Goal: Task Accomplishment & Management: Use online tool/utility

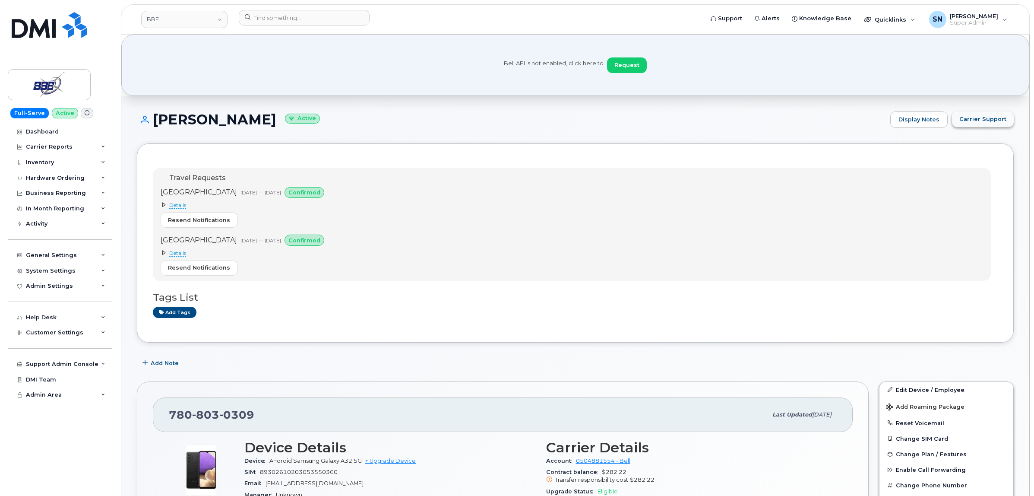
click at [967, 119] on span "Carrier Support" at bounding box center [982, 119] width 47 height 8
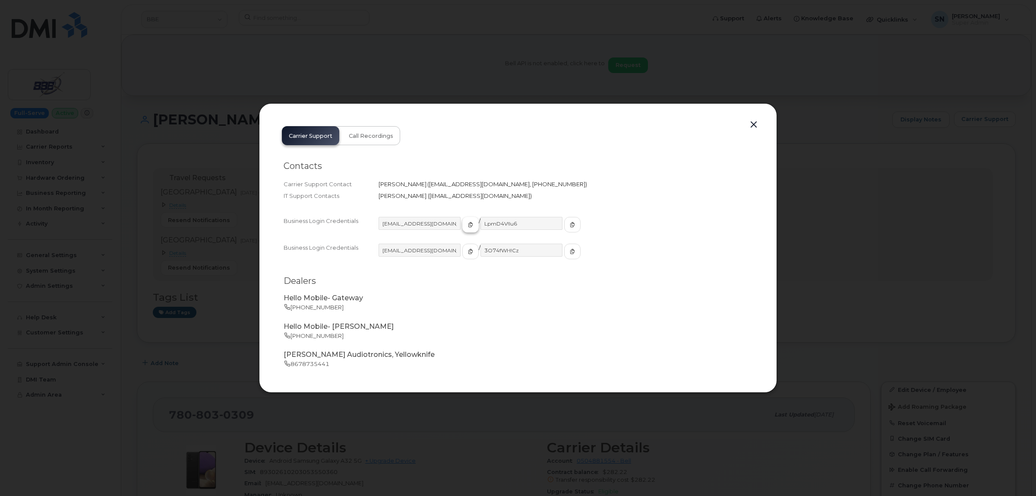
click at [468, 222] on icon "button" at bounding box center [470, 224] width 5 height 5
click at [570, 227] on icon "button" at bounding box center [572, 224] width 5 height 5
click at [752, 124] on button "button" at bounding box center [753, 125] width 13 height 12
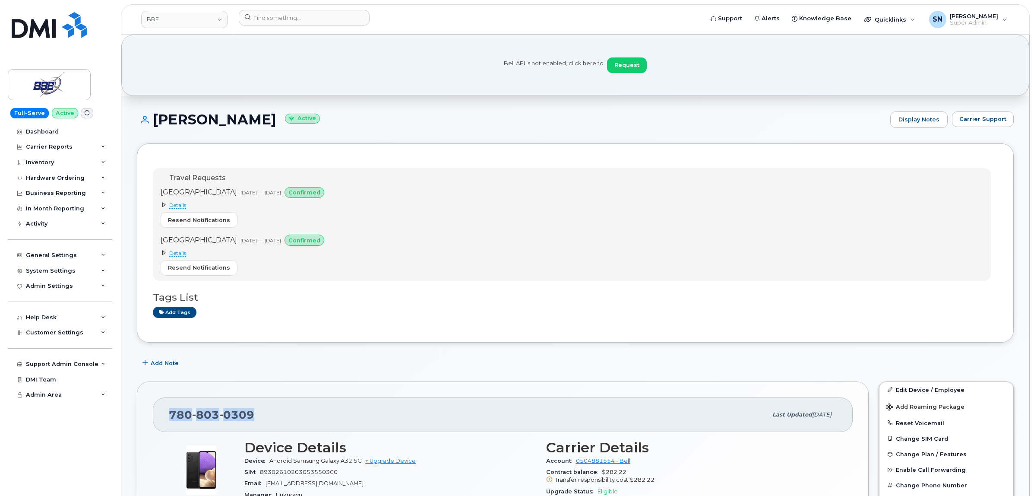
drag, startPoint x: 171, startPoint y: 415, endPoint x: 252, endPoint y: 419, distance: 80.4
click at [252, 419] on span "780 803 0309" at bounding box center [211, 414] width 85 height 13
copy span "780 803 0309"
click at [347, 14] on input at bounding box center [304, 18] width 131 height 16
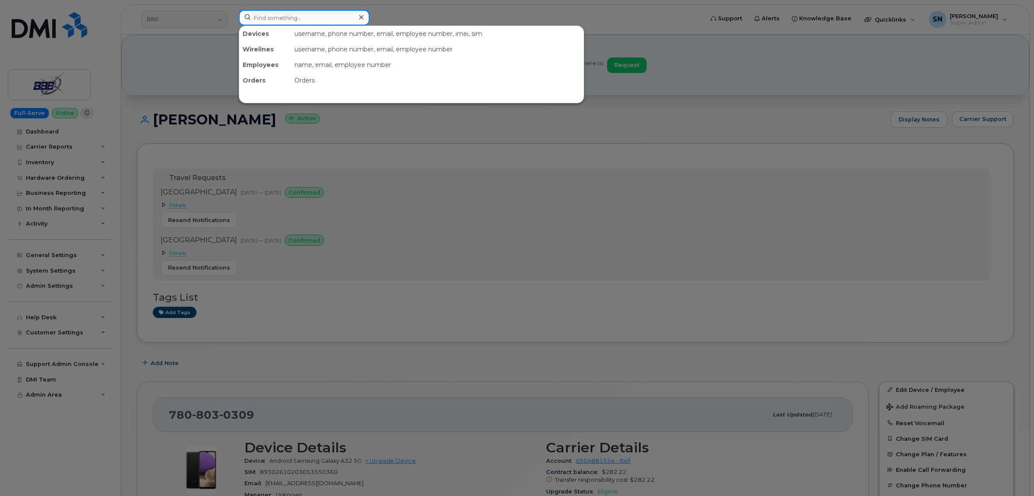
paste input "5066072429"
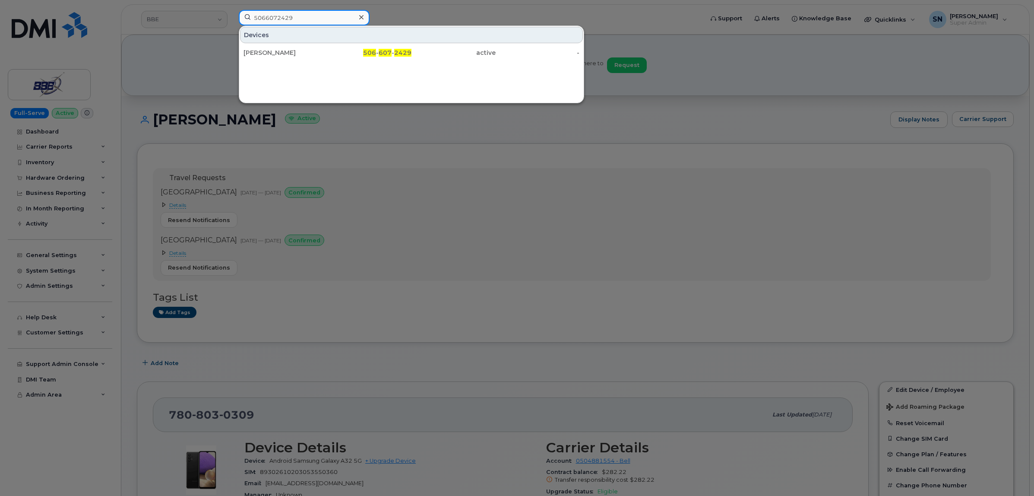
type input "5066072429"
click at [291, 46] on div "Litsa Petrakos" at bounding box center [286, 53] width 84 height 16
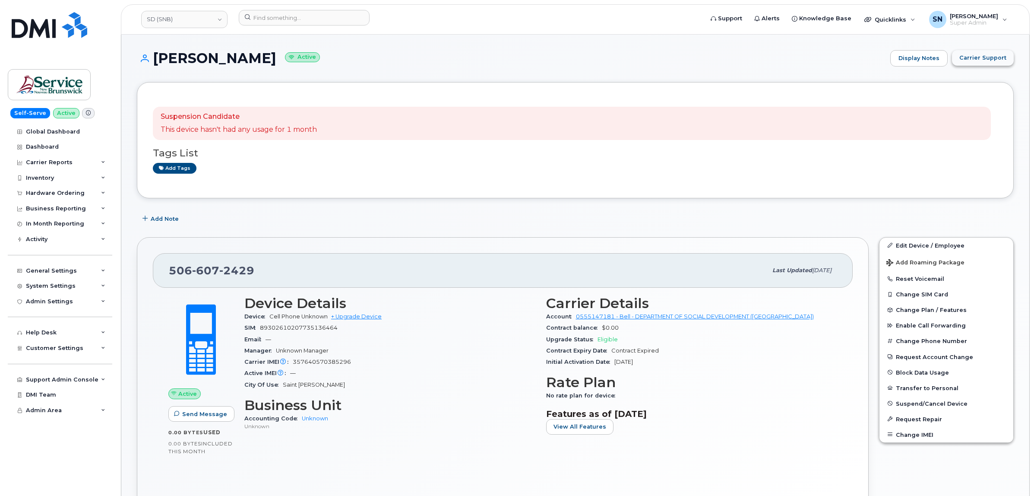
click at [968, 59] on span "Carrier Support" at bounding box center [982, 58] width 47 height 8
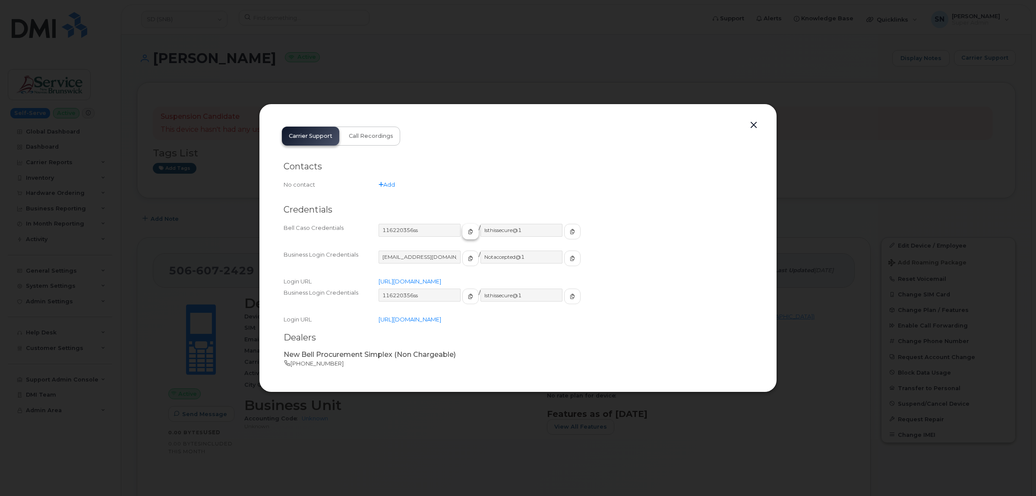
click at [467, 228] on span "button" at bounding box center [471, 232] width 8 height 8
click at [569, 234] on span "button" at bounding box center [573, 232] width 8 height 8
click at [754, 125] on button "button" at bounding box center [753, 125] width 13 height 12
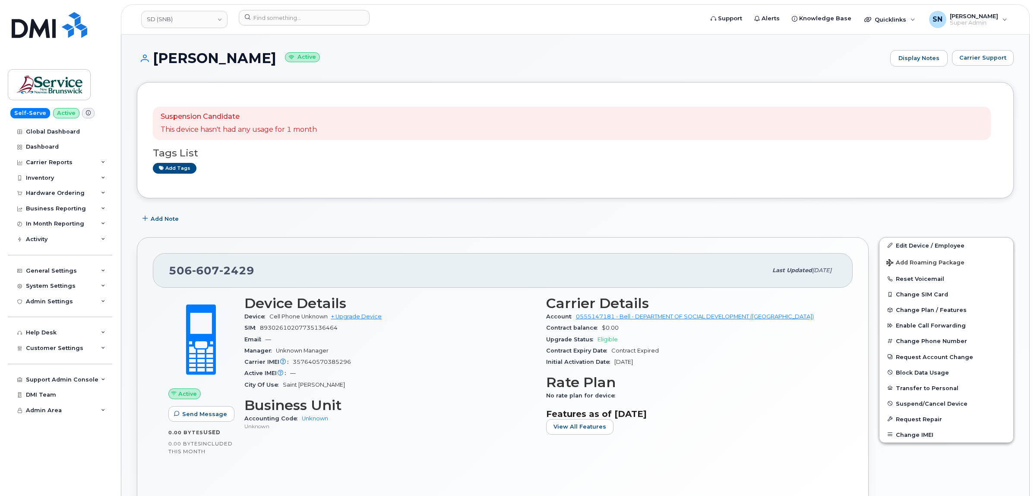
click at [336, 217] on div "Add Note" at bounding box center [575, 219] width 877 height 16
drag, startPoint x: 165, startPoint y: 268, endPoint x: 255, endPoint y: 274, distance: 90.0
click at [255, 274] on div "506 607 2429 Last updated Sep 24, 2025" at bounding box center [503, 270] width 700 height 35
copy span "506 607 2429"
click at [296, 15] on input at bounding box center [304, 18] width 131 height 16
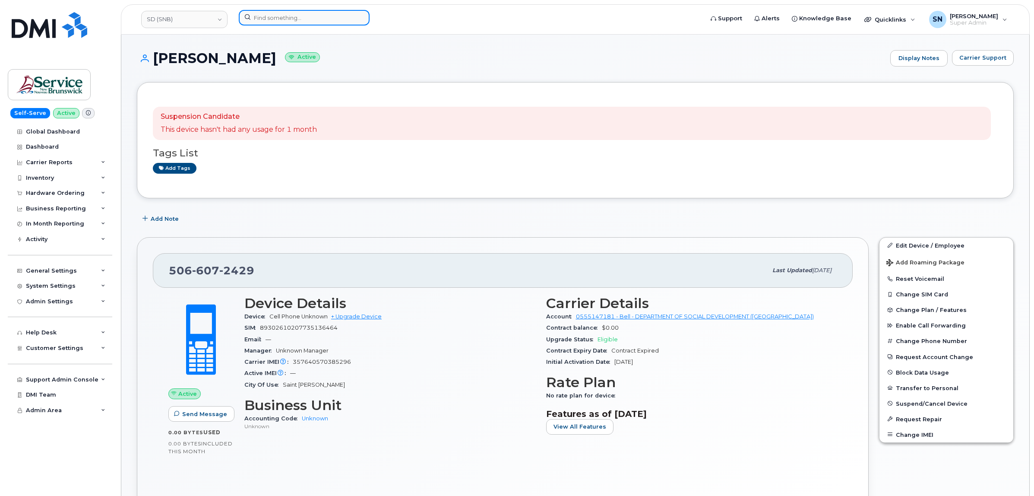
paste input "4034654128"
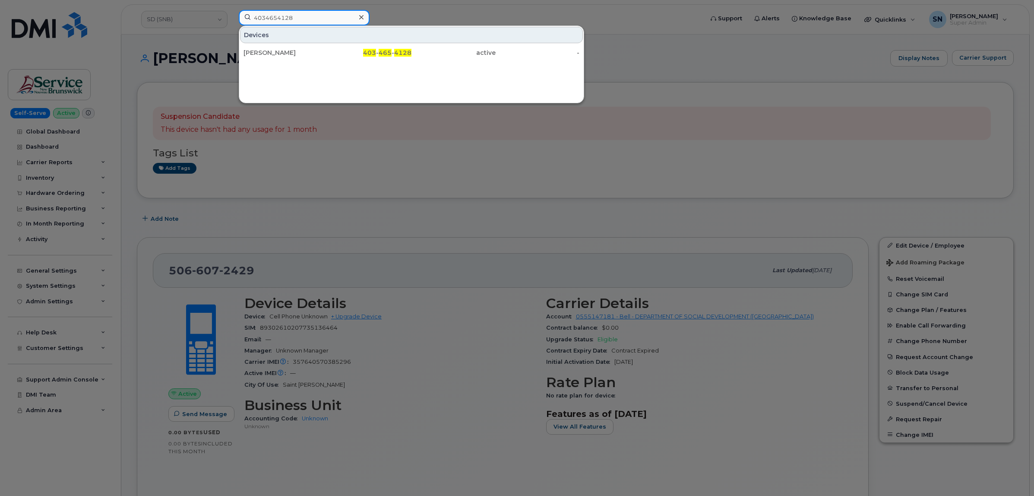
type input "4034654128"
click at [304, 49] on div "Ali Ahson" at bounding box center [286, 52] width 84 height 9
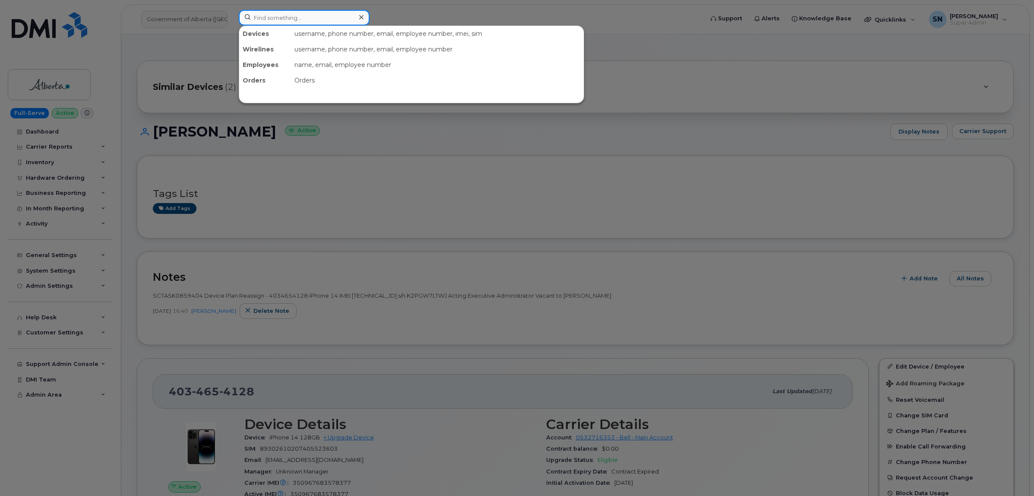
click at [305, 17] on input at bounding box center [304, 18] width 131 height 16
paste input "4034654128"
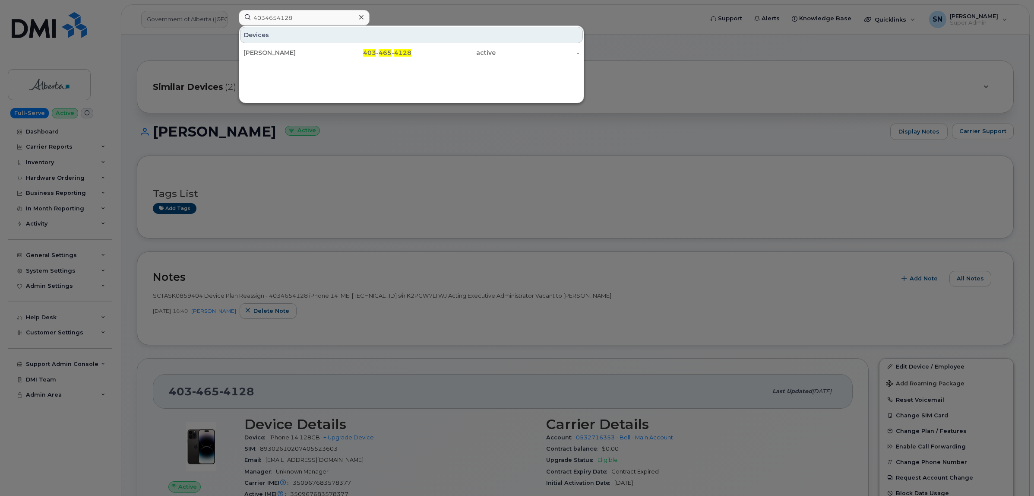
click at [402, 18] on div at bounding box center [517, 248] width 1034 height 496
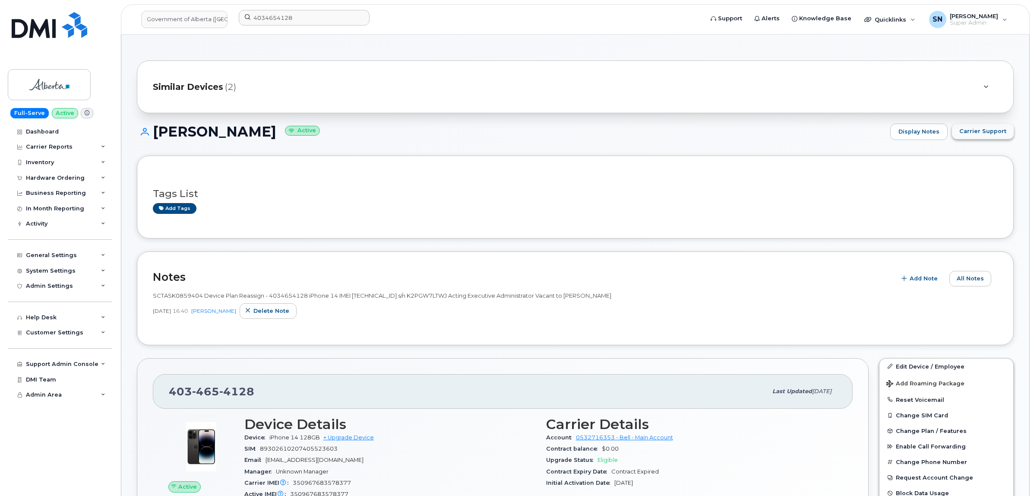
click at [984, 134] on span "Carrier Support" at bounding box center [982, 131] width 47 height 8
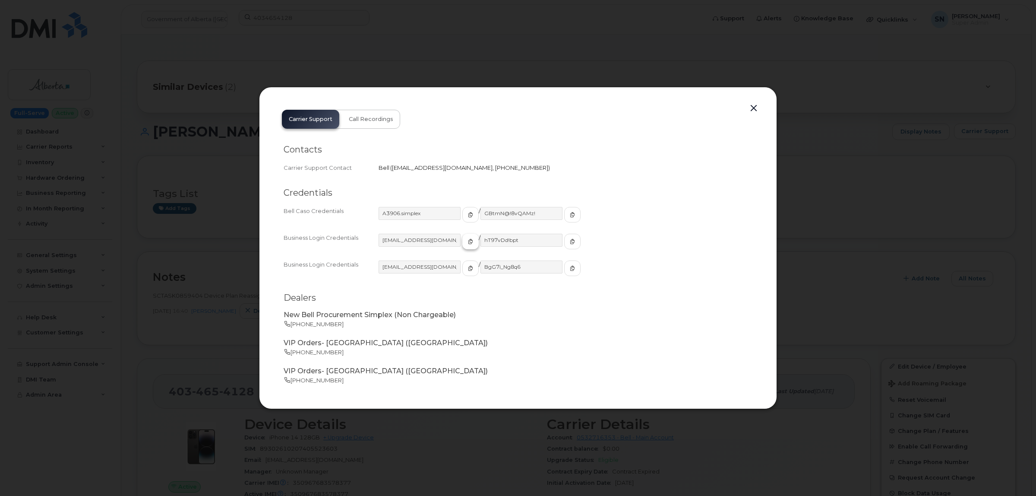
click at [468, 242] on icon "button" at bounding box center [470, 241] width 5 height 5
click at [540, 240] on input "hT97vDd!bpt" at bounding box center [522, 240] width 83 height 13
click at [564, 241] on button "button" at bounding box center [572, 242] width 16 height 16
drag, startPoint x: 756, startPoint y: 108, endPoint x: 756, endPoint y: 113, distance: 4.3
click at [756, 108] on button "button" at bounding box center [753, 108] width 13 height 12
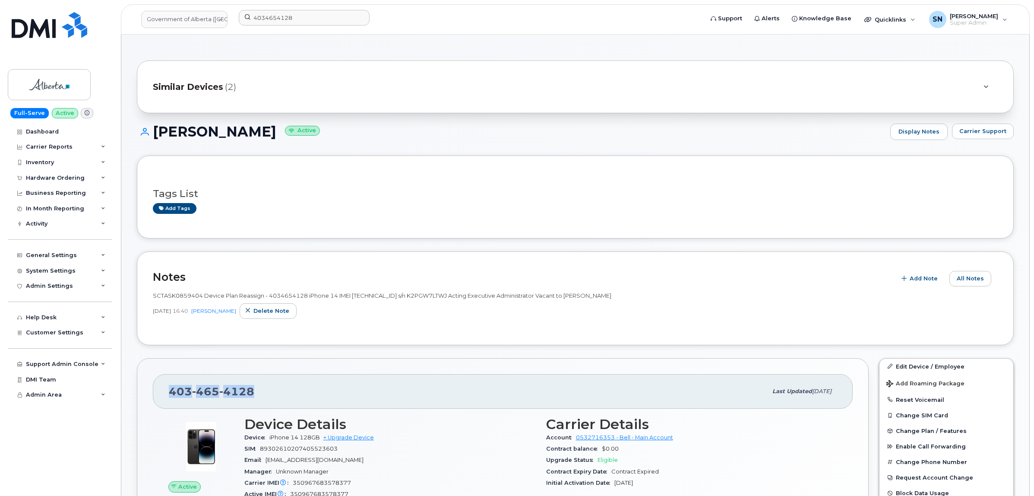
drag, startPoint x: 171, startPoint y: 389, endPoint x: 256, endPoint y: 391, distance: 84.6
click at [256, 391] on div "403 465 4128" at bounding box center [468, 391] width 598 height 18
copy span "403 465 4128"
click at [340, 18] on input "4034654128" at bounding box center [304, 18] width 131 height 16
paste input "7803404925"
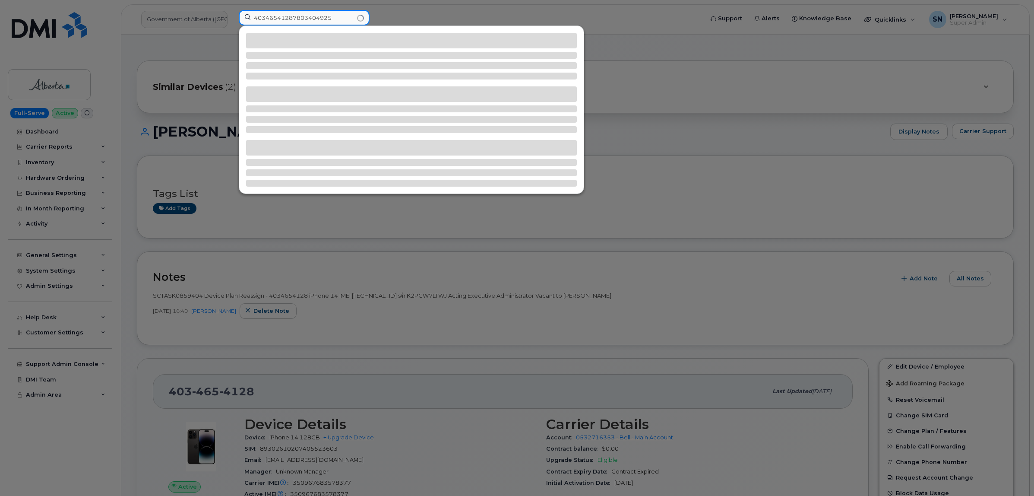
drag, startPoint x: 346, startPoint y: 16, endPoint x: 236, endPoint y: 16, distance: 109.7
click at [236, 16] on div "40346541287803404925" at bounding box center [468, 19] width 473 height 19
paste input
type input "7803404925"
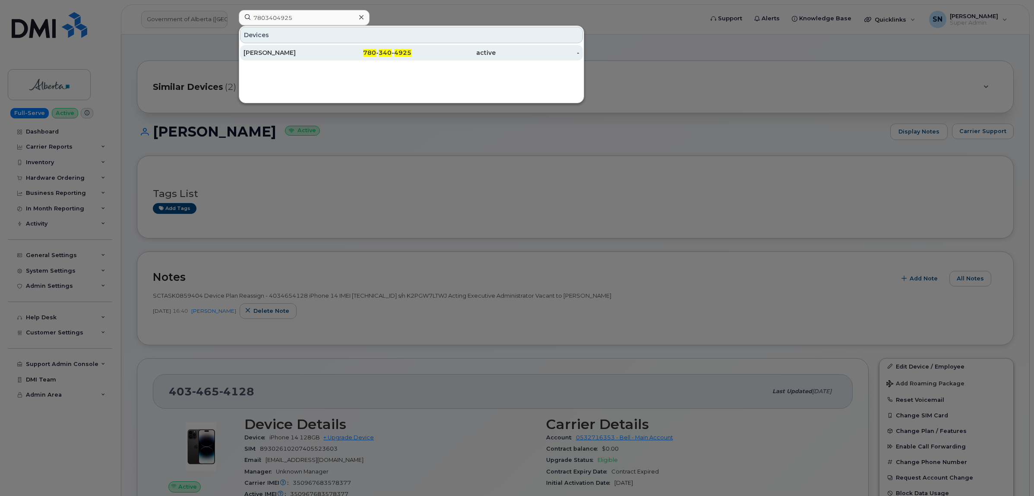
click at [324, 52] on div "Stephanie Siry" at bounding box center [286, 52] width 84 height 9
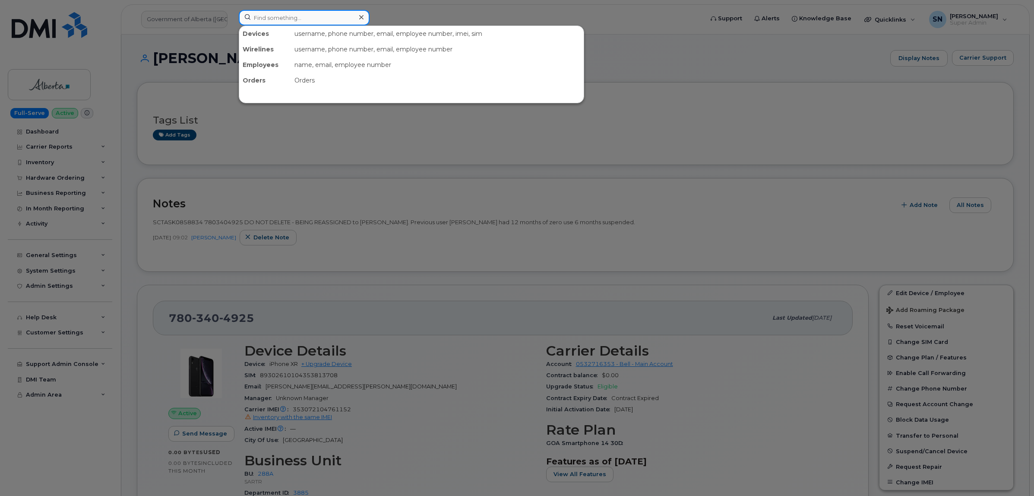
click at [333, 11] on input at bounding box center [304, 18] width 131 height 16
paste input "7808821368"
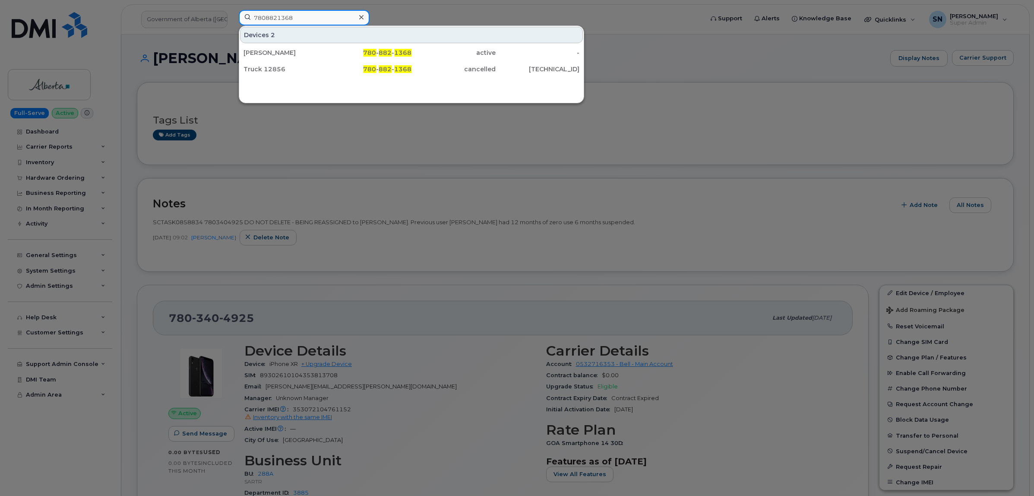
type input "7808821368"
click at [318, 54] on div "Jamie Stewart" at bounding box center [286, 52] width 84 height 9
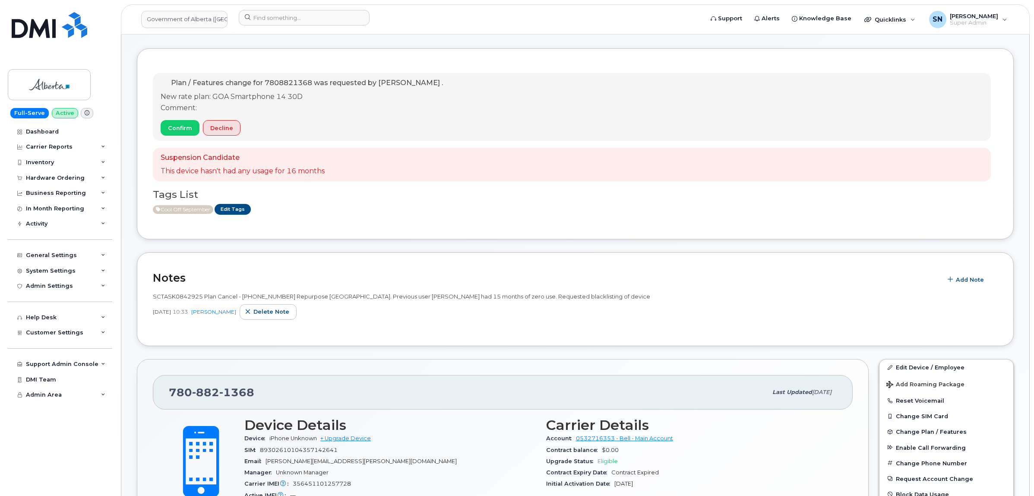
scroll to position [108, 0]
click at [200, 19] on link "Government of Alberta ([GEOGRAPHIC_DATA])" at bounding box center [184, 19] width 86 height 17
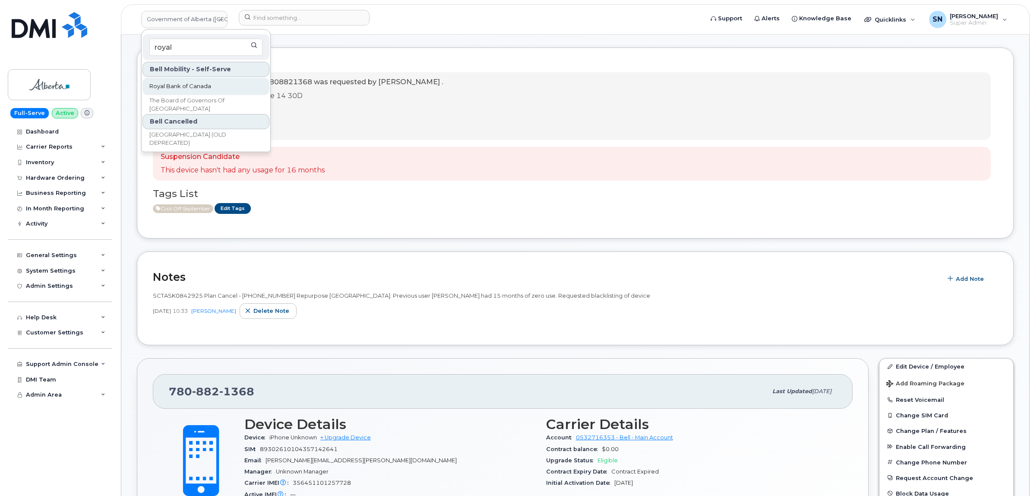
type input "royal"
click at [213, 85] on link "Royal Bank of Canada" at bounding box center [205, 86] width 127 height 17
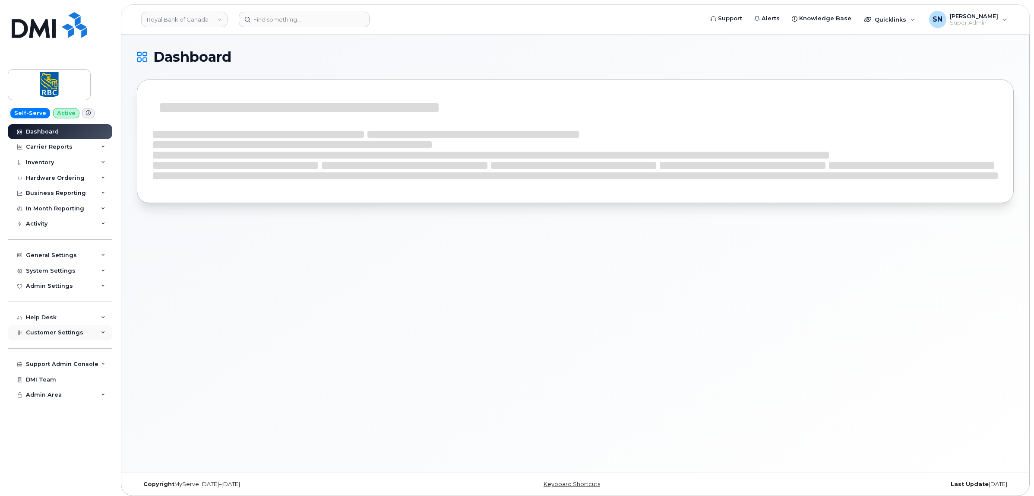
click at [76, 335] on span "Customer Settings" at bounding box center [54, 332] width 57 height 6
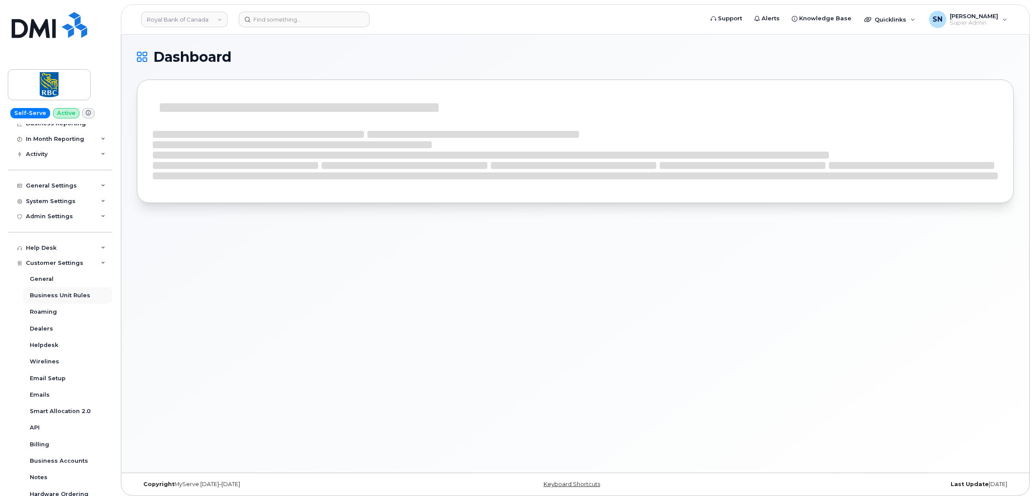
scroll to position [174, 0]
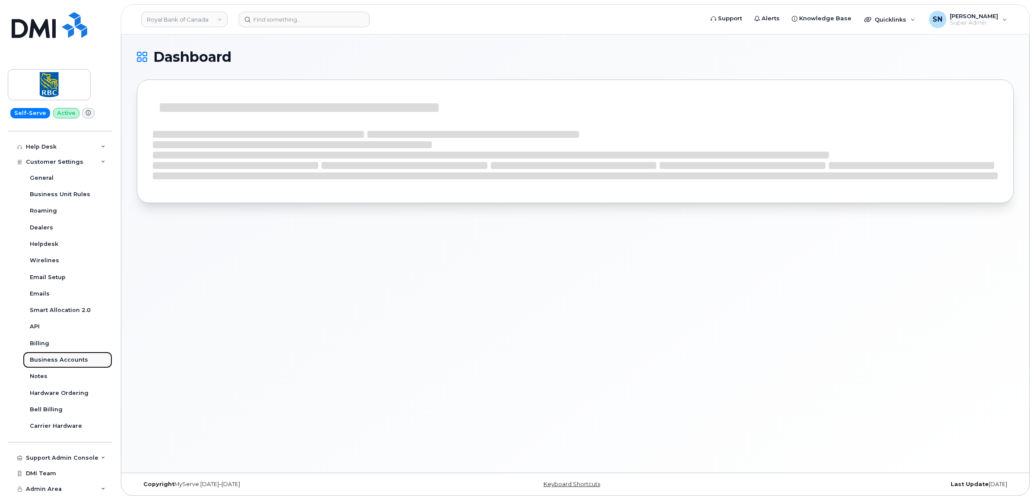
click at [76, 359] on div "Business Accounts" at bounding box center [59, 360] width 58 height 8
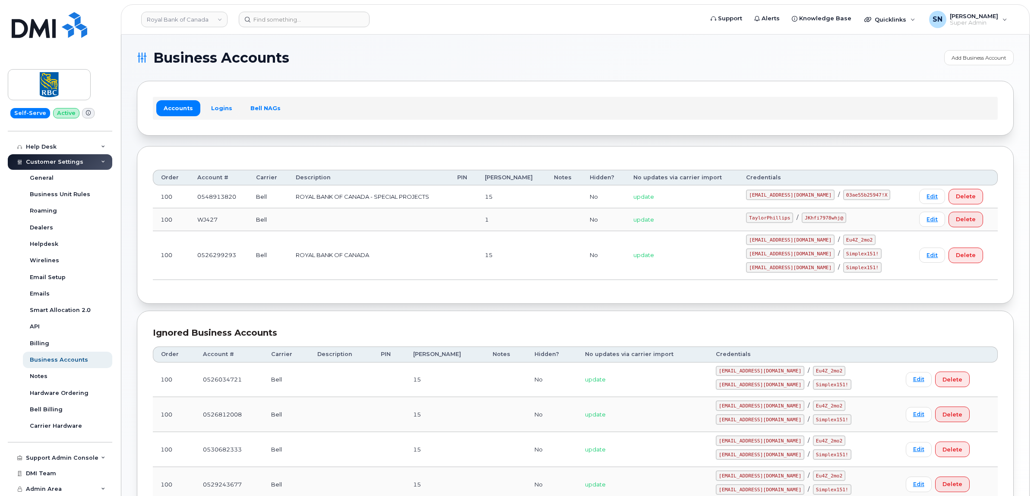
click at [218, 104] on link "Logins" at bounding box center [222, 108] width 36 height 16
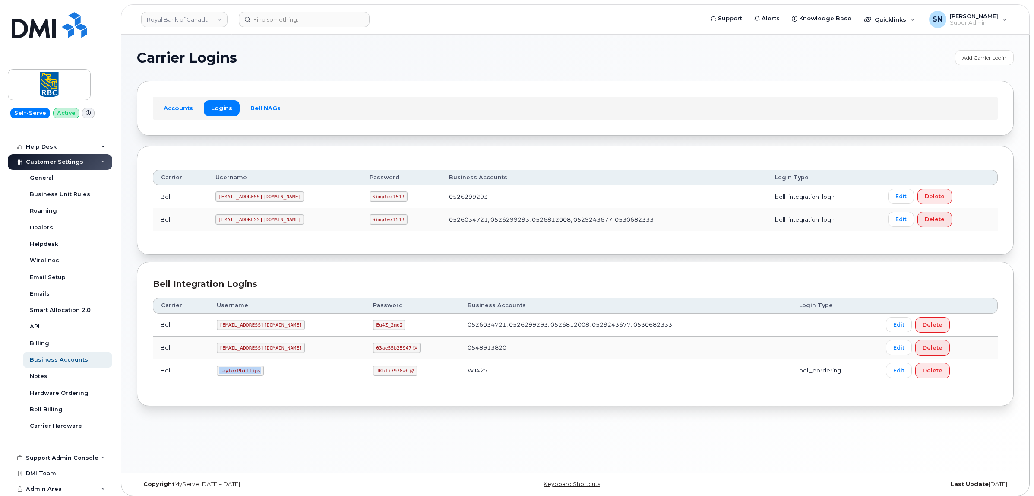
drag, startPoint x: 219, startPoint y: 374, endPoint x: 259, endPoint y: 376, distance: 40.2
click at [259, 376] on code "TaylorPhillips" at bounding box center [240, 370] width 47 height 10
copy code "TaylorPhillips"
drag, startPoint x: 346, startPoint y: 372, endPoint x: 389, endPoint y: 376, distance: 42.9
click at [389, 376] on td "JKhfi7978whj@" at bounding box center [412, 370] width 95 height 23
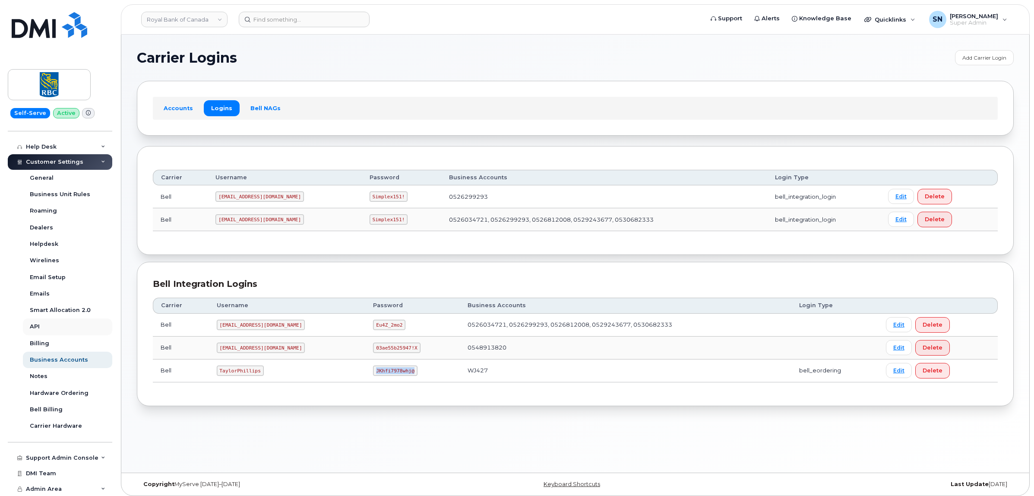
copy code "JKhfi7978whj@"
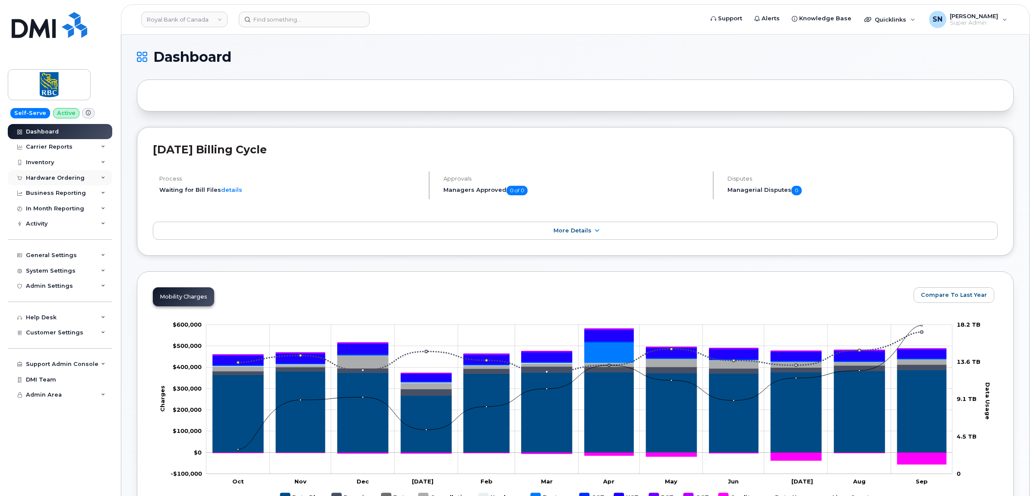
click at [54, 177] on div "Hardware Ordering" at bounding box center [55, 177] width 59 height 7
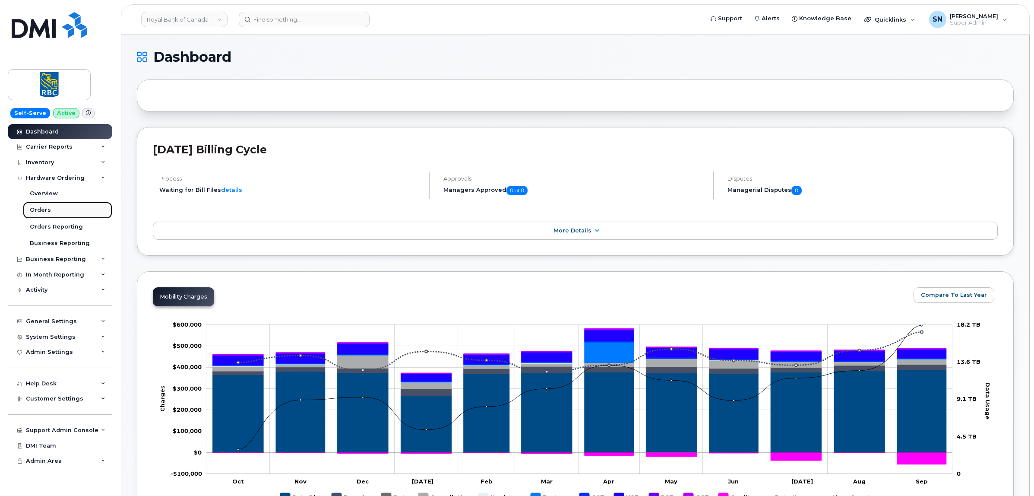
click at [47, 212] on div "Orders" at bounding box center [40, 210] width 21 height 8
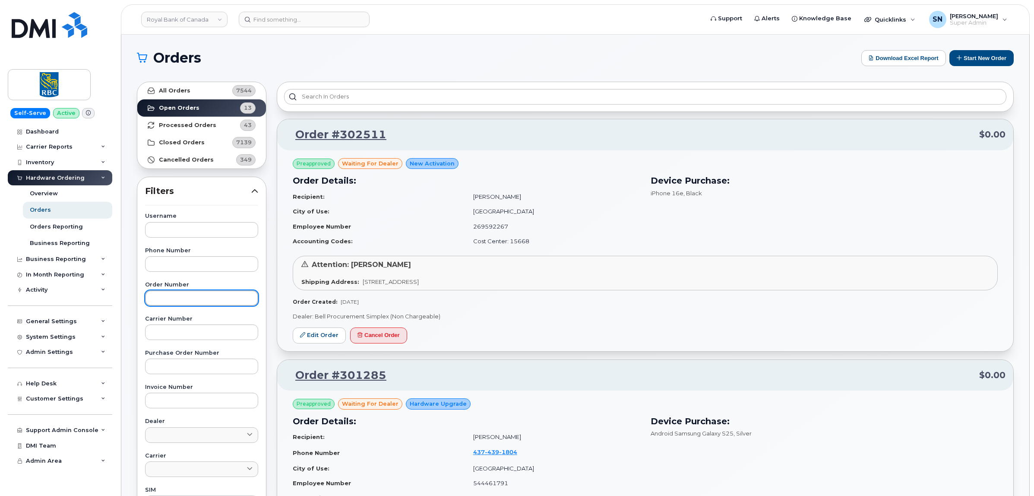
click at [215, 296] on input "text" at bounding box center [201, 298] width 113 height 16
paste input "302511"
type input "302511"
click at [192, 93] on link "All Orders 7544" at bounding box center [201, 90] width 129 height 17
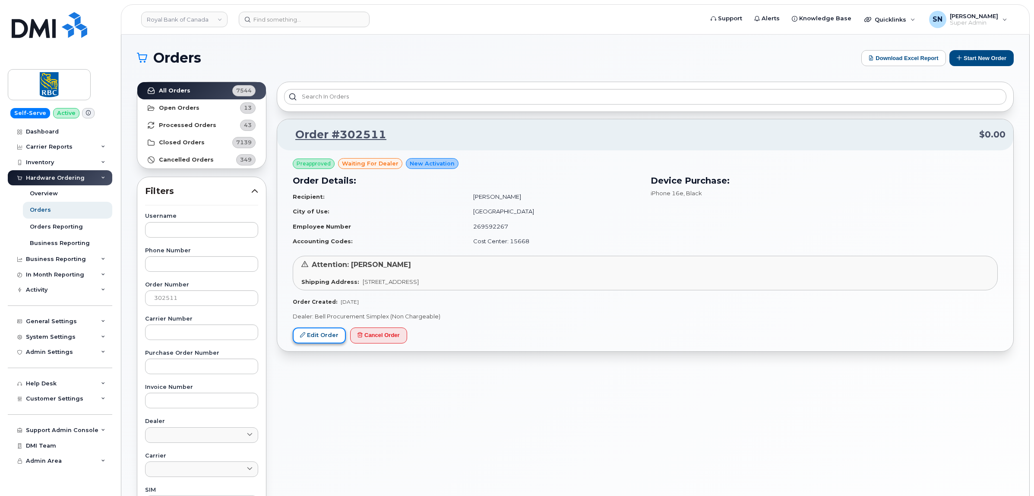
click at [316, 333] on link "Edit Order" at bounding box center [319, 335] width 53 height 16
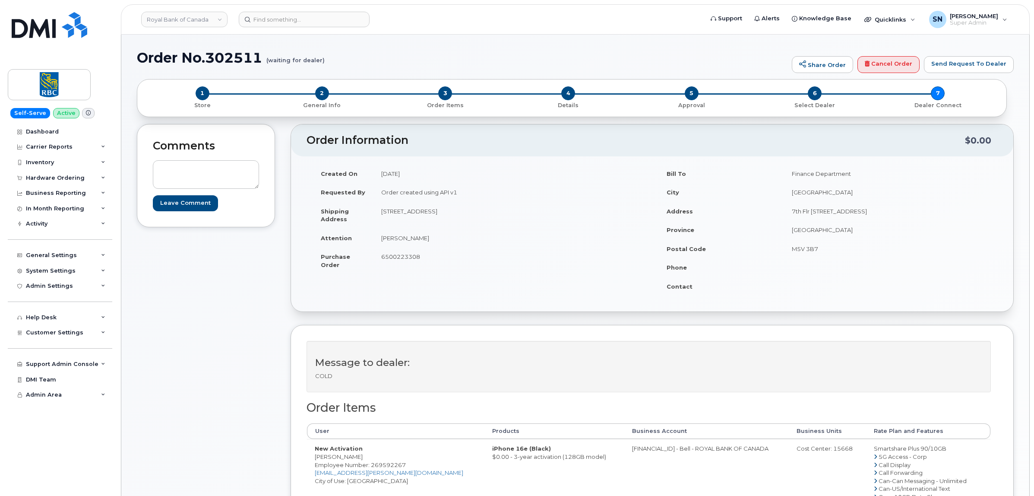
click at [169, 313] on div "Comments Leave Comment" at bounding box center [206, 418] width 138 height 588
click at [234, 313] on div "Comments Leave Comment" at bounding box center [206, 418] width 138 height 588
drag, startPoint x: 381, startPoint y: 209, endPoint x: 551, endPoint y: 214, distance: 169.7
click at [551, 214] on td "[STREET_ADDRESS]" at bounding box center [509, 215] width 272 height 27
copy td "[STREET_ADDRESS]"
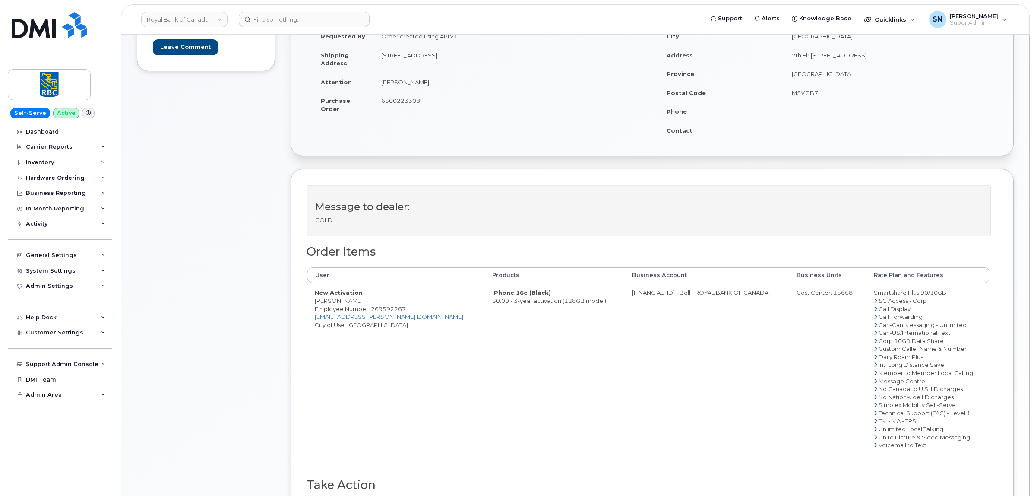
scroll to position [162, 0]
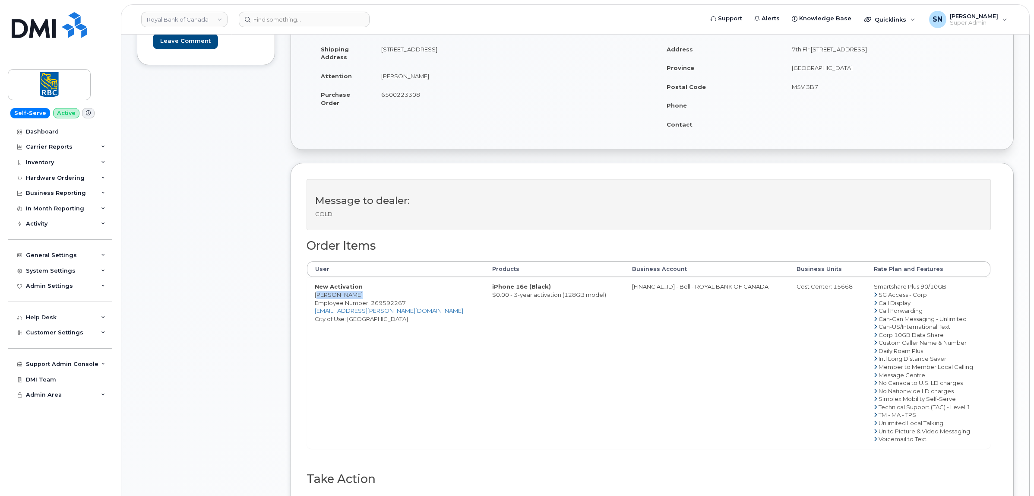
drag, startPoint x: 316, startPoint y: 296, endPoint x: 351, endPoint y: 295, distance: 35.0
click at [351, 295] on td "New Activation [PERSON_NAME] Employee Number: 269592267 [EMAIL_ADDRESS][PERSON_…" at bounding box center [395, 362] width 177 height 171
copy td "[PERSON_NAME]"
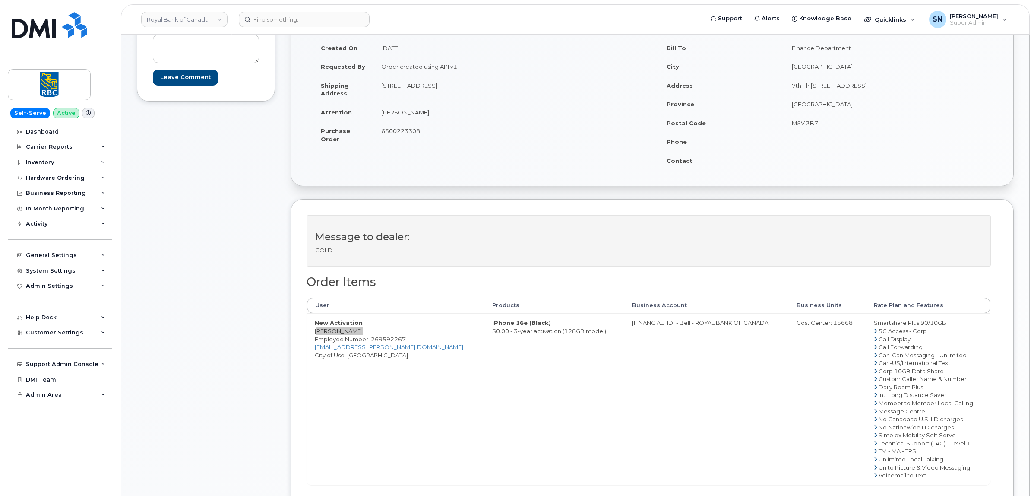
scroll to position [108, 0]
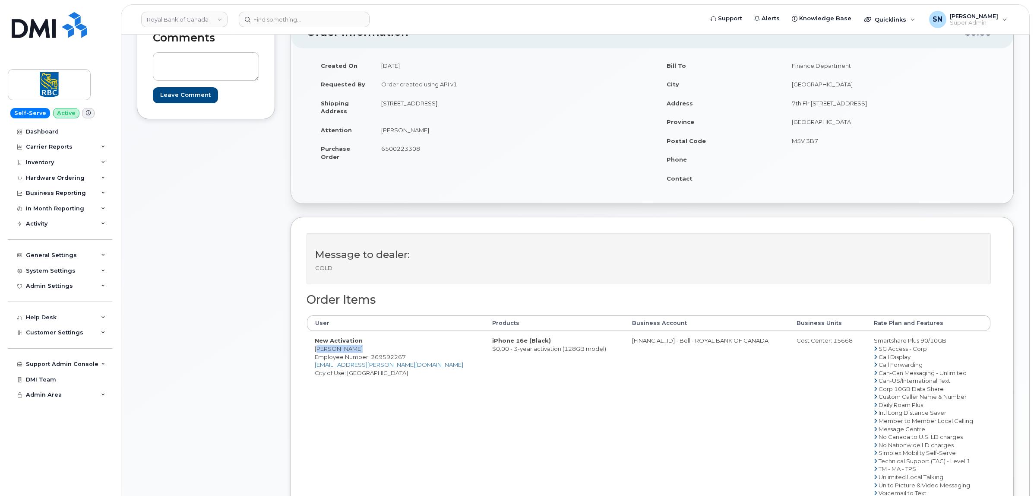
drag, startPoint x: 382, startPoint y: 103, endPoint x: 445, endPoint y: 109, distance: 63.4
click at [445, 109] on td "[STREET_ADDRESS]" at bounding box center [509, 107] width 272 height 27
copy td "[STREET_ADDRESS]"
click at [386, 108] on td "[STREET_ADDRESS]" at bounding box center [509, 107] width 272 height 27
drag, startPoint x: 383, startPoint y: 102, endPoint x: 549, endPoint y: 104, distance: 165.8
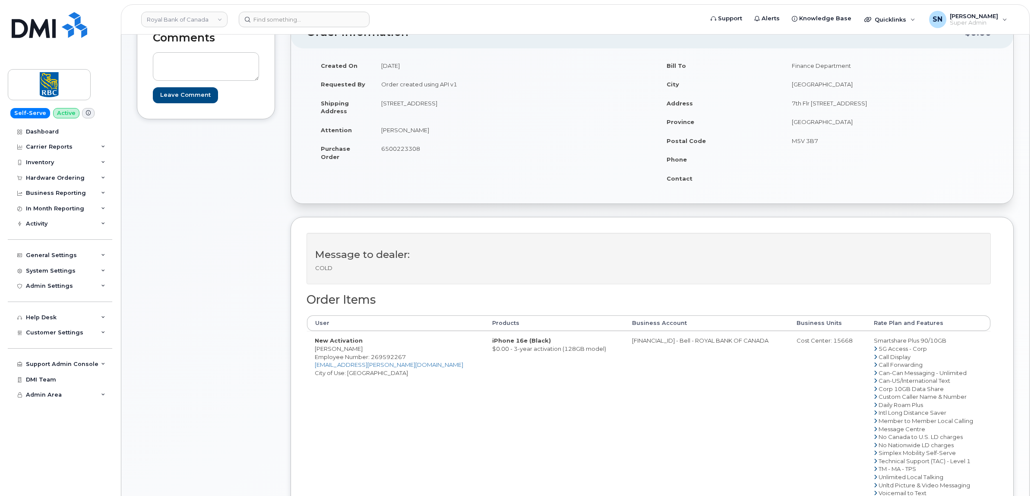
click at [549, 104] on td "[STREET_ADDRESS]" at bounding box center [509, 107] width 272 height 27
copy td "[STREET_ADDRESS]"
click at [392, 168] on div "Created On October 6, 2025 Requested By Order created using API v1 Shipping Add…" at bounding box center [480, 115] width 346 height 118
drag, startPoint x: 381, startPoint y: 128, endPoint x: 425, endPoint y: 134, distance: 44.5
click at [425, 134] on td "[PERSON_NAME]" at bounding box center [509, 129] width 272 height 19
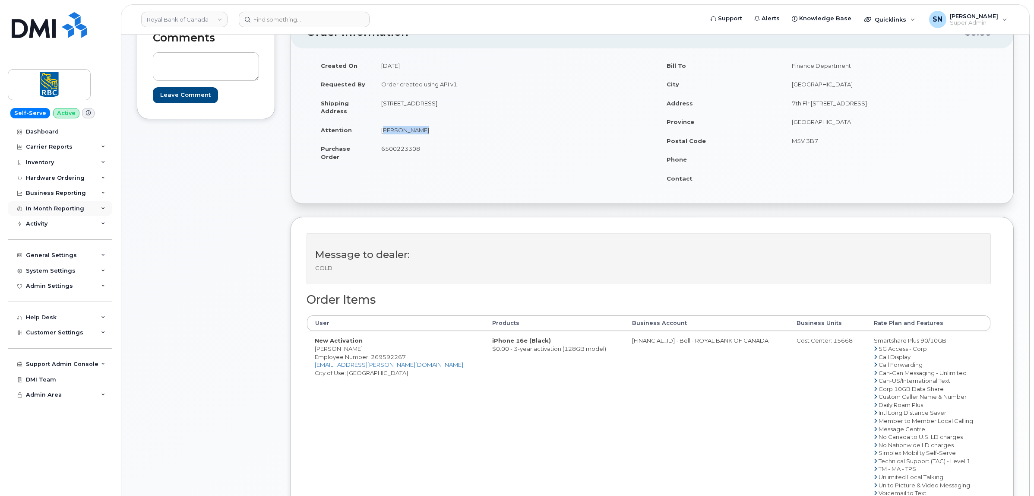
copy td "[PERSON_NAME]"
drag, startPoint x: 523, startPoint y: 104, endPoint x: 544, endPoint y: 104, distance: 21.2
click at [549, 106] on td "[STREET_ADDRESS]" at bounding box center [509, 107] width 272 height 27
copy td "L4B 0H4"
drag, startPoint x: 224, startPoint y: 314, endPoint x: 269, endPoint y: 327, distance: 46.7
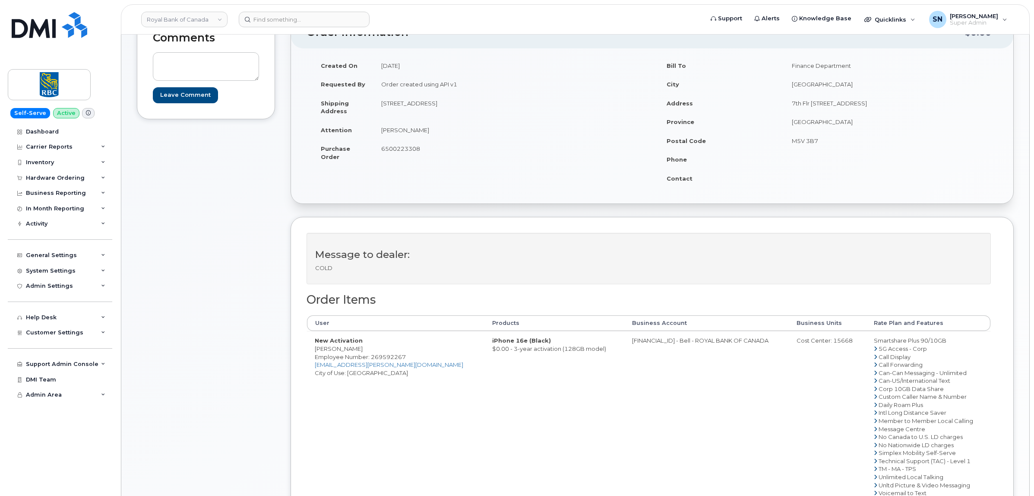
click at [224, 314] on div "Comments Leave Comment" at bounding box center [206, 310] width 138 height 588
drag, startPoint x: 312, startPoint y: 348, endPoint x: 359, endPoint y: 350, distance: 47.1
click at [359, 350] on td "New Activation [PERSON_NAME] Employee Number: 269592267 [EMAIL_ADDRESS][PERSON_…" at bounding box center [395, 416] width 177 height 171
copy td "[PERSON_NAME]"
drag, startPoint x: 601, startPoint y: 338, endPoint x: 637, endPoint y: 350, distance: 38.1
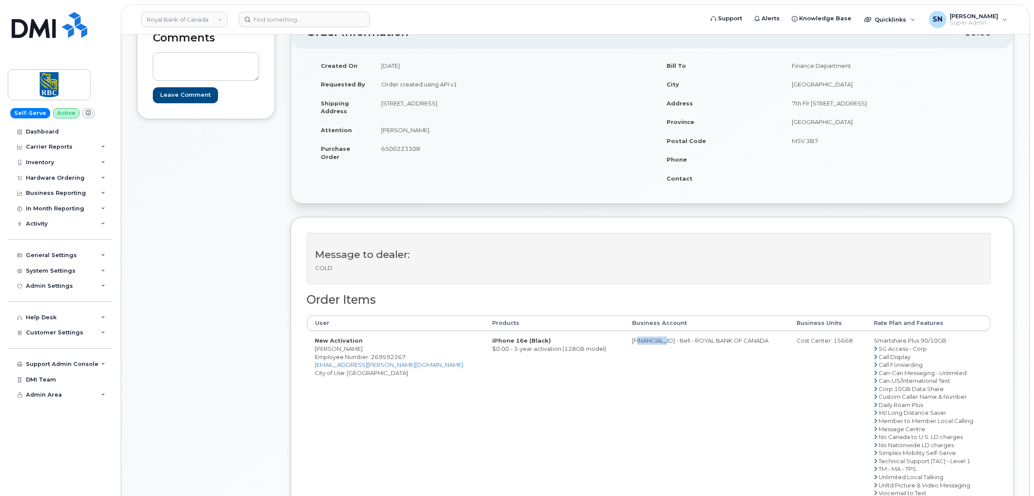
click at [637, 350] on td "[FINANCIAL_ID] - Bell - ROYAL BANK OF CANADA" at bounding box center [706, 416] width 164 height 171
copy td "526299293"
click at [822, 340] on div "Cost Center: 15668" at bounding box center [828, 340] width 62 height 8
copy div "15668"
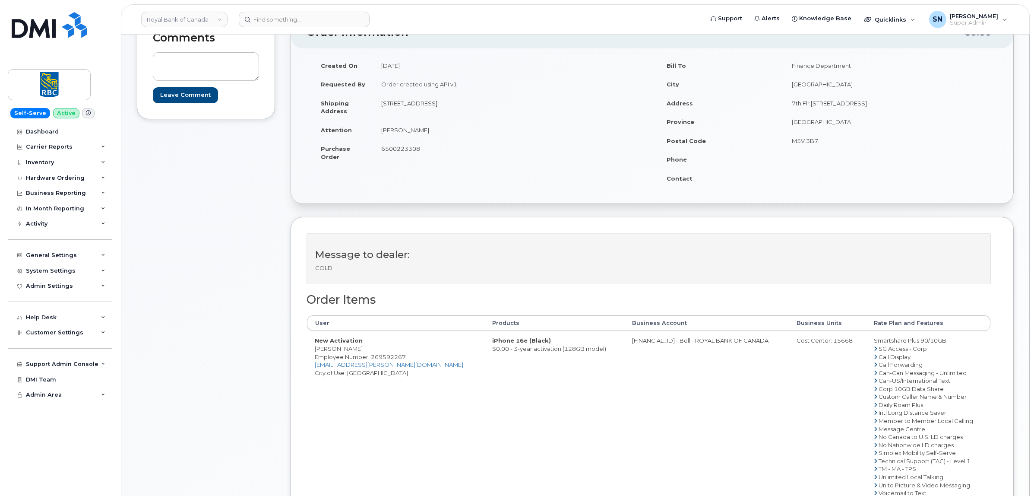
click at [395, 354] on span "Employee Number: 269592267" at bounding box center [360, 356] width 91 height 7
copy span "269592267"
drag, startPoint x: 314, startPoint y: 350, endPoint x: 353, endPoint y: 351, distance: 39.3
click at [353, 351] on td "New Activation Shad Hojjati Employee Number: 269592267 shad.hojjati@rbc.com Cit…" at bounding box center [395, 416] width 177 height 171
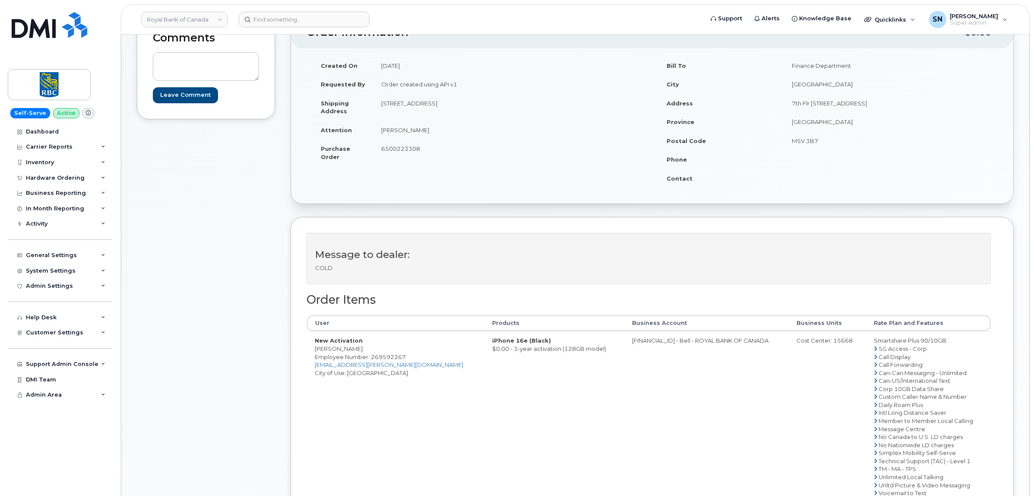
click at [385, 148] on span "6500223308" at bounding box center [400, 148] width 39 height 7
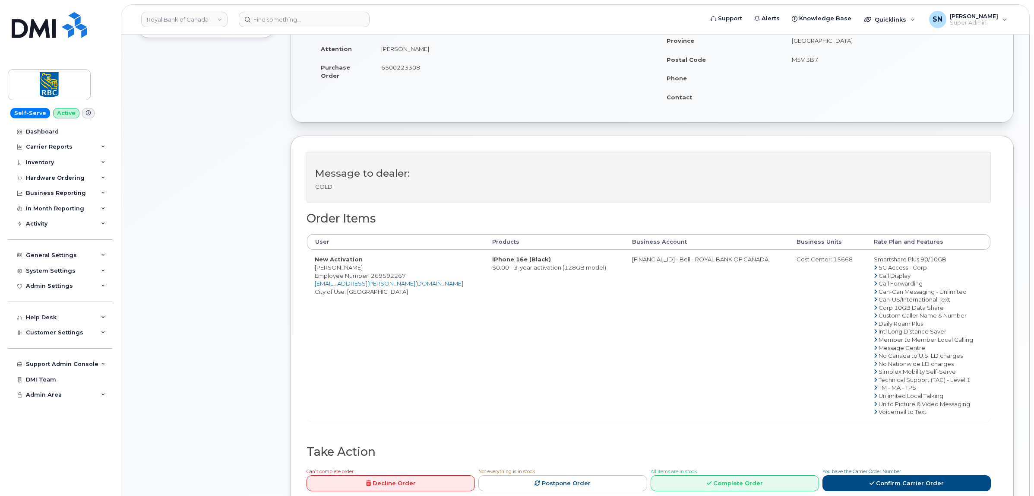
scroll to position [270, 0]
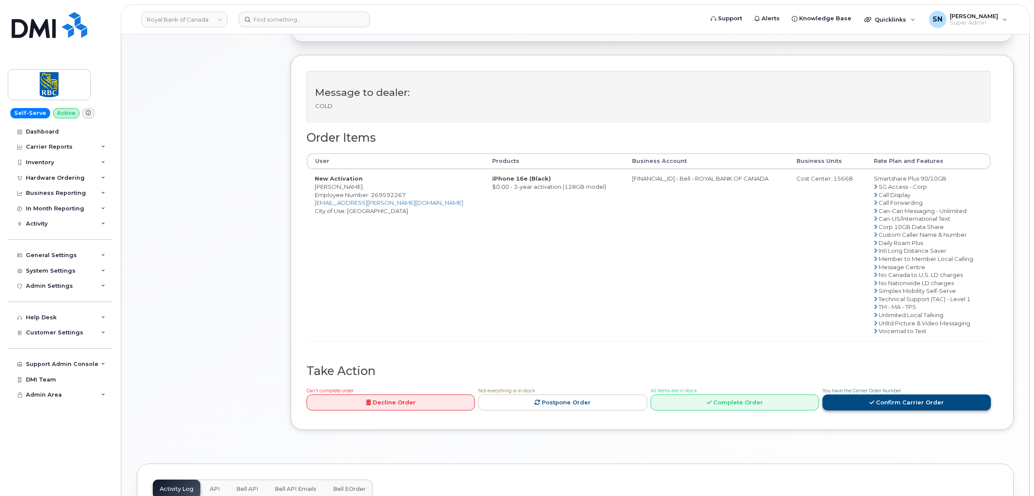
click at [883, 404] on link "Confirm Carrier Order" at bounding box center [906, 402] width 168 height 16
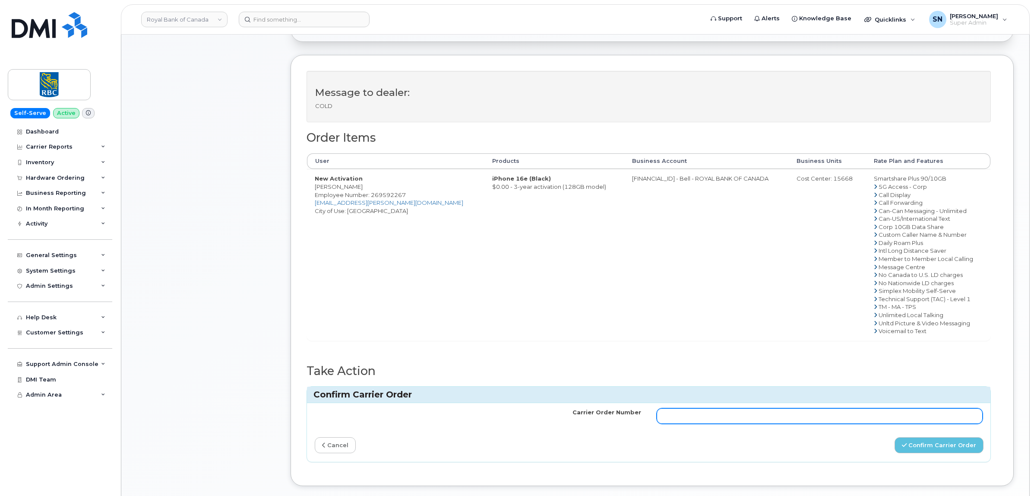
click at [870, 414] on input "Carrier Order Number" at bounding box center [820, 416] width 326 height 16
paste input "3025701"
type input "3025701"
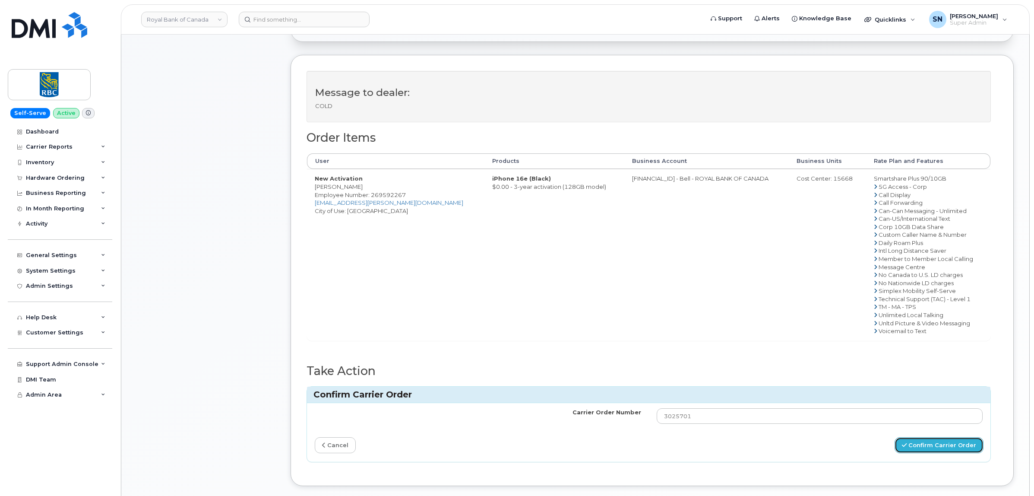
click at [923, 443] on button "Confirm Carrier Order" at bounding box center [939, 445] width 89 height 16
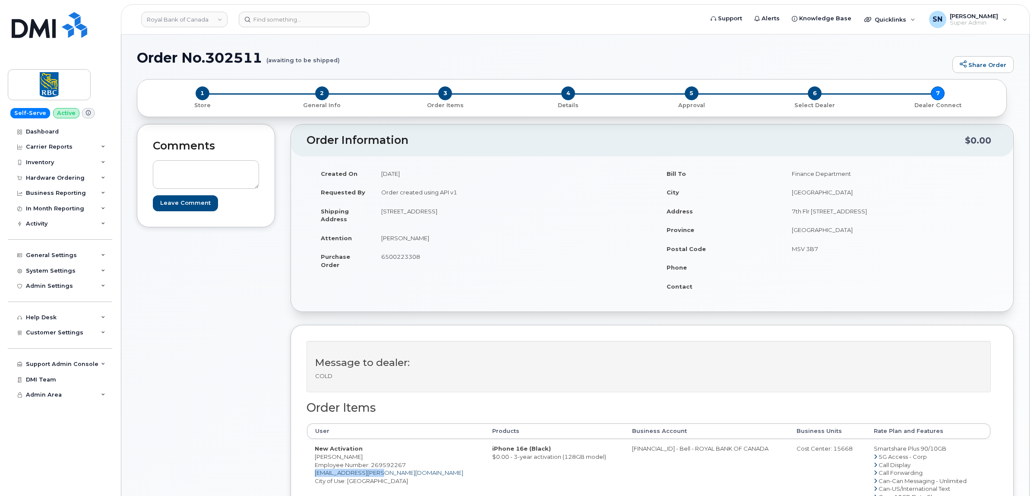
drag, startPoint x: 377, startPoint y: 475, endPoint x: 316, endPoint y: 476, distance: 60.9
copy link "[EMAIL_ADDRESS][PERSON_NAME][DOMAIN_NAME]"
click at [215, 19] on link "Royal Bank of Canada" at bounding box center [184, 20] width 86 height 16
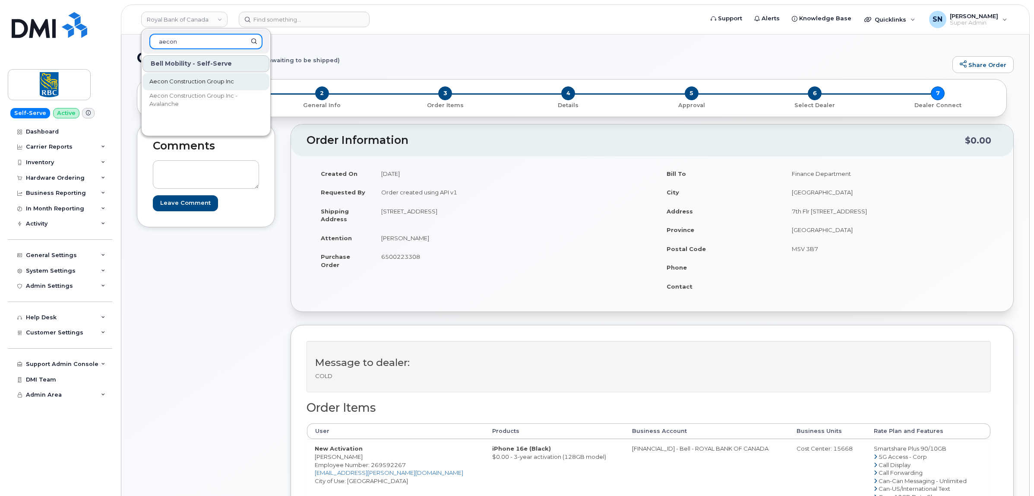
type input "aecon"
click at [225, 85] on span "Aecon Construction Group Inc" at bounding box center [191, 81] width 85 height 9
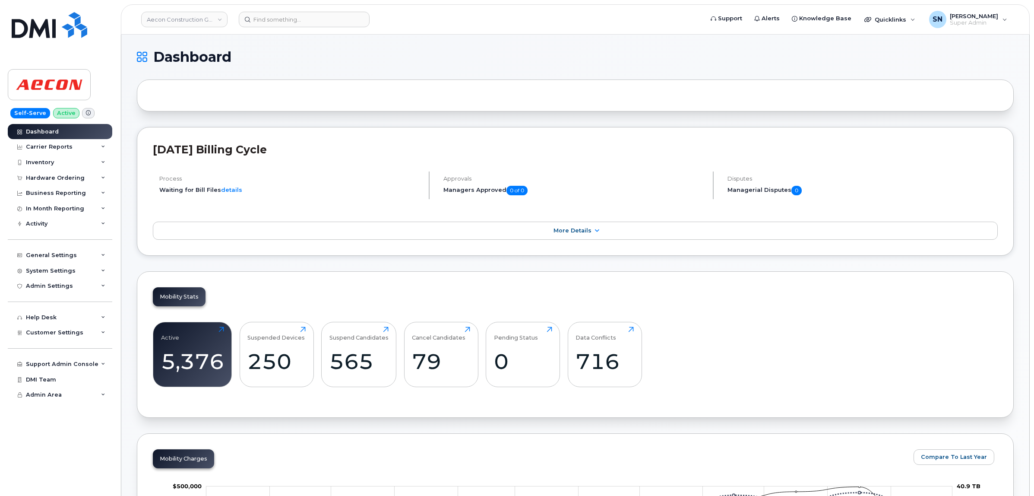
click at [405, 109] on div at bounding box center [575, 95] width 877 height 32
click at [62, 335] on span "Customer Settings" at bounding box center [54, 332] width 57 height 6
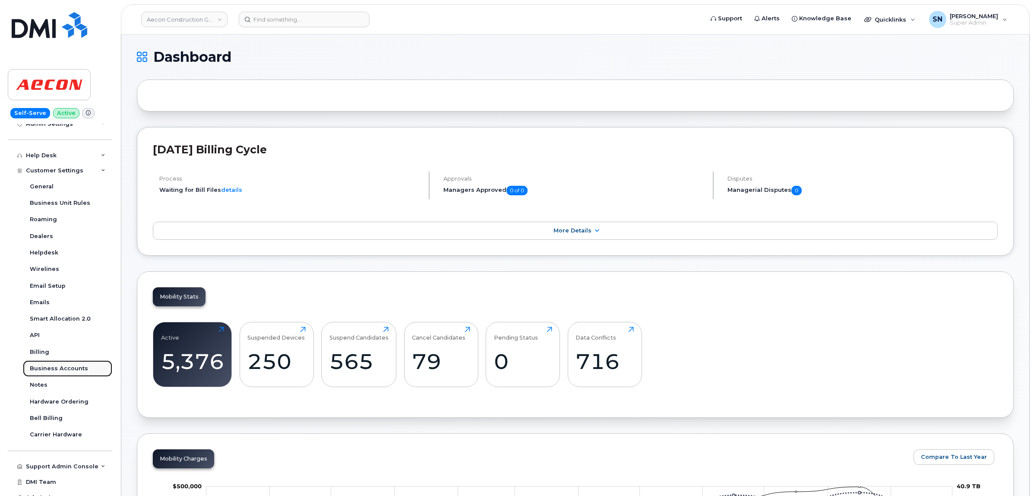
click at [70, 368] on div "Business Accounts" at bounding box center [59, 368] width 58 height 8
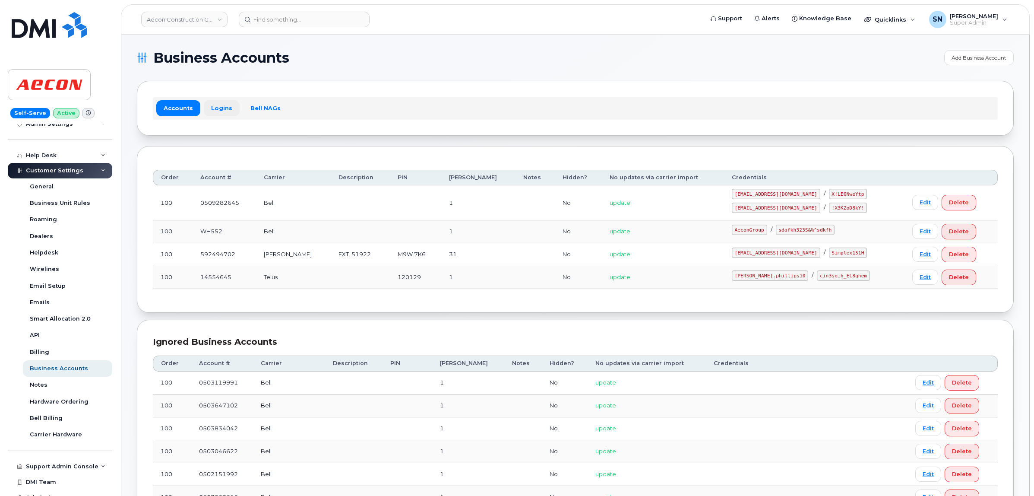
click at [225, 109] on link "Logins" at bounding box center [222, 108] width 36 height 16
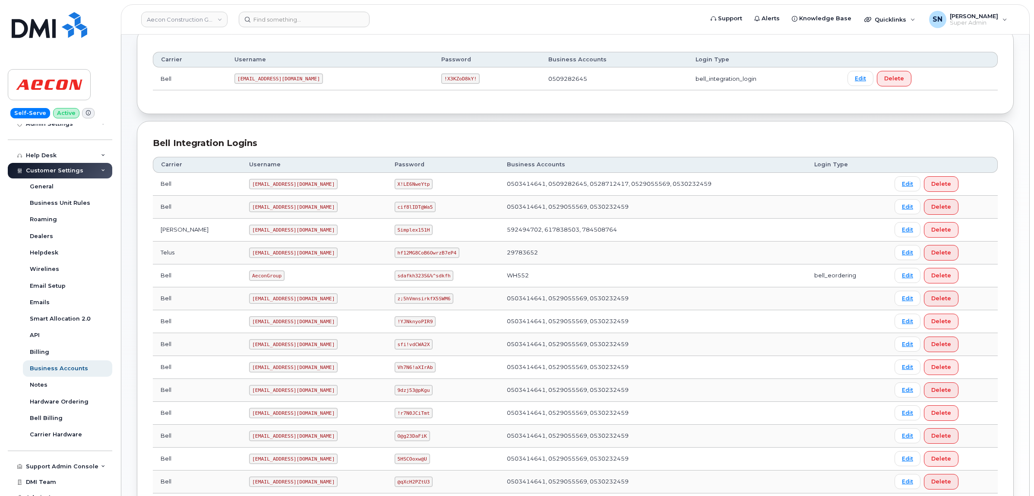
scroll to position [162, 0]
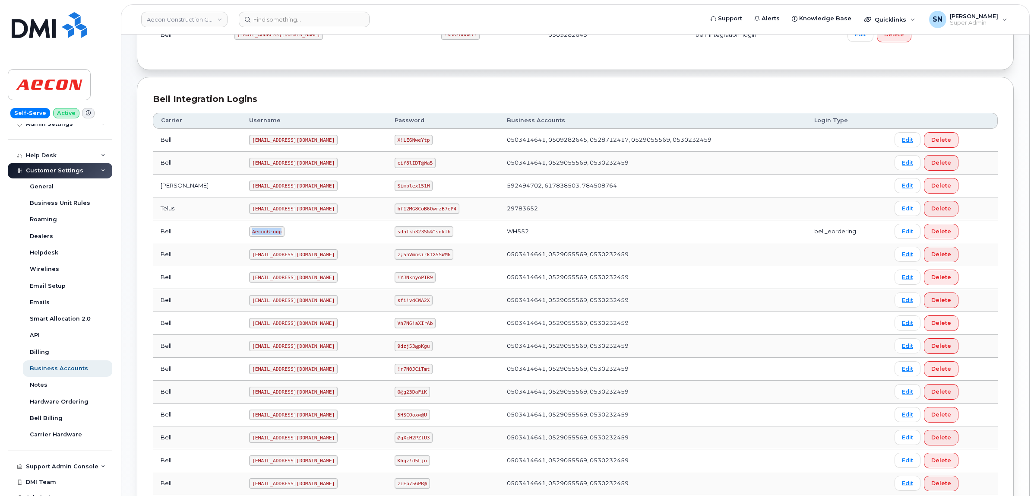
drag, startPoint x: 213, startPoint y: 231, endPoint x: 245, endPoint y: 240, distance: 33.6
click at [245, 240] on td "AeconGroup" at bounding box center [313, 231] width 145 height 23
copy code "AeconGroup"
drag, startPoint x: 380, startPoint y: 237, endPoint x: 432, endPoint y: 235, distance: 51.8
click at [432, 235] on code "sdafkh323S&%^sdkfh" at bounding box center [424, 231] width 59 height 10
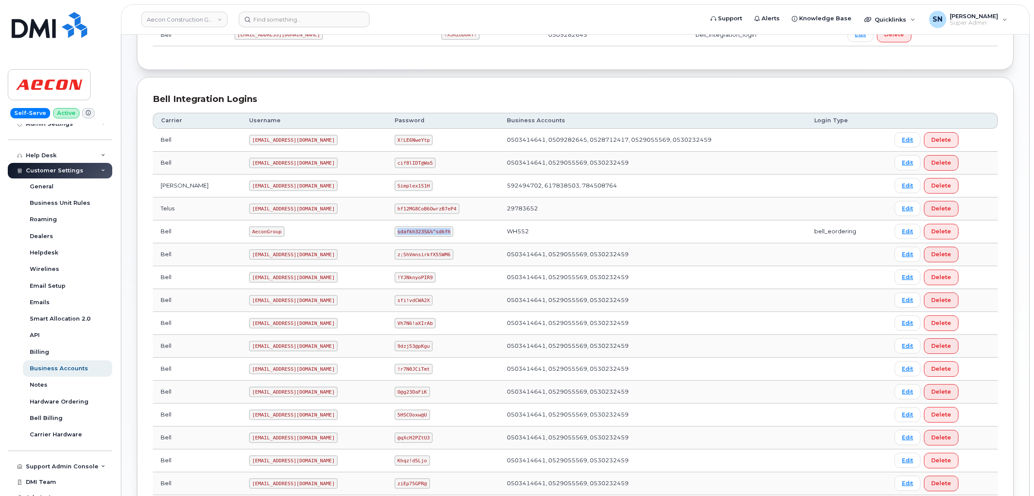
copy code "sdafkh323S&%^sdkfh"
drag, startPoint x: 216, startPoint y: 231, endPoint x: 251, endPoint y: 234, distance: 35.1
click at [251, 234] on td "AeconGroup" at bounding box center [313, 231] width 145 height 23
copy code "AeconGroup"
drag, startPoint x: 392, startPoint y: 231, endPoint x: 431, endPoint y: 232, distance: 39.3
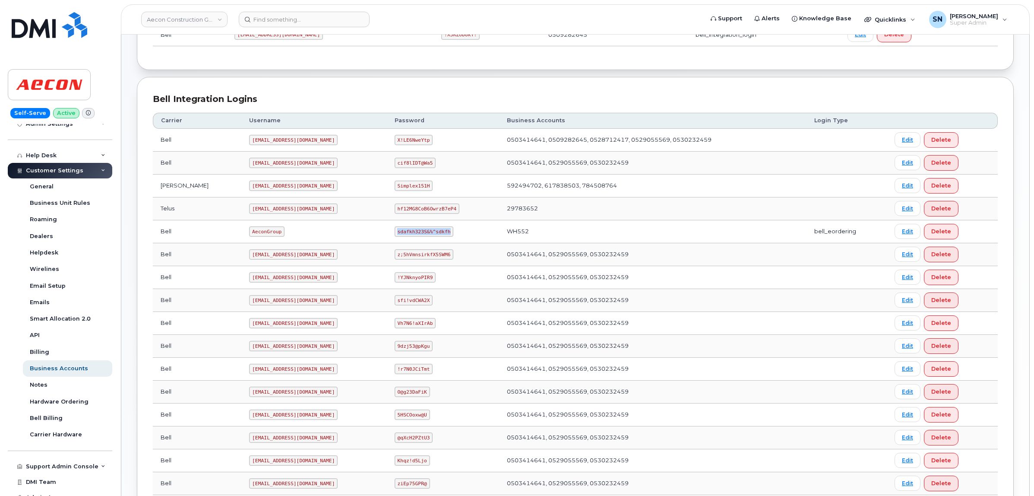
click at [431, 232] on code "sdafkh323S&%^sdkfh" at bounding box center [424, 231] width 59 height 10
copy code "sdafkh323S&%^sdkfh"
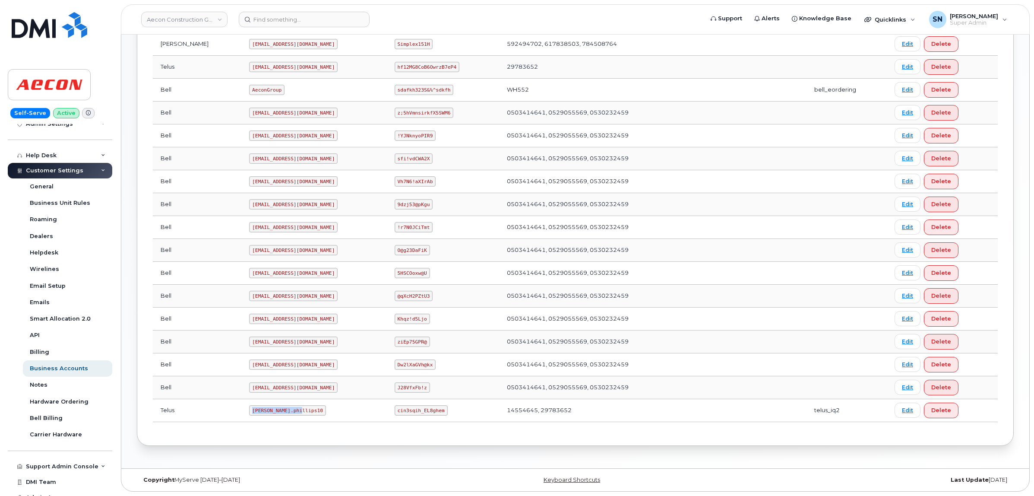
drag, startPoint x: 215, startPoint y: 407, endPoint x: 270, endPoint y: 413, distance: 55.5
click at [270, 413] on td "Taylor.phillips10" at bounding box center [313, 410] width 145 height 23
copy code "Taylor.phillips10"
drag, startPoint x: 379, startPoint y: 412, endPoint x: 426, endPoint y: 412, distance: 47.1
click at [426, 412] on code "cin3sqih_EL8ghem" at bounding box center [421, 410] width 53 height 10
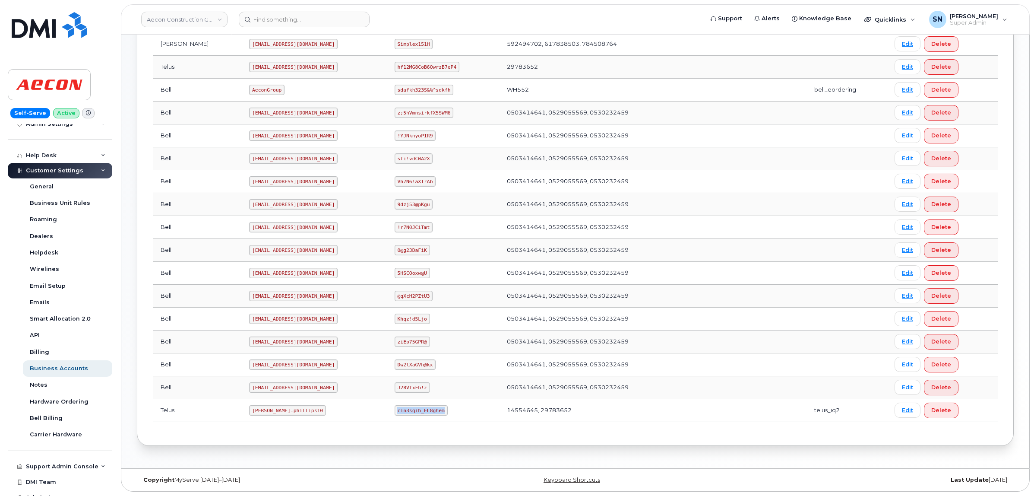
copy code "cin3sqih_EL8ghem"
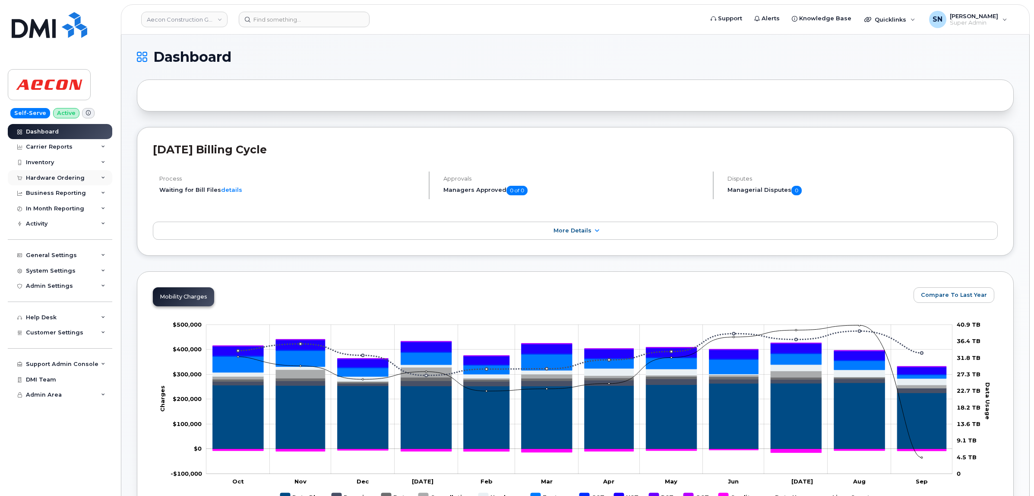
click at [66, 180] on div "Hardware Ordering" at bounding box center [55, 177] width 59 height 7
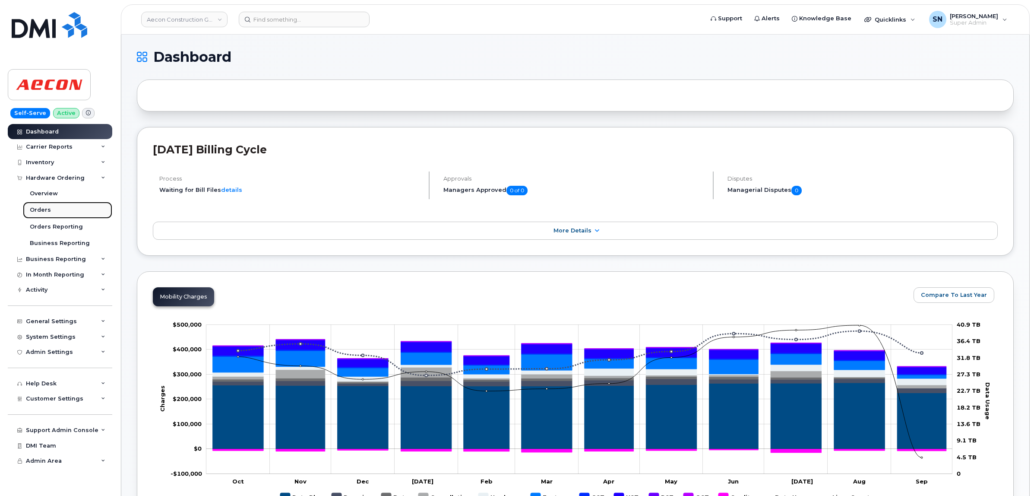
click at [54, 208] on link "Orders" at bounding box center [67, 210] width 89 height 16
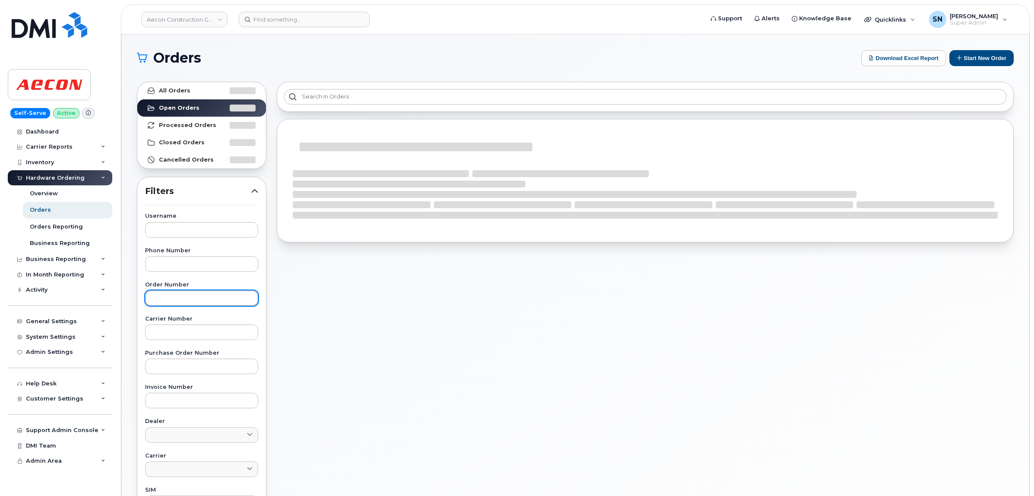
click at [209, 300] on input "text" at bounding box center [201, 298] width 113 height 16
paste input "302527"
type input "302527"
click at [202, 92] on link "All Orders" at bounding box center [201, 90] width 129 height 17
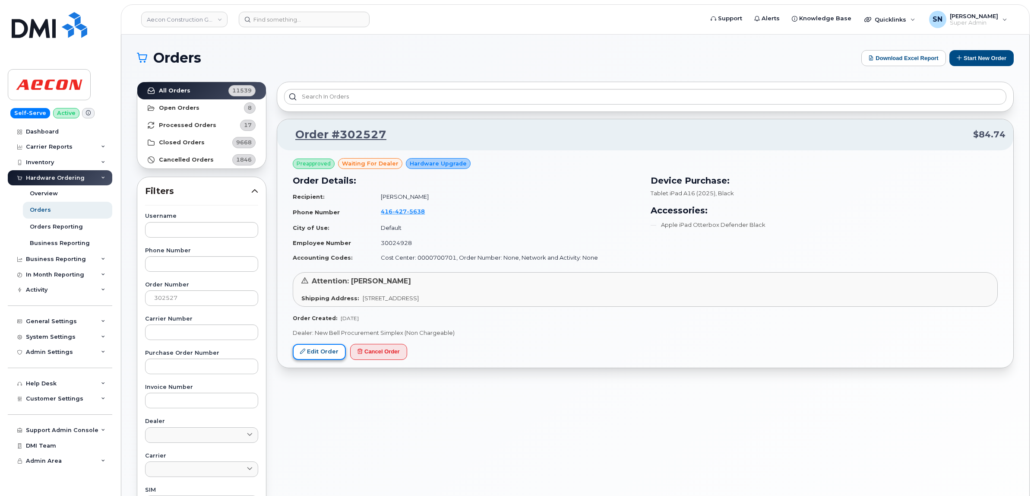
click at [335, 346] on link "Edit Order" at bounding box center [319, 352] width 53 height 16
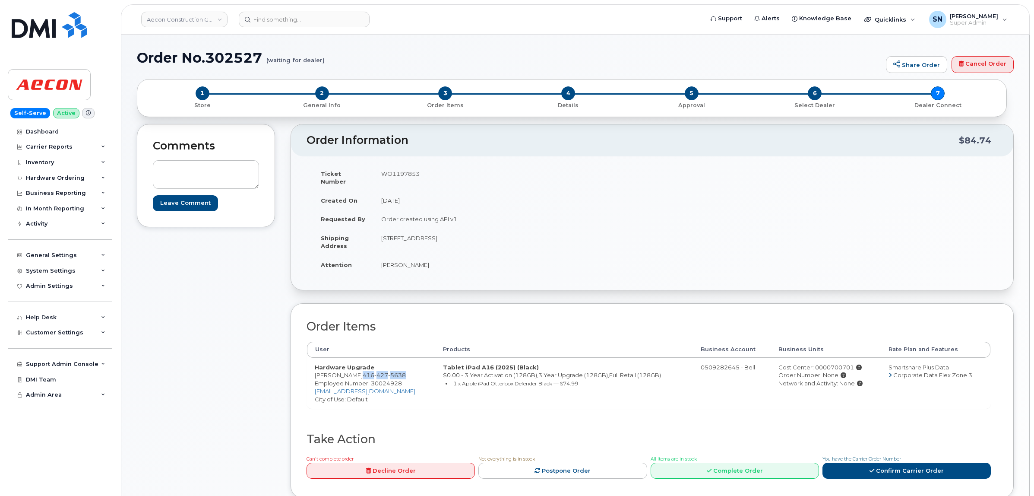
drag, startPoint x: 348, startPoint y: 366, endPoint x: 402, endPoint y: 368, distance: 54.0
click at [402, 368] on td "Hardware Upgrade [PERSON_NAME] [PHONE_NUMBER] Employee Number: 30024928 [EMAIL_…" at bounding box center [371, 382] width 128 height 51
copy span "[PHONE_NUMBER]"
click at [314, 15] on input at bounding box center [304, 20] width 131 height 16
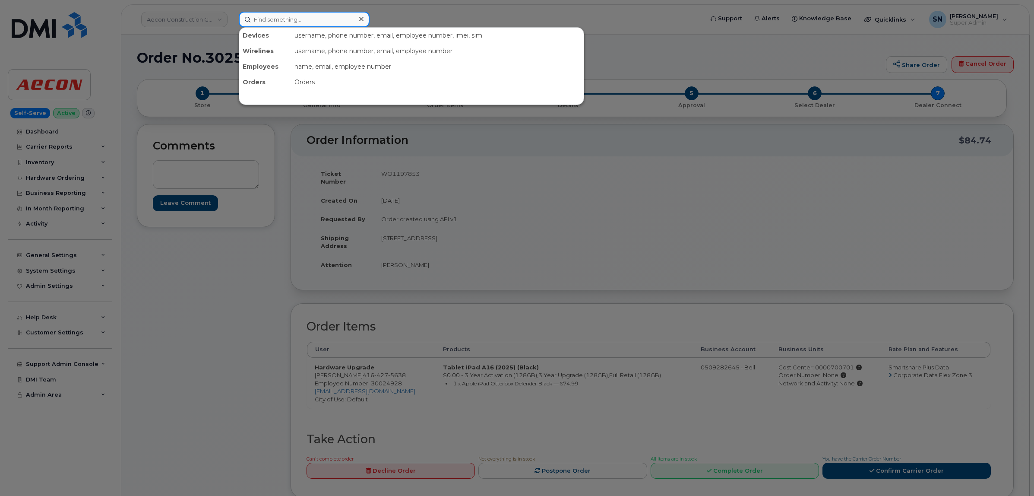
paste input "4164275638"
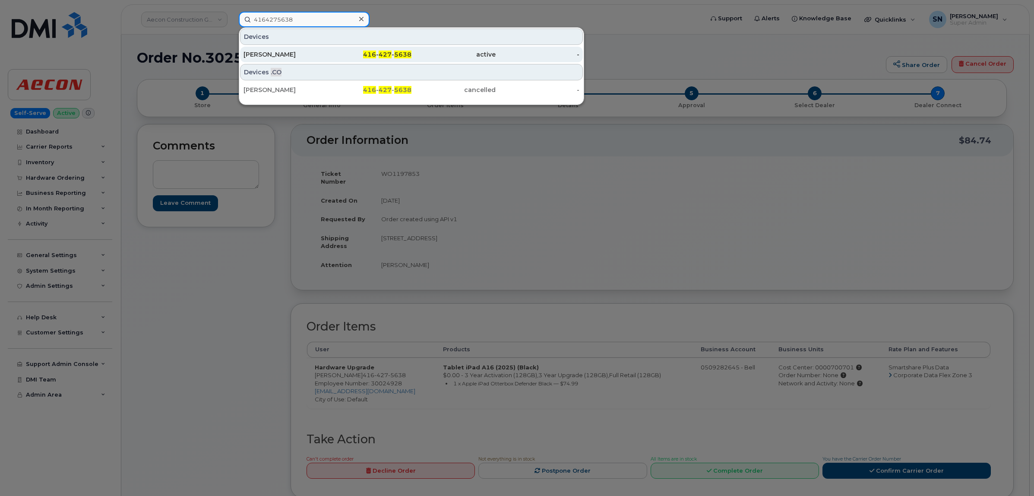
type input "4164275638"
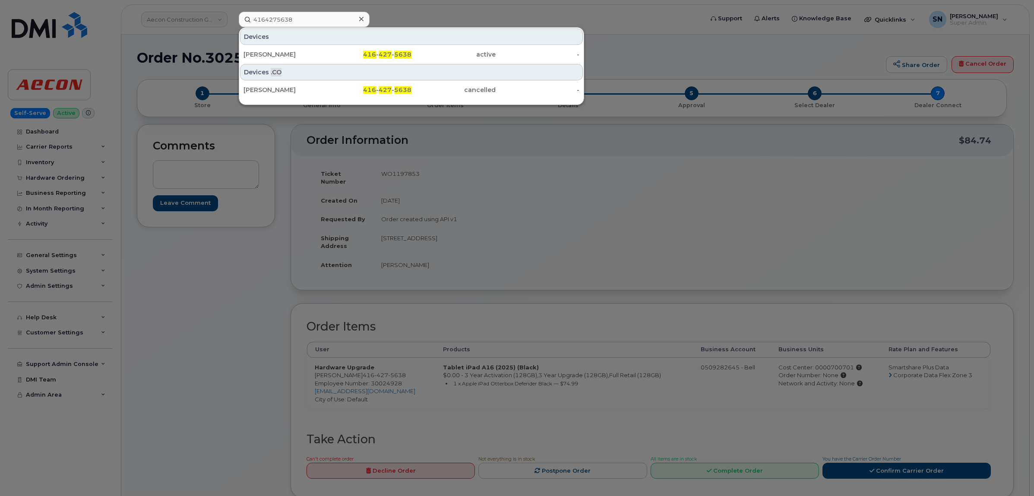
click at [644, 46] on div at bounding box center [517, 248] width 1034 height 496
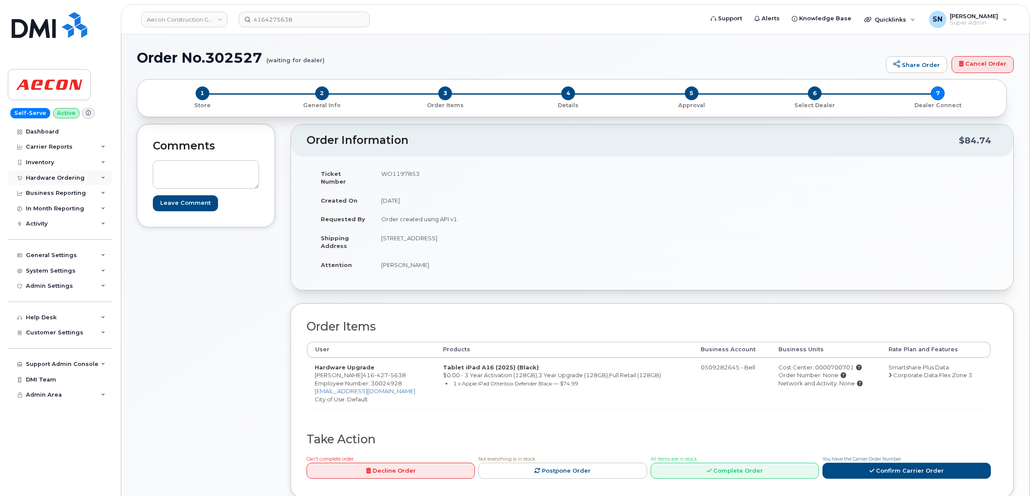
click at [60, 177] on div "Hardware Ordering" at bounding box center [55, 177] width 59 height 7
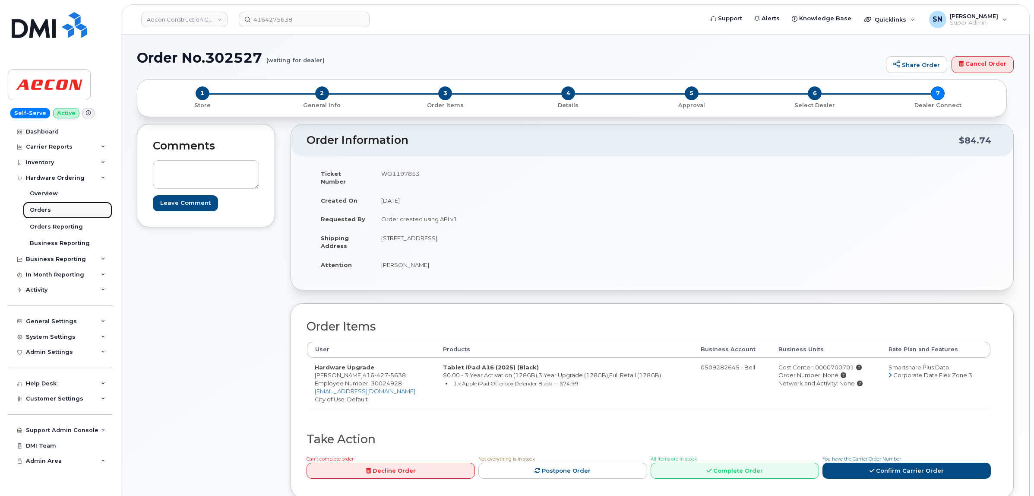
click at [52, 210] on link "Orders" at bounding box center [67, 210] width 89 height 16
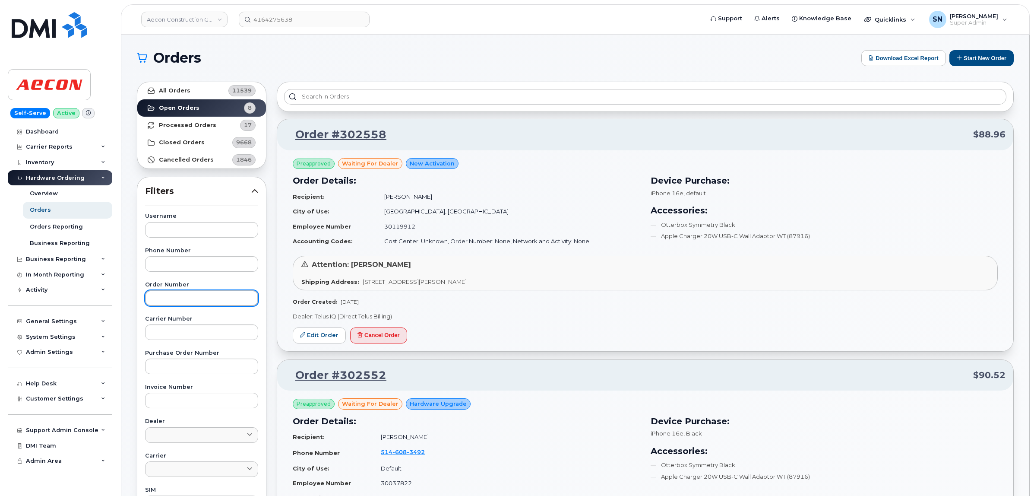
click at [212, 303] on input "text" at bounding box center [201, 298] width 113 height 16
paste input "302537"
type input "302537"
click at [187, 91] on strong "All Orders" at bounding box center [175, 90] width 32 height 7
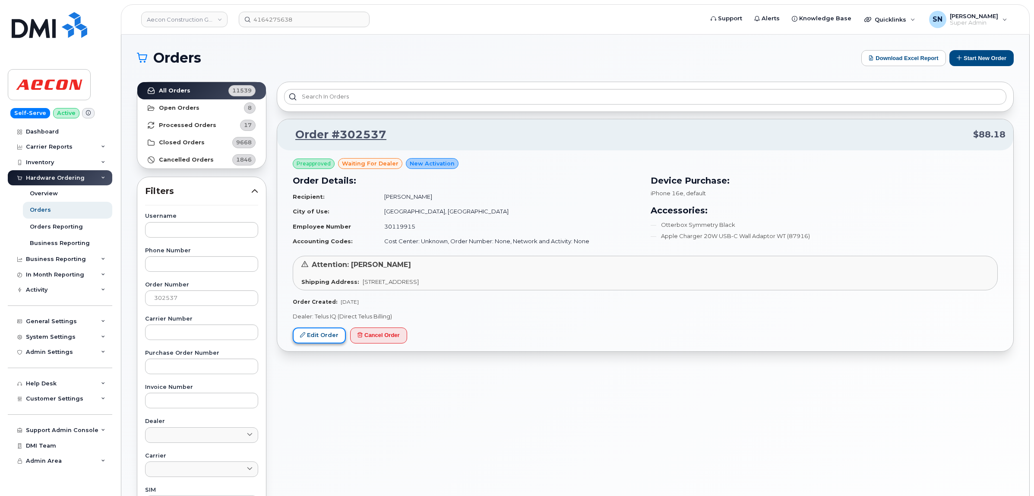
click at [299, 331] on link "Edit Order" at bounding box center [319, 335] width 53 height 16
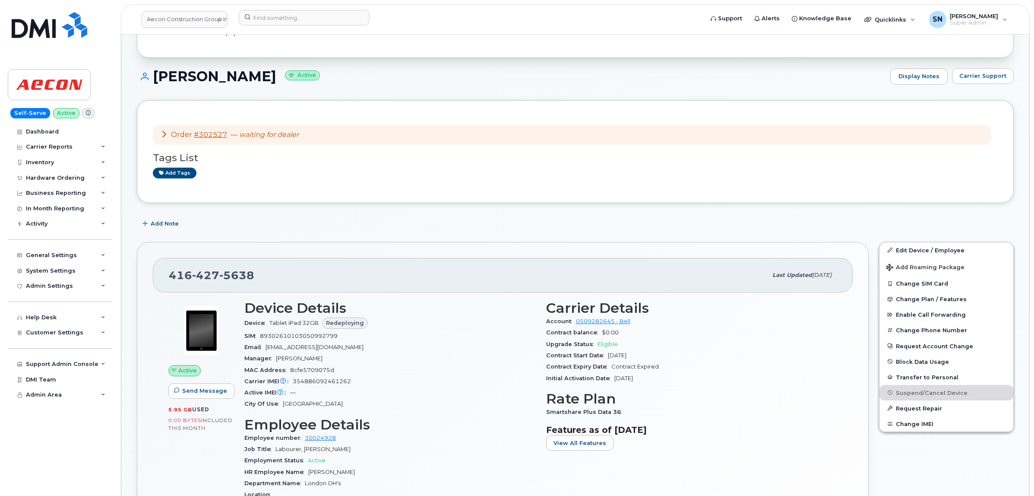
scroll to position [108, 0]
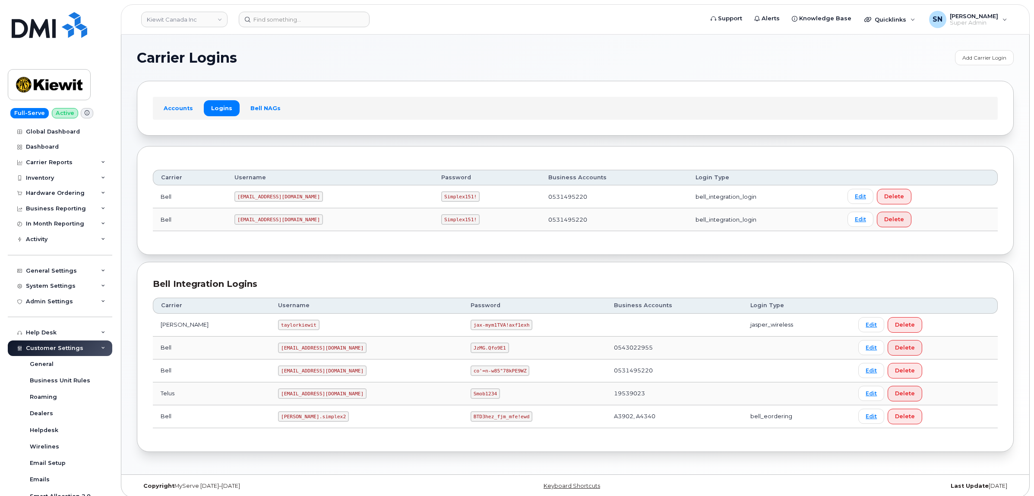
scroll to position [173, 0]
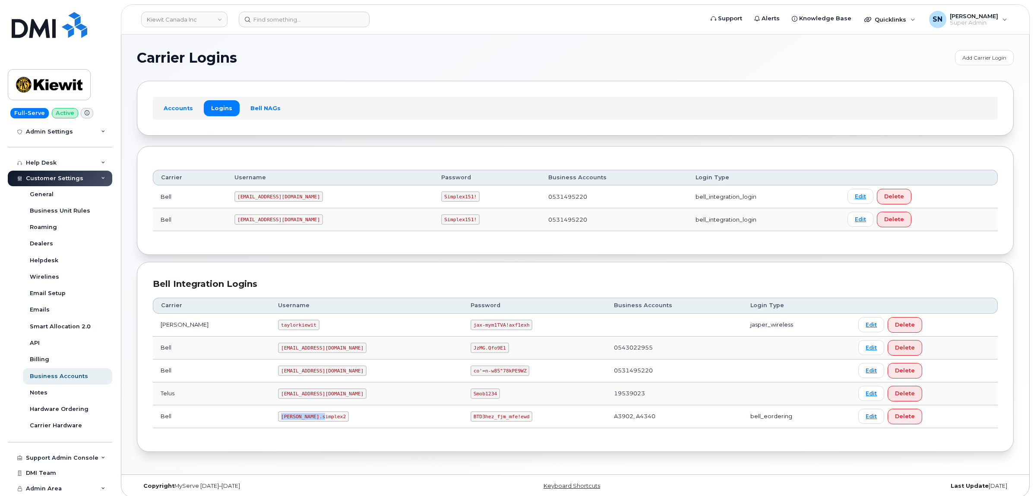
drag, startPoint x: 258, startPoint y: 418, endPoint x: 301, endPoint y: 420, distance: 42.8
click at [301, 420] on code "[PERSON_NAME].simplex2" at bounding box center [313, 416] width 71 height 10
copy code "[PERSON_NAME].simplex2"
drag, startPoint x: 430, startPoint y: 420, endPoint x: 484, endPoint y: 423, distance: 54.1
click at [484, 421] on code "BTD3hez_fjm_mfe!ewd" at bounding box center [502, 416] width 62 height 10
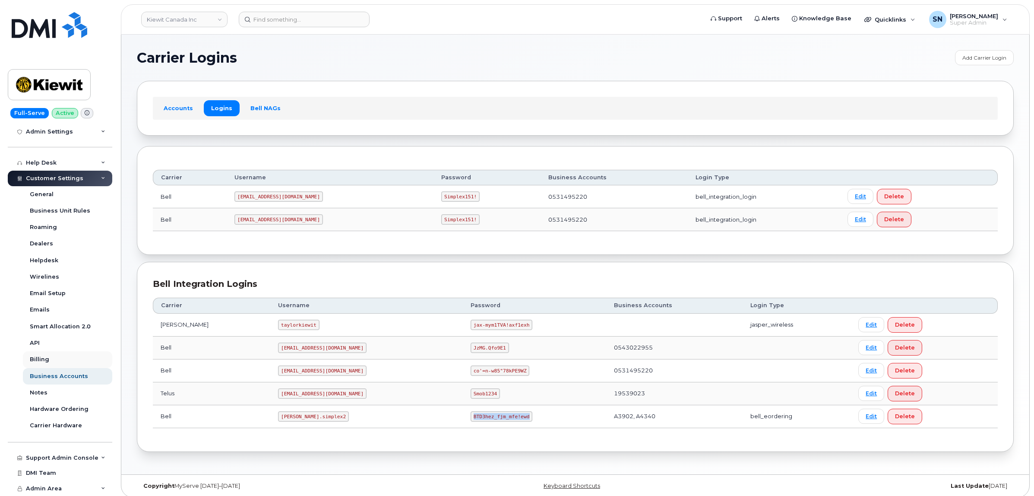
copy code "BTD3hez_fjm_mfe!ewd"
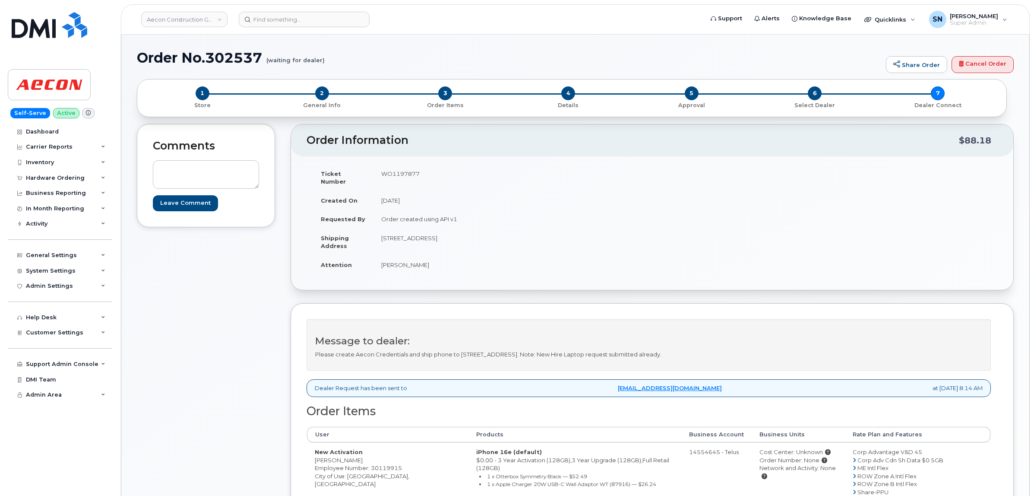
click at [425, 35] on div "Order No.302537 (waiting for dealer) Share Order Cancel Order × Share This Orde…" at bounding box center [575, 484] width 908 height 898
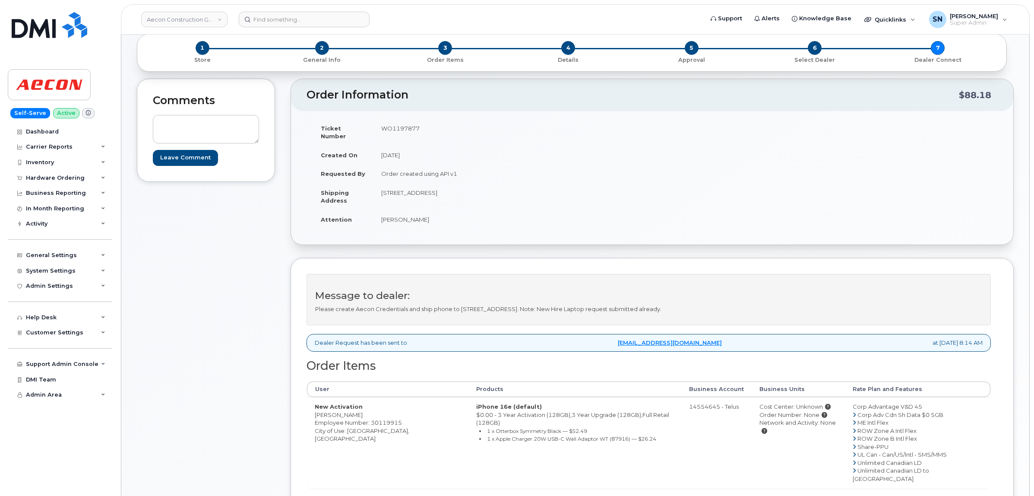
scroll to position [108, 0]
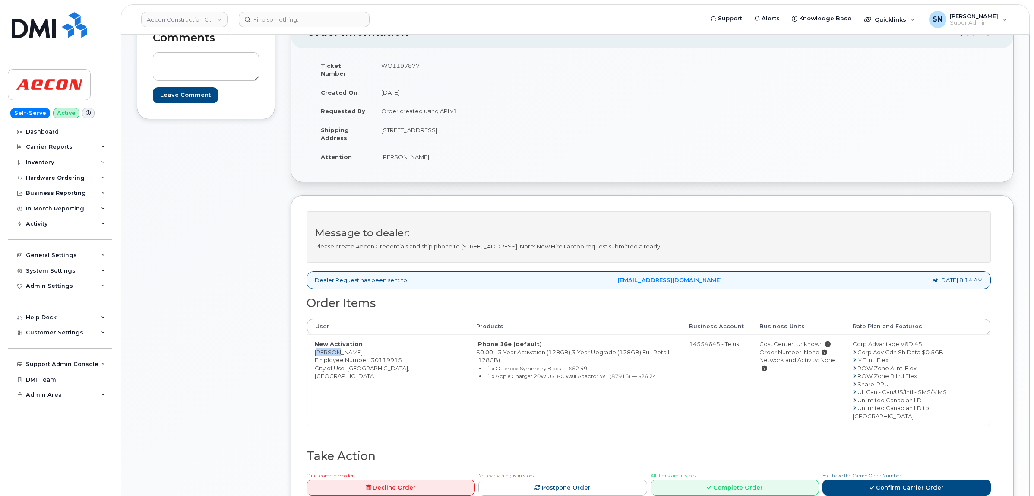
drag, startPoint x: 316, startPoint y: 344, endPoint x: 331, endPoint y: 348, distance: 16.1
click at [331, 348] on td "New Activation Keely Newcombe Employee Number: 30119915 City of Use: Vernon, Br…" at bounding box center [387, 379] width 161 height 91
drag, startPoint x: 314, startPoint y: 345, endPoint x: 330, endPoint y: 348, distance: 16.3
click at [330, 348] on td "New Activation Keely Newcombe Employee Number: 30119915 City of Use: Vernon, Br…" at bounding box center [387, 379] width 161 height 91
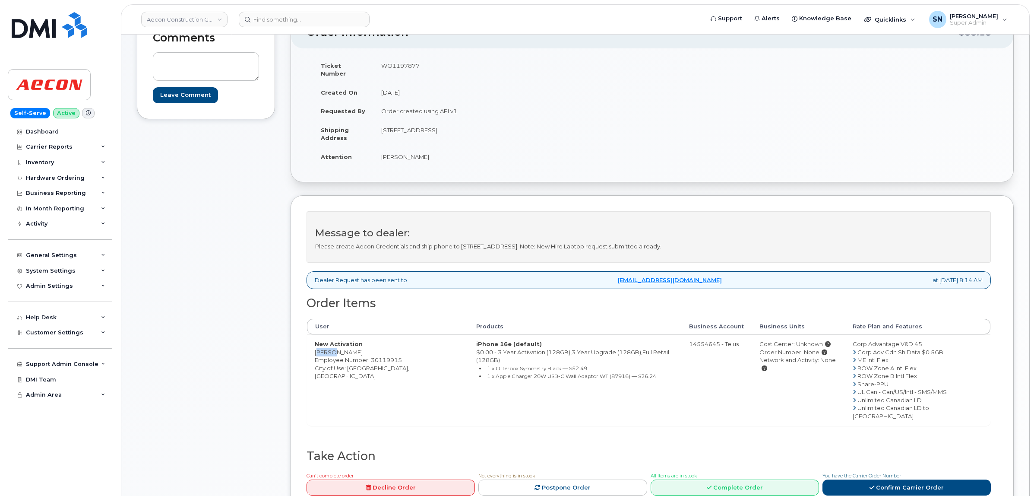
copy td "Keely"
click at [353, 340] on strong "New Activation" at bounding box center [339, 343] width 48 height 7
click at [354, 344] on td "New Activation Keely Newcombe Employee Number: 30119915 City of Use: Vernon, Br…" at bounding box center [387, 379] width 161 height 91
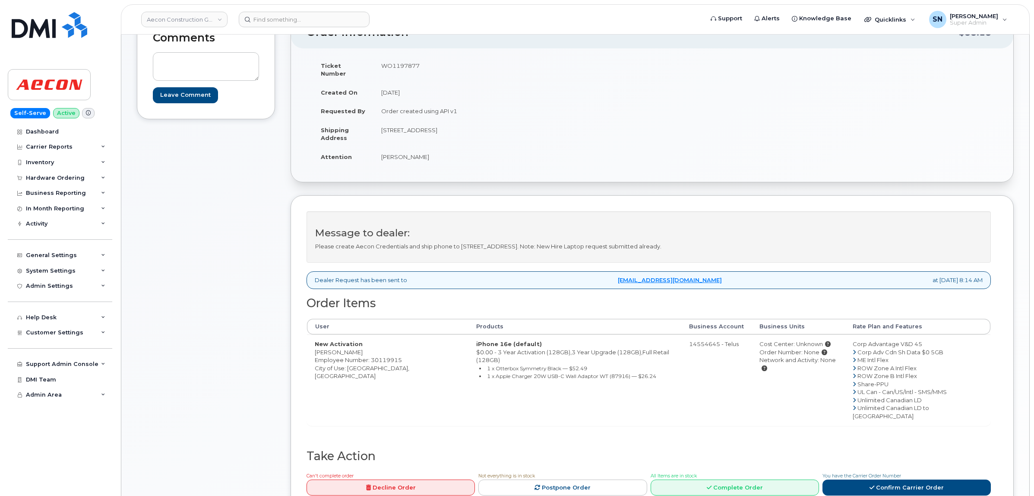
copy td "Newcombe"
click at [353, 361] on td "New Activation Keely Newcombe Employee Number: 30119915 City of Use: Vernon, Br…" at bounding box center [387, 379] width 161 height 91
copy td "Vernon"
click at [395, 67] on td "WO1197877" at bounding box center [509, 69] width 272 height 27
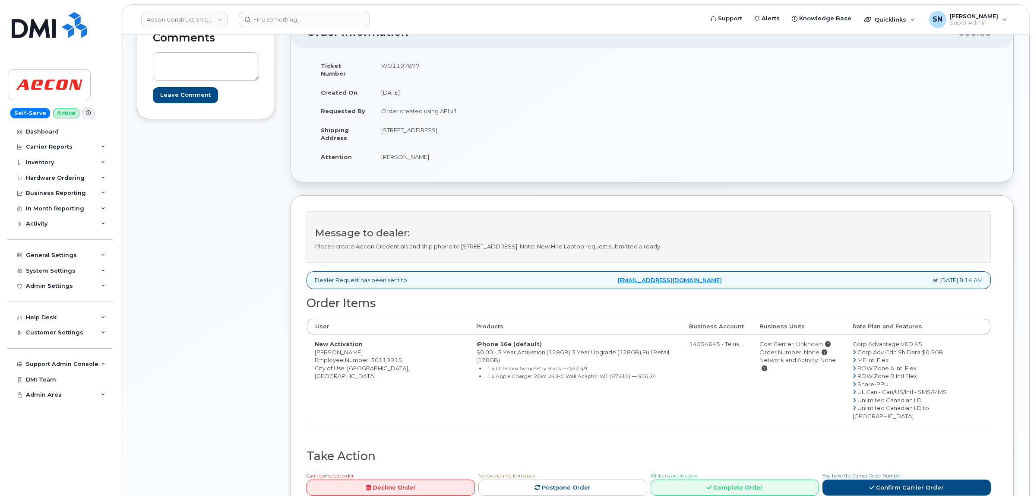
click at [395, 67] on td "WO1197877" at bounding box center [509, 69] width 272 height 27
copy td "WO1197877"
drag, startPoint x: 380, startPoint y: 152, endPoint x: 397, endPoint y: 155, distance: 17.2
click at [397, 155] on td "Keely Newcombe" at bounding box center [509, 156] width 272 height 19
copy td "Keely"
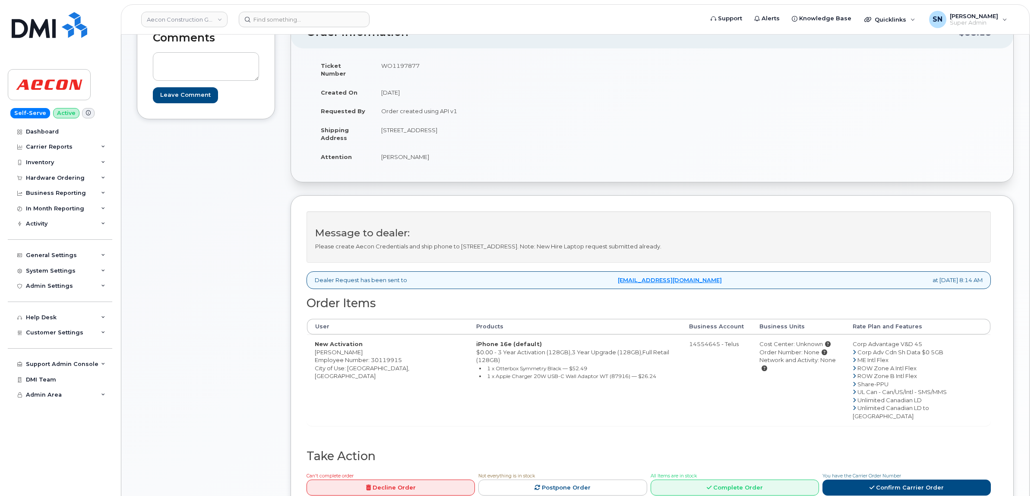
click at [417, 150] on td "Keely Newcombe" at bounding box center [509, 156] width 272 height 19
drag, startPoint x: 417, startPoint y: 150, endPoint x: 406, endPoint y: 154, distance: 11.9
click at [417, 150] on td "Keely Newcombe" at bounding box center [509, 156] width 272 height 19
copy td "Newcombe"
drag, startPoint x: 383, startPoint y: 121, endPoint x: 424, endPoint y: 132, distance: 42.4
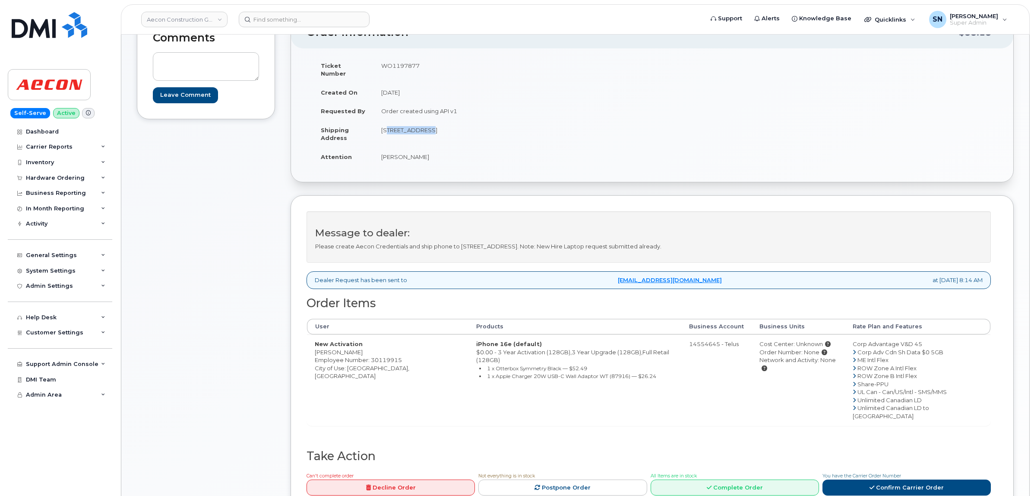
click at [424, 132] on td "1920 11th Ave Vernon BC V1T 8T7" at bounding box center [509, 133] width 272 height 27
copy td "1920 11th Ave"
drag, startPoint x: 426, startPoint y: 118, endPoint x: 445, endPoint y: 126, distance: 20.9
click at [445, 126] on td "1920 11th Ave Vernon BC V1T 8T7" at bounding box center [509, 133] width 272 height 27
copy td "Vernon"
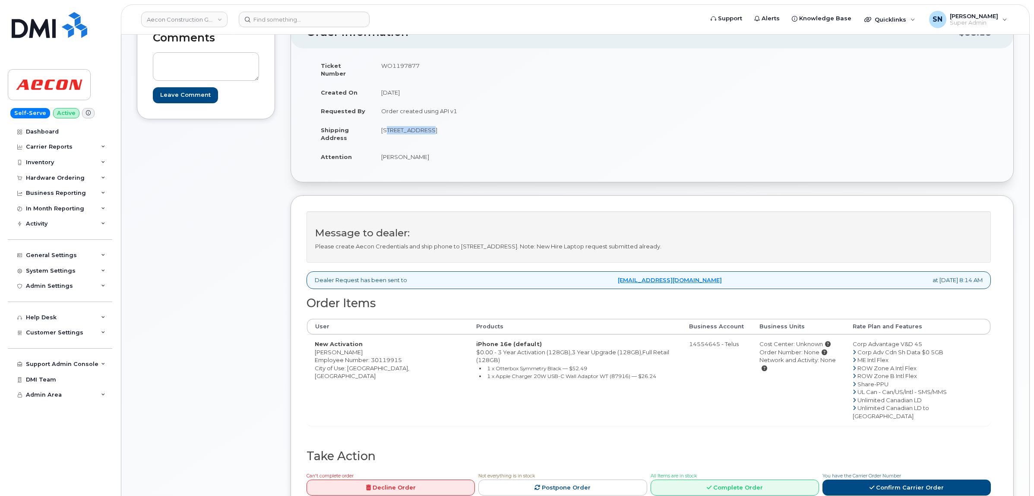
drag, startPoint x: 457, startPoint y: 120, endPoint x: 480, endPoint y: 124, distance: 23.3
click at [480, 124] on td "1920 11th Ave Vernon BC V1T 8T7" at bounding box center [509, 133] width 272 height 27
copy td "V1T 8T7"
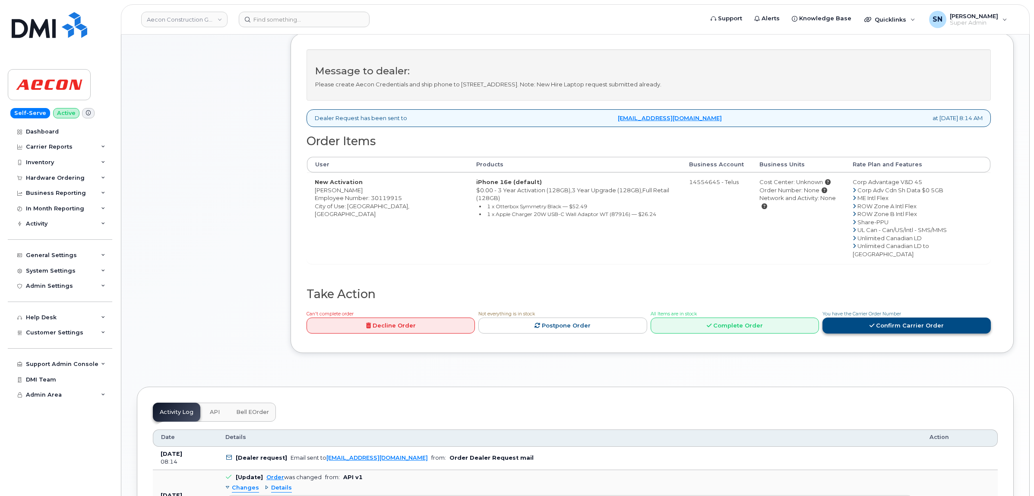
click at [911, 318] on link "Confirm Carrier Order" at bounding box center [906, 325] width 168 height 16
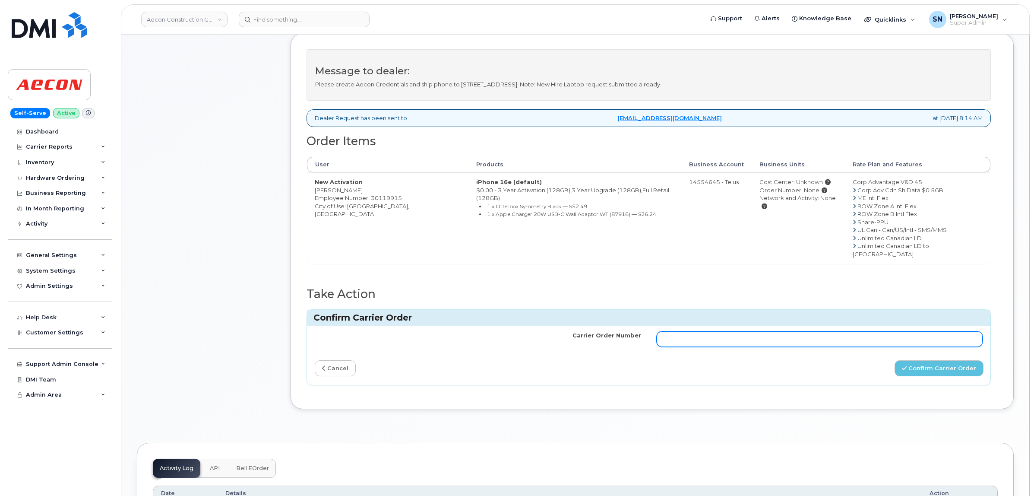
click at [890, 332] on input "Carrier Order Number" at bounding box center [820, 339] width 326 height 16
paste input "TL60036247"
type input "TL60036247"
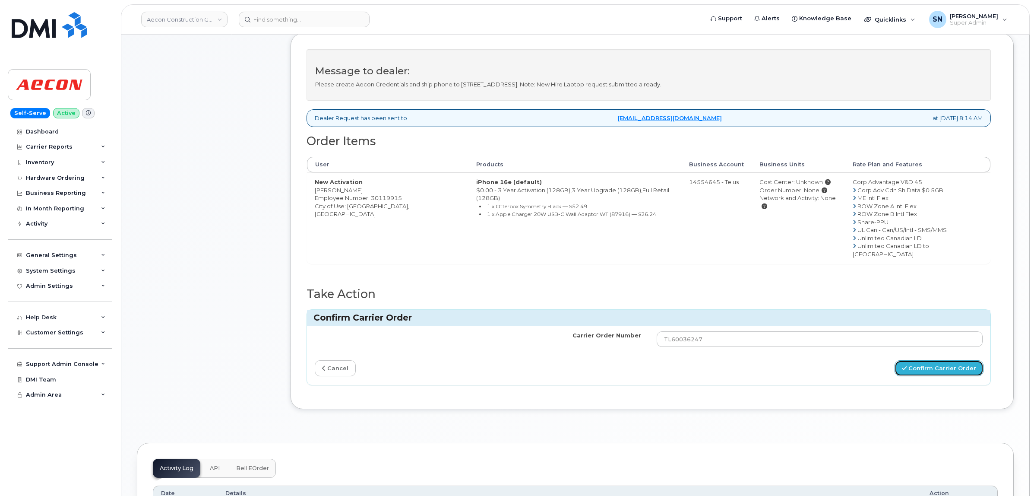
click at [937, 360] on button "Confirm Carrier Order" at bounding box center [939, 368] width 89 height 16
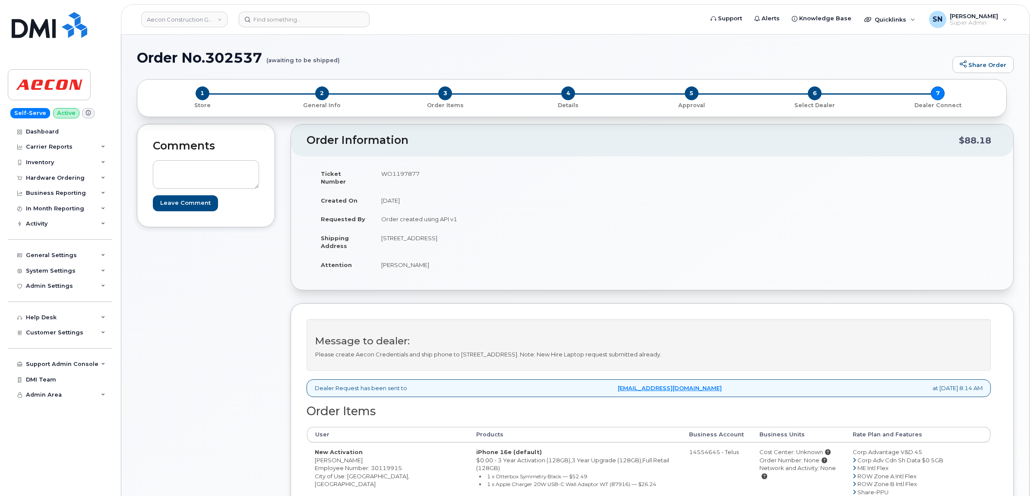
drag, startPoint x: 316, startPoint y: 452, endPoint x: 365, endPoint y: 452, distance: 49.2
click at [365, 452] on td "New Activation [PERSON_NAME] Employee Number: 30119915 City of Use: [GEOGRAPHIC…" at bounding box center [387, 487] width 161 height 91
copy td "[PERSON_NAME]"
click at [72, 180] on div "Hardware Ordering" at bounding box center [55, 177] width 59 height 7
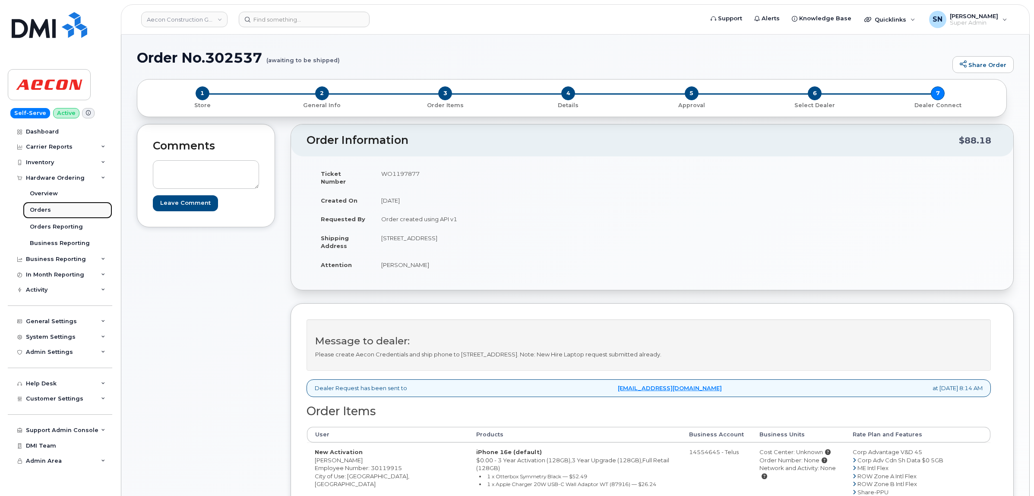
click at [57, 205] on link "Orders" at bounding box center [67, 210] width 89 height 16
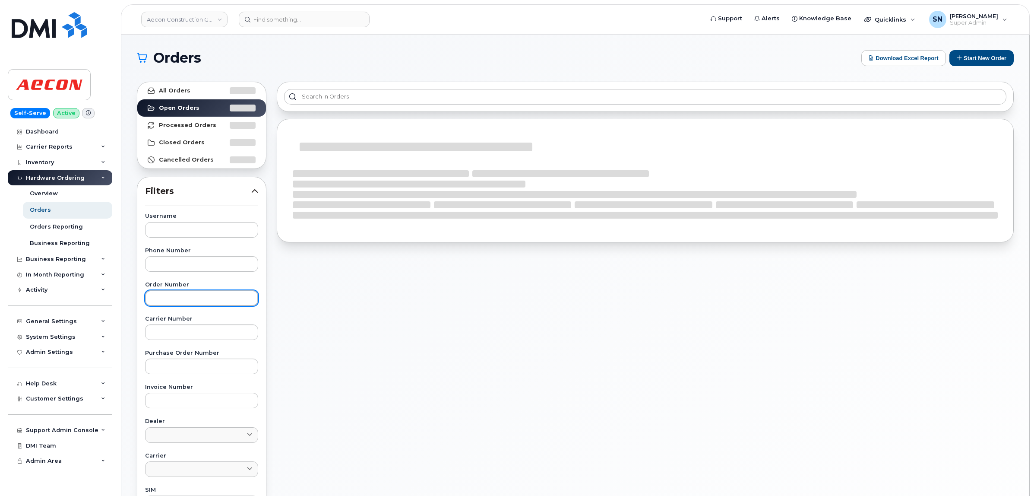
click at [193, 298] on input "text" at bounding box center [201, 298] width 113 height 16
paste input "302531"
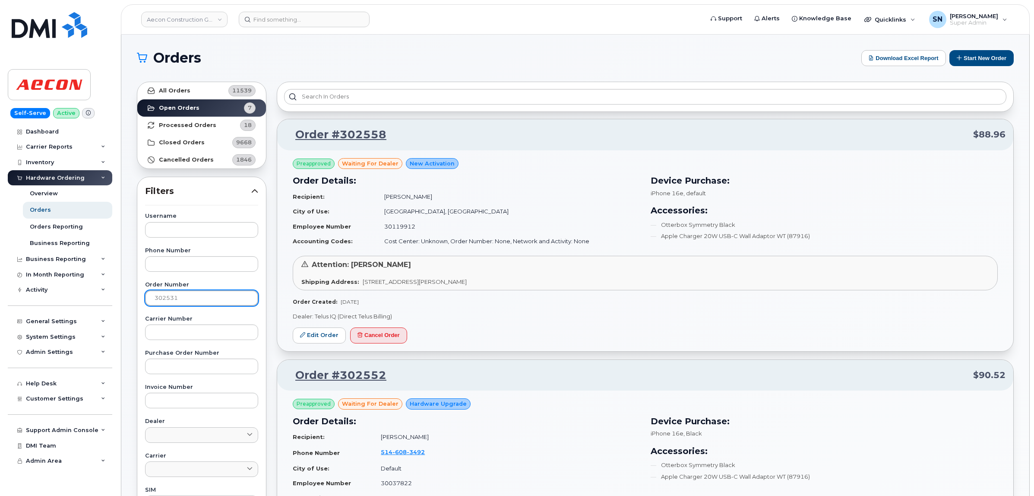
type input "302531"
click at [199, 88] on link "All Orders 11539" at bounding box center [201, 90] width 129 height 17
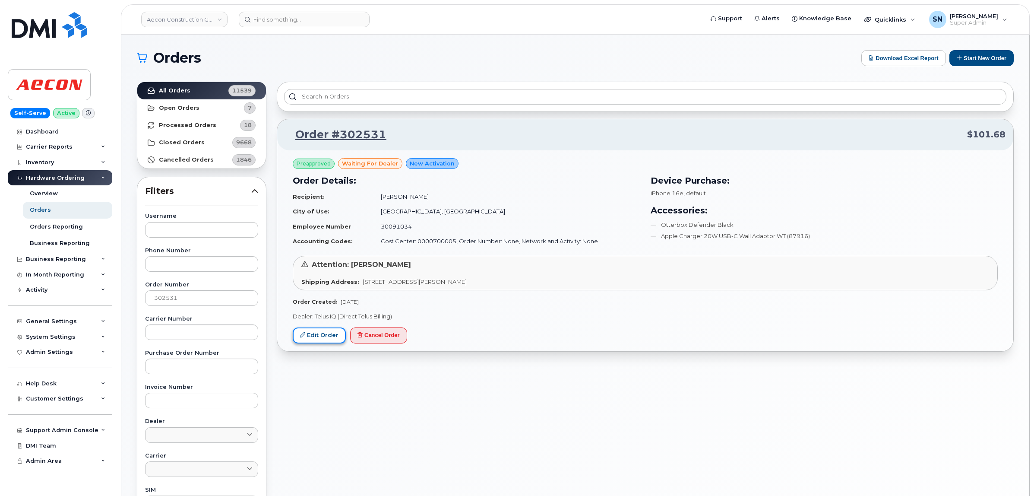
click at [326, 337] on link "Edit Order" at bounding box center [319, 335] width 53 height 16
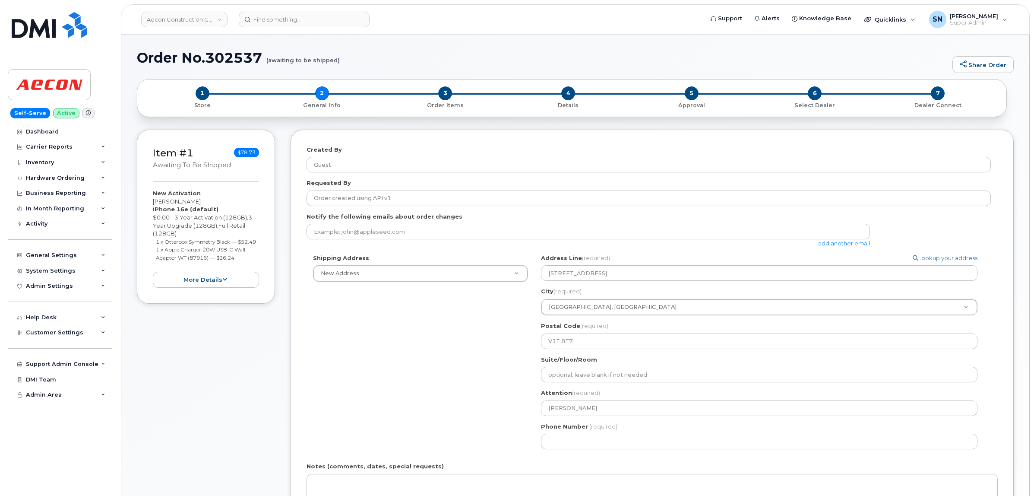
select select
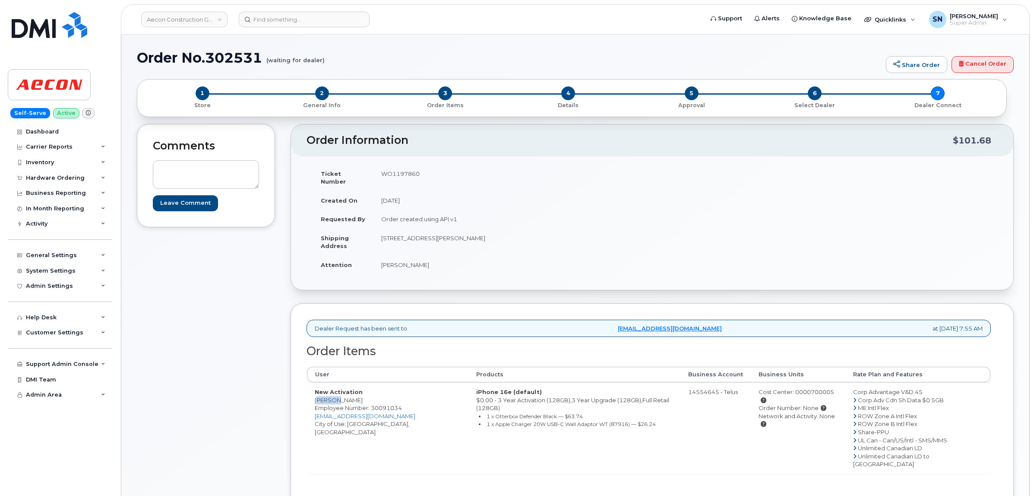
drag, startPoint x: 315, startPoint y: 391, endPoint x: 333, endPoint y: 394, distance: 18.3
click at [333, 394] on td "New Activation [PERSON_NAME] Employee Number: 30091034 [EMAIL_ADDRESS][DOMAIN_N…" at bounding box center [387, 427] width 161 height 91
copy td "[PERSON_NAME]"
click at [342, 392] on td "New Activation [PERSON_NAME] Employee Number: 30091034 [EMAIL_ADDRESS][DOMAIN_N…" at bounding box center [387, 427] width 161 height 91
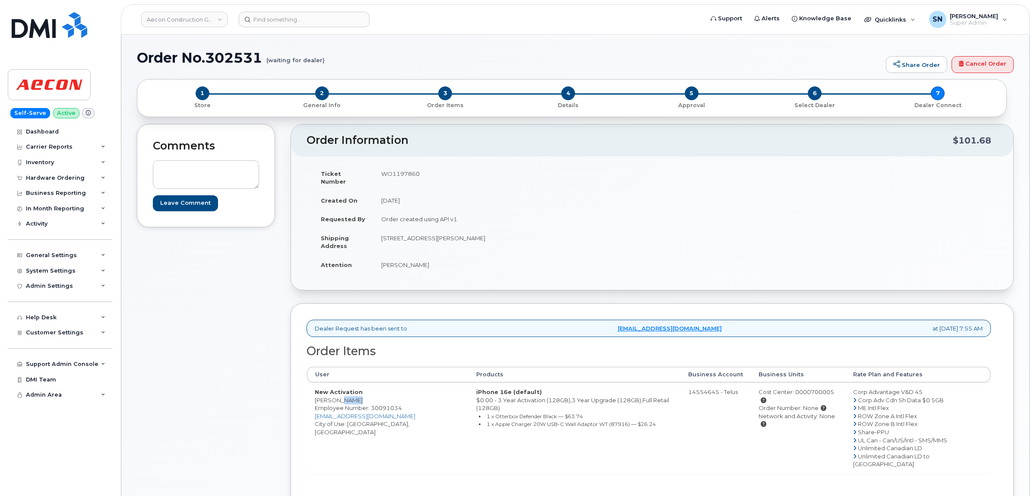
copy td "Finch"
click at [355, 420] on td "New Activation [PERSON_NAME] Employee Number: 30091034 [EMAIL_ADDRESS][DOMAIN_N…" at bounding box center [387, 427] width 161 height 91
copy td "Toronto"
click at [400, 171] on td "WO1197860" at bounding box center [509, 177] width 272 height 27
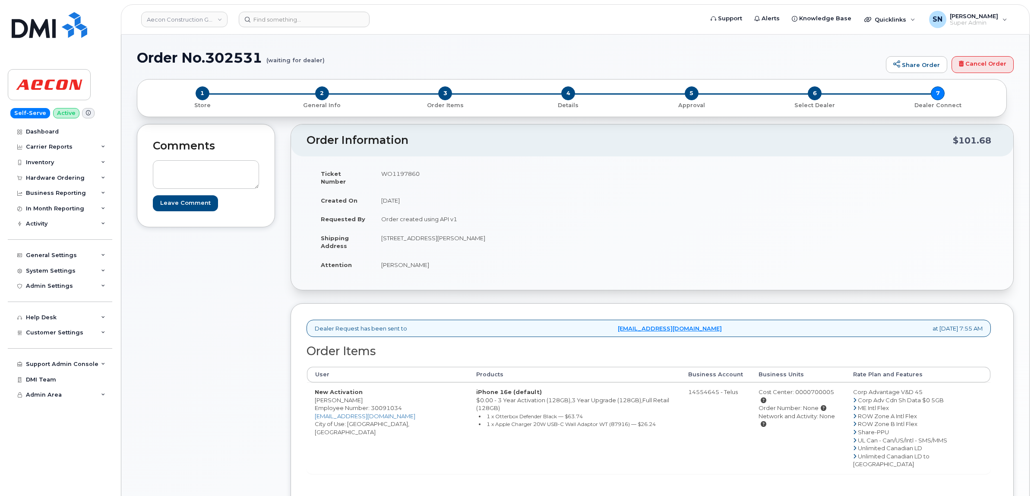
click at [400, 171] on td "WO1197860" at bounding box center [509, 177] width 272 height 27
copy td "WO1197860"
drag, startPoint x: 316, startPoint y: 393, endPoint x: 334, endPoint y: 395, distance: 18.3
click at [334, 395] on td "New Activation [PERSON_NAME] Employee Number: 30091034 [EMAIL_ADDRESS][DOMAIN_N…" at bounding box center [387, 427] width 161 height 91
copy td "Robert"
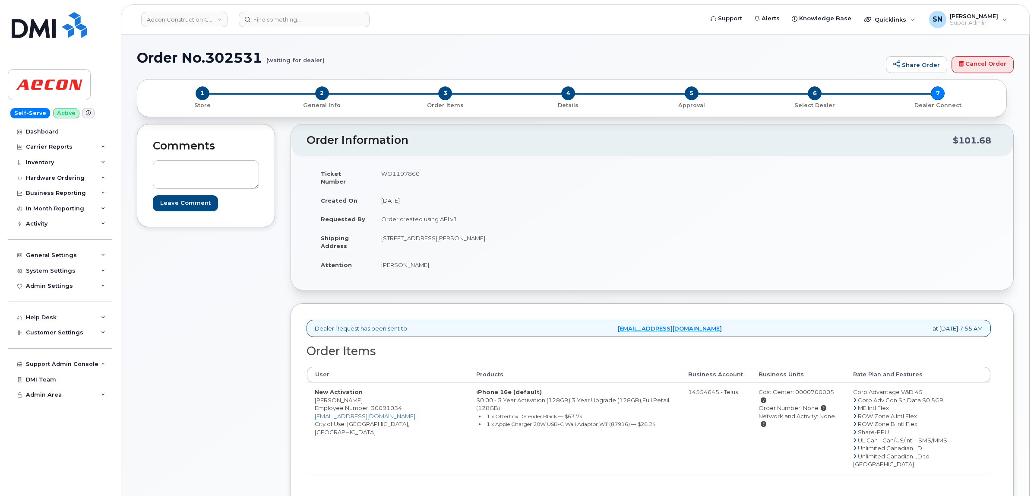
click at [344, 395] on td "New Activation Robert Finch Employee Number: 30091034 rofinch@aecon.com City of…" at bounding box center [387, 427] width 161 height 91
click at [347, 396] on td "New Activation Robert Finch Employee Number: 30091034 rofinch@aecon.com City of…" at bounding box center [387, 427] width 161 height 91
copy td "Finch"
drag, startPoint x: 381, startPoint y: 231, endPoint x: 420, endPoint y: 236, distance: 39.1
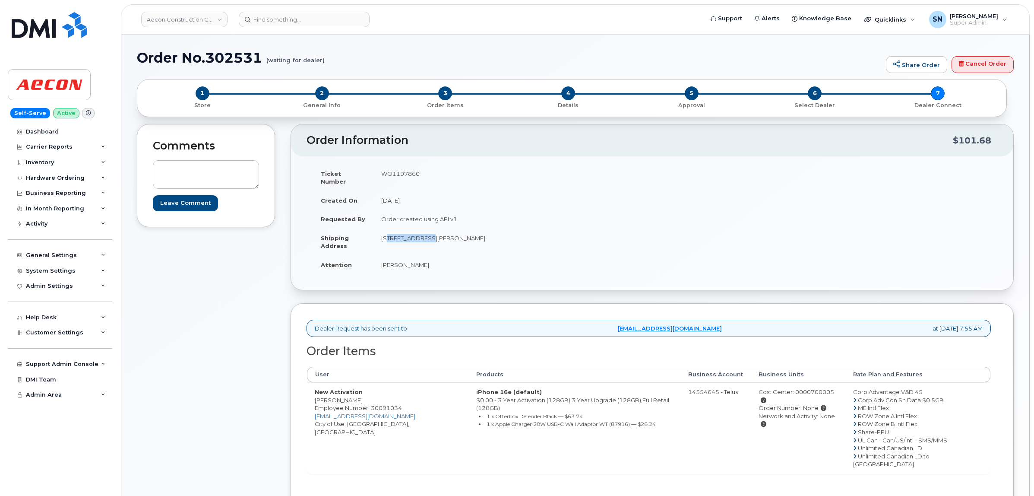
click at [420, 236] on td "3885 Sideline 32 Pickering ON L1Y 0B2" at bounding box center [509, 241] width 272 height 27
copy td "3885 Sideline"
click at [385, 231] on td "3885 Sideline 32 Pickering ON L1Y 0B2" at bounding box center [509, 241] width 272 height 27
drag, startPoint x: 383, startPoint y: 228, endPoint x: 430, endPoint y: 238, distance: 48.2
click at [430, 238] on td "3885 Sideline 32 Pickering ON L1Y 0B2" at bounding box center [509, 241] width 272 height 27
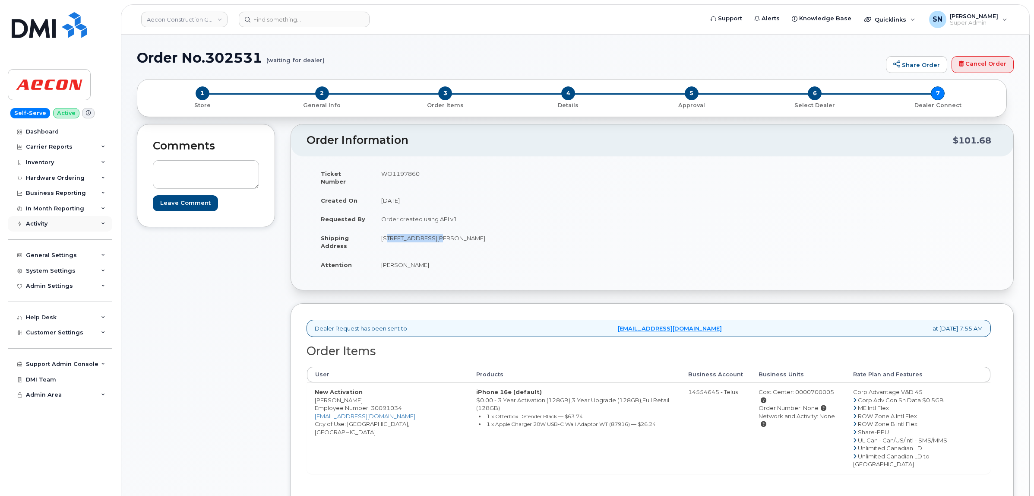
copy td "3885 Sideline 32"
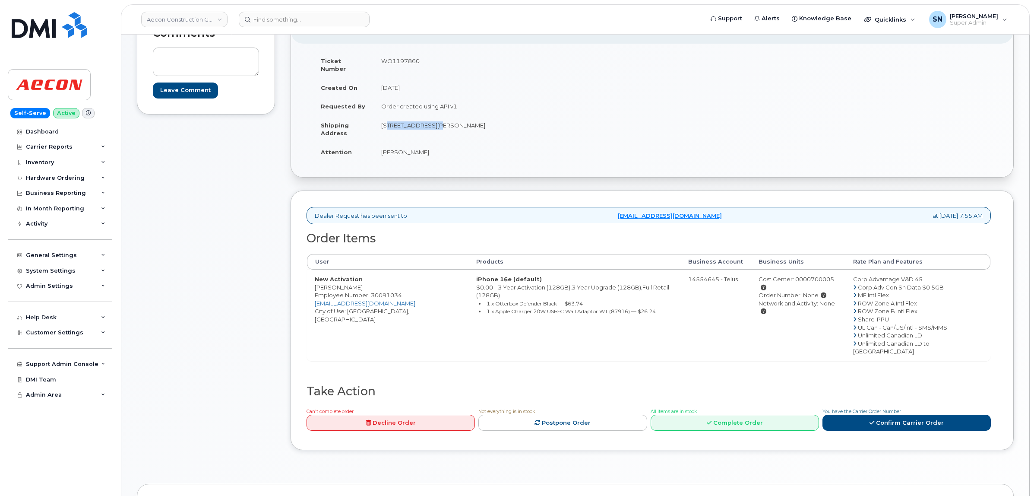
scroll to position [270, 0]
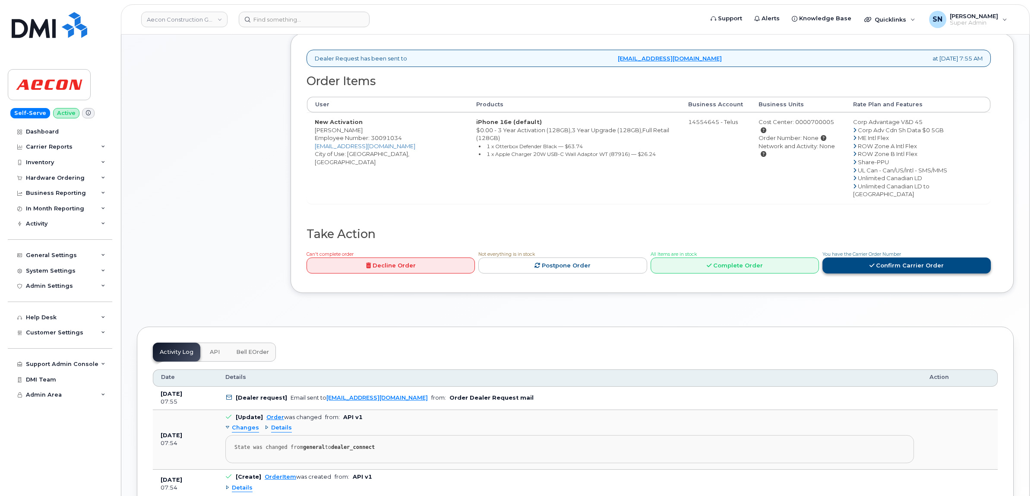
click at [888, 257] on link "Confirm Carrier Order" at bounding box center [906, 265] width 168 height 16
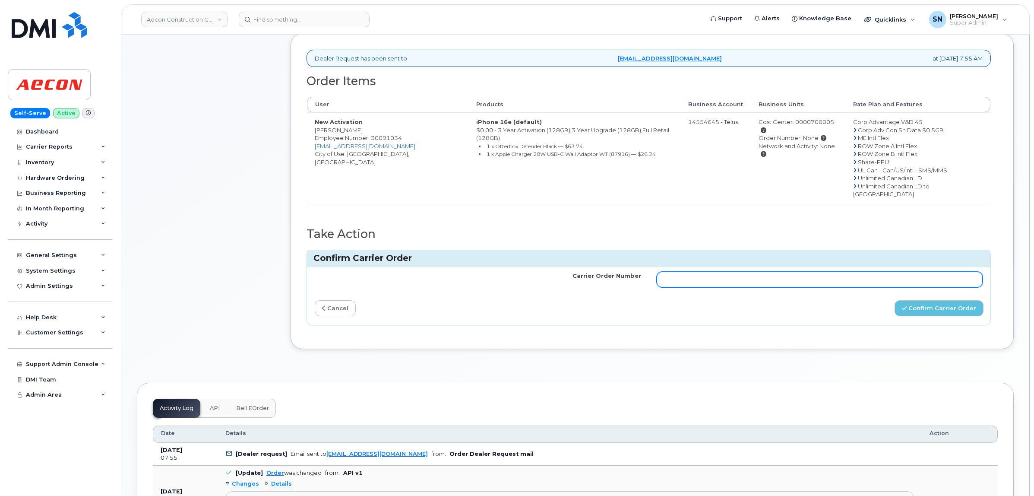
click at [863, 272] on input "Carrier Order Number" at bounding box center [820, 280] width 326 height 16
paste input "TL60036261"
type input "TL60036261"
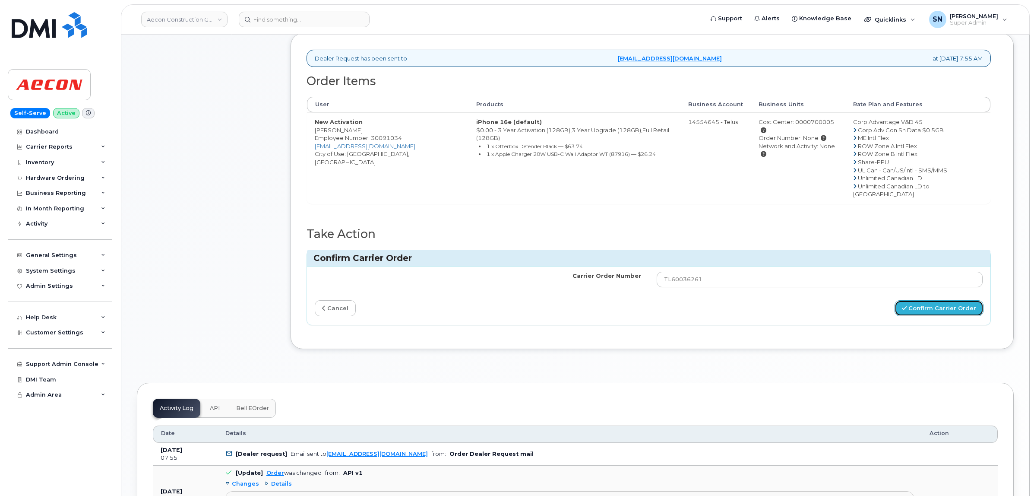
click at [935, 300] on button "Confirm Carrier Order" at bounding box center [939, 308] width 89 height 16
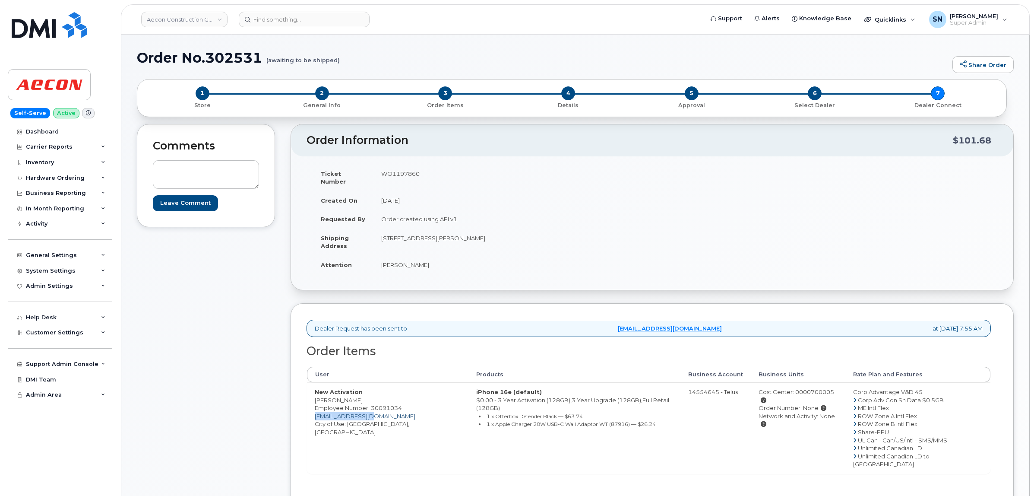
drag, startPoint x: 374, startPoint y: 408, endPoint x: 315, endPoint y: 409, distance: 59.1
click at [315, 409] on td "New Activation [PERSON_NAME] Employee Number: 30091034 [EMAIL_ADDRESS][DOMAIN_N…" at bounding box center [387, 427] width 161 height 91
copy link "[EMAIL_ADDRESS][DOMAIN_NAME]"
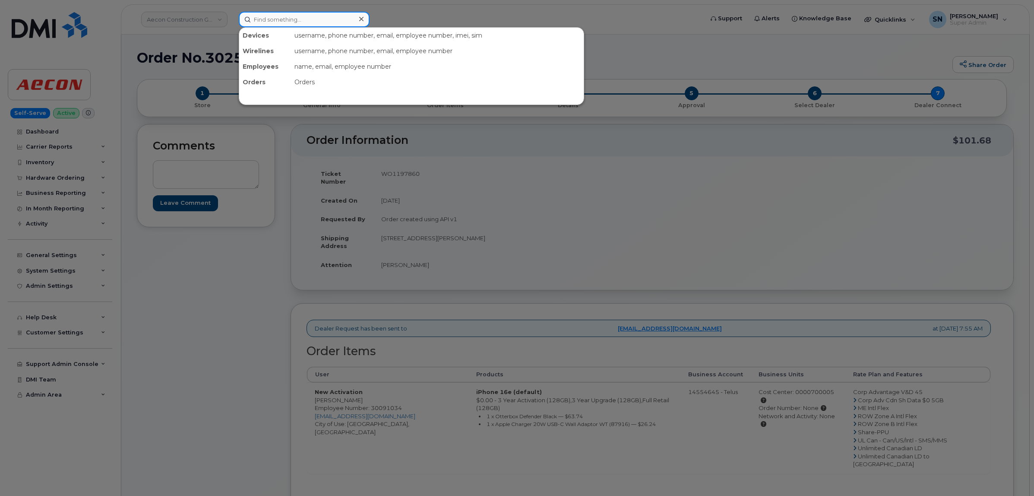
click at [319, 23] on input at bounding box center [304, 20] width 131 height 16
paste input "8195296272"
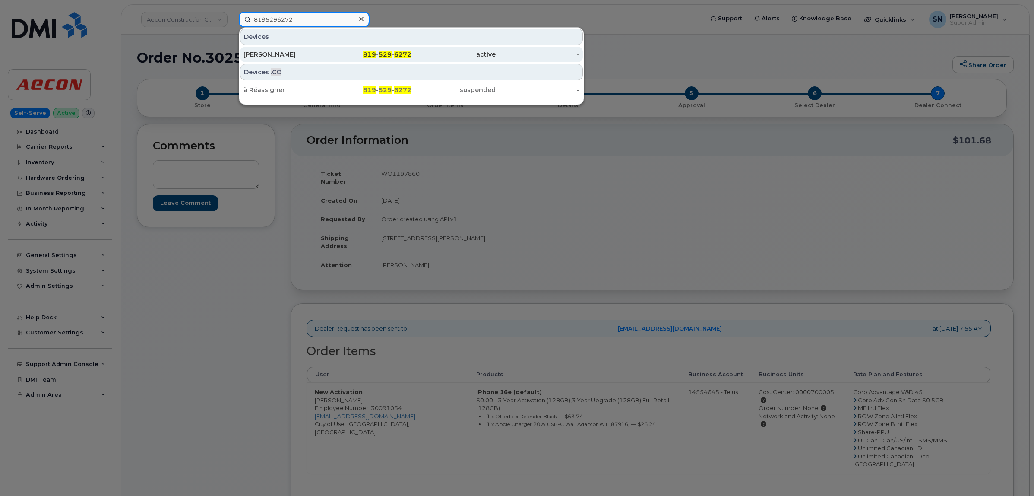
type input "8195296272"
click at [274, 59] on div "[PERSON_NAME]" at bounding box center [286, 55] width 84 height 16
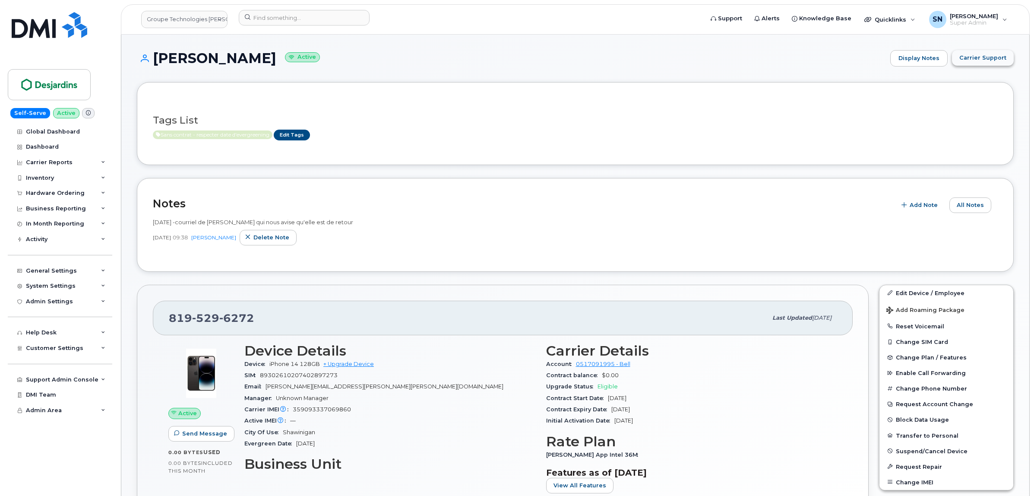
click at [982, 65] on button "Carrier Support" at bounding box center [983, 58] width 62 height 16
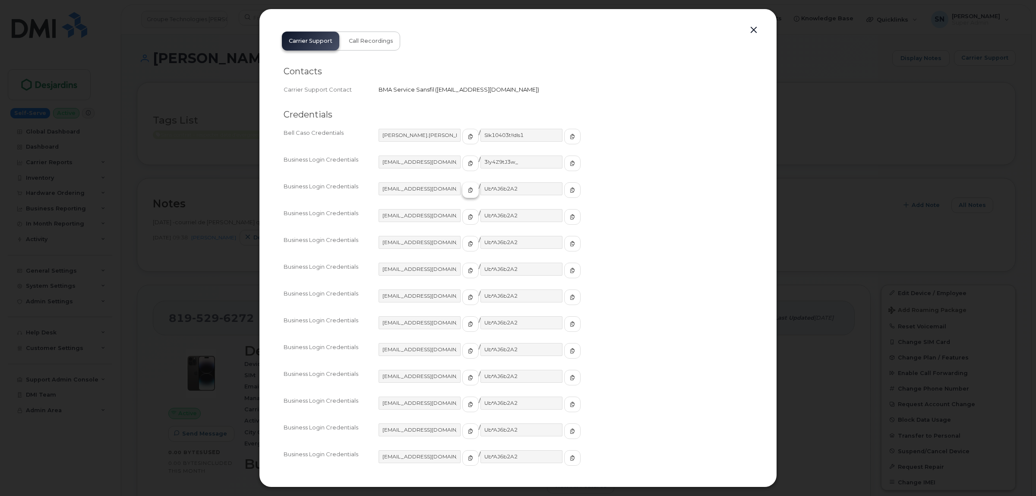
drag, startPoint x: 460, startPoint y: 196, endPoint x: 452, endPoint y: 195, distance: 7.4
click at [462, 196] on button "button" at bounding box center [470, 190] width 16 height 16
click at [570, 191] on icon "button" at bounding box center [572, 189] width 5 height 5
click at [756, 32] on button "button" at bounding box center [753, 30] width 13 height 12
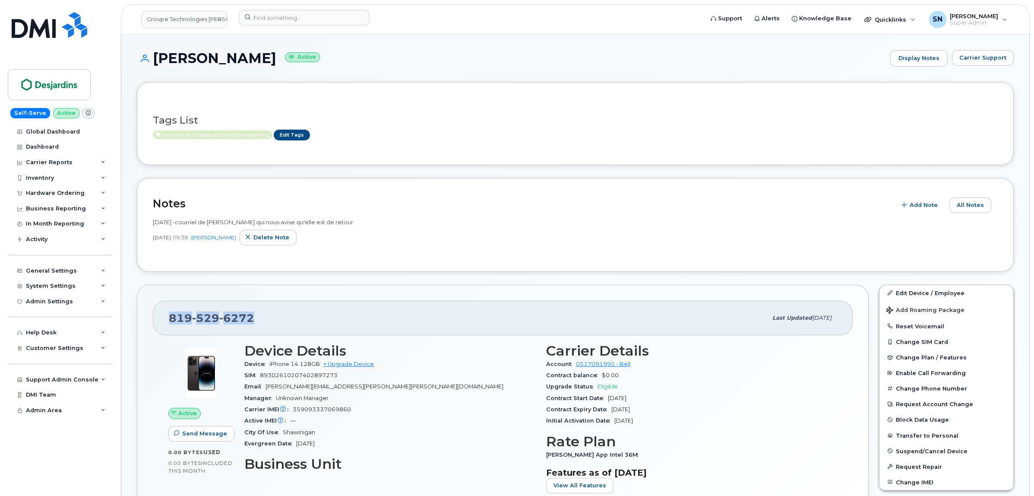
drag, startPoint x: 171, startPoint y: 316, endPoint x: 253, endPoint y: 320, distance: 82.6
click at [253, 320] on div "819 529 6272" at bounding box center [468, 318] width 598 height 18
copy span "819 529 6272"
click at [271, 16] on input at bounding box center [304, 18] width 131 height 16
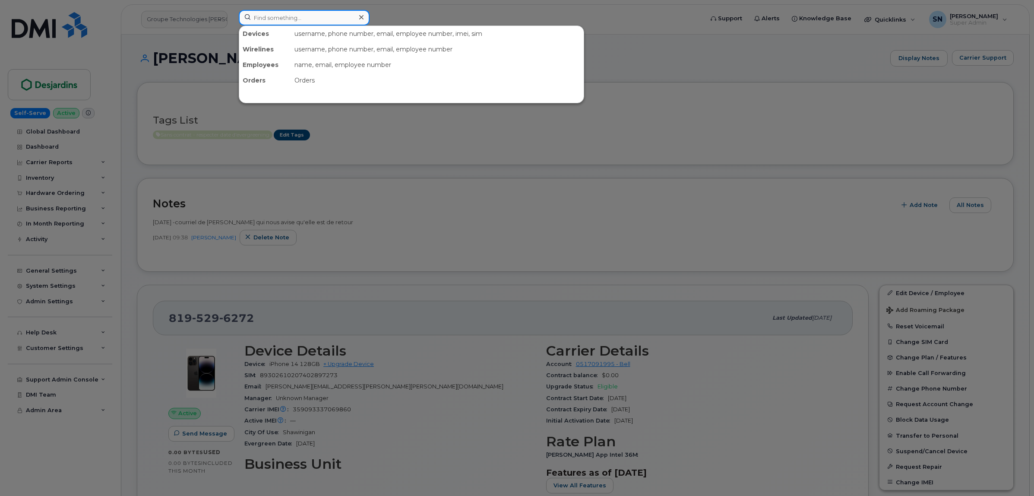
paste input "5875451801"
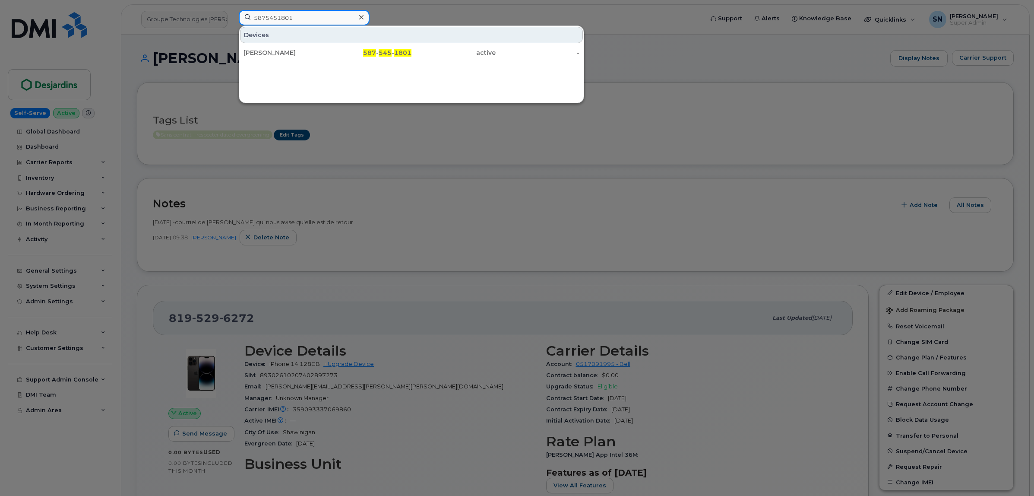
type input "5875451801"
click at [310, 50] on div "Mohammed Alduais" at bounding box center [286, 52] width 84 height 9
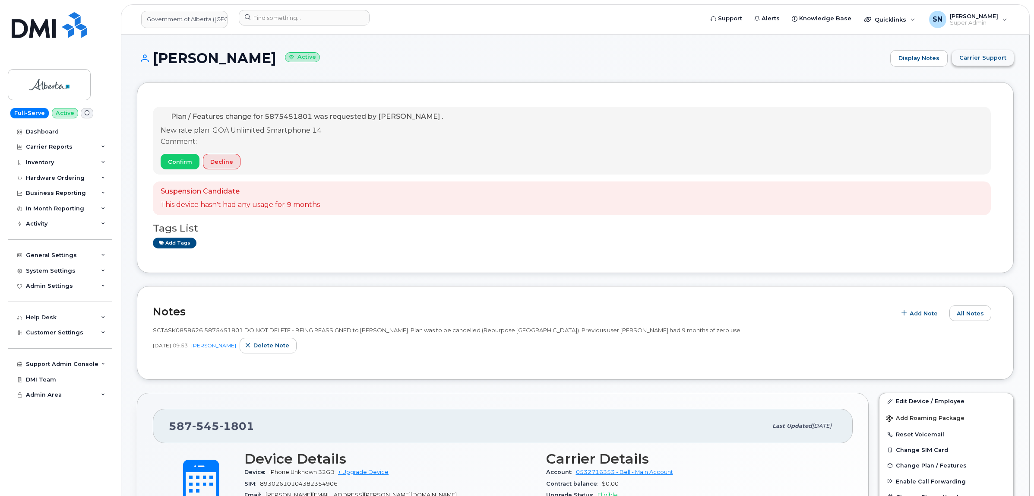
click at [977, 57] on span "Carrier Support" at bounding box center [982, 58] width 47 height 8
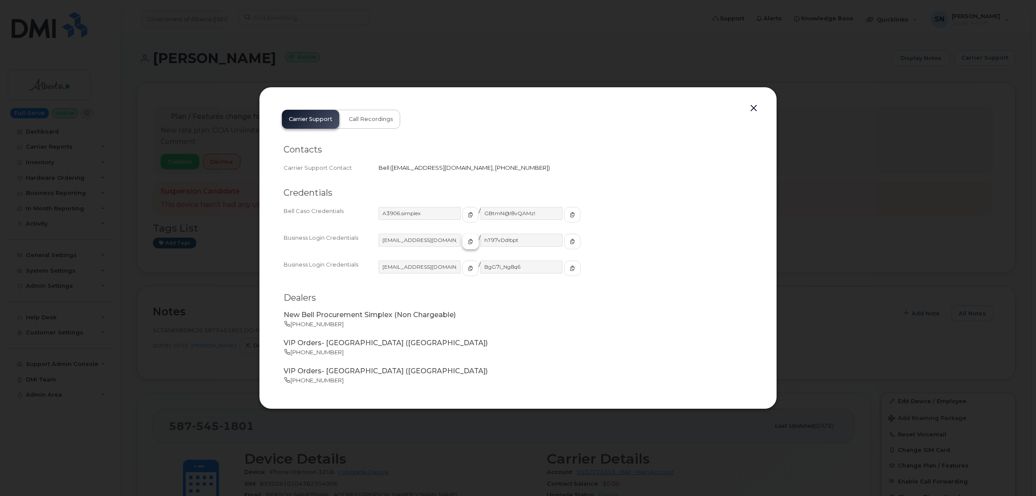
click at [468, 242] on icon "button" at bounding box center [470, 241] width 5 height 5
click at [568, 237] on span "button" at bounding box center [572, 241] width 8 height 8
click at [750, 106] on button "button" at bounding box center [752, 108] width 13 height 12
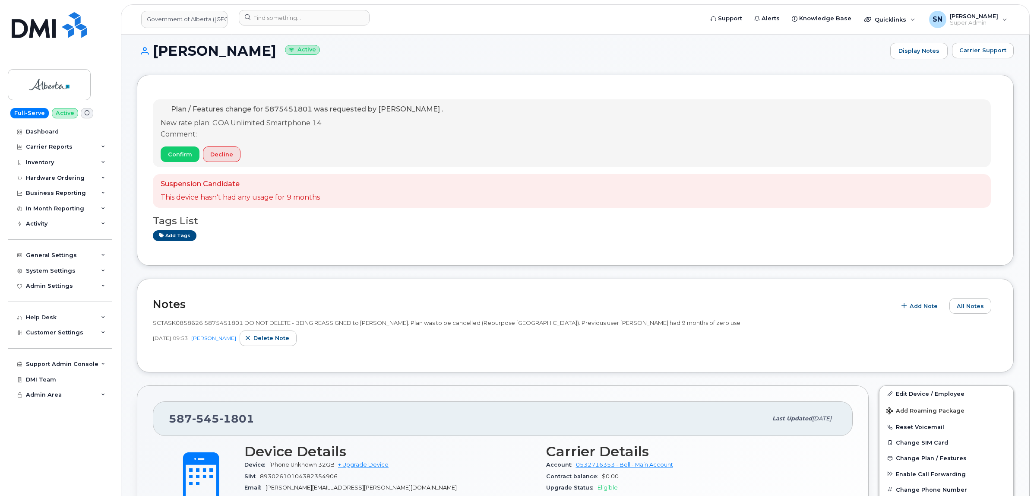
scroll to position [108, 0]
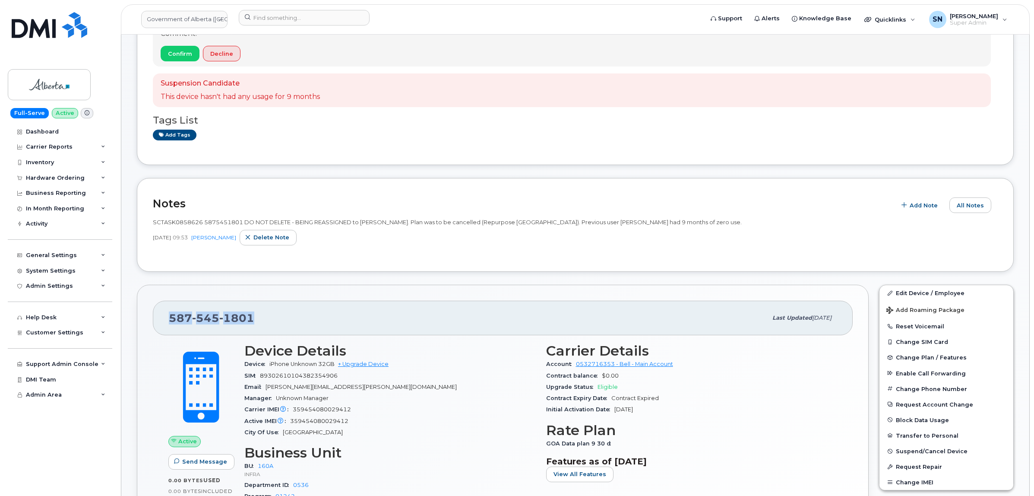
drag, startPoint x: 172, startPoint y: 322, endPoint x: 258, endPoint y: 322, distance: 85.9
click at [258, 322] on div "[PHONE_NUMBER]" at bounding box center [468, 318] width 598 height 18
copy span "587 545 1801"
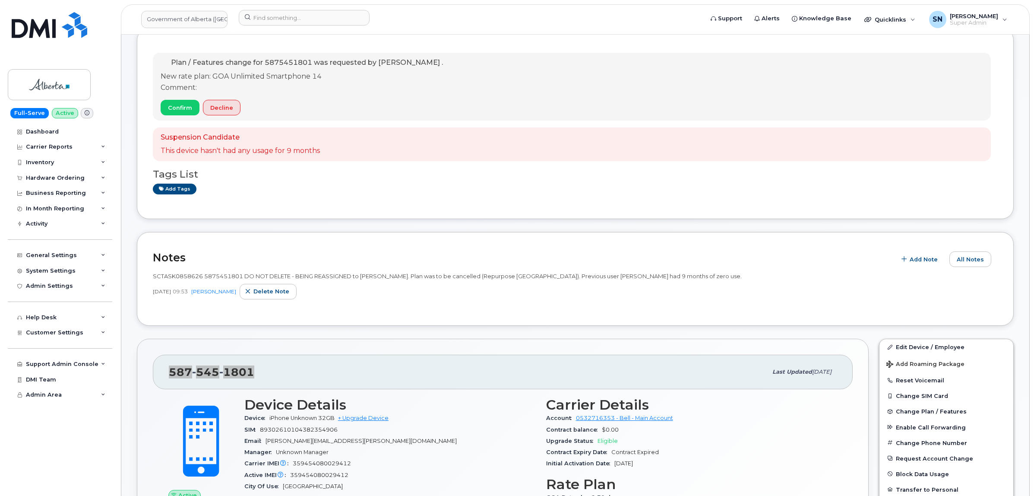
scroll to position [0, 0]
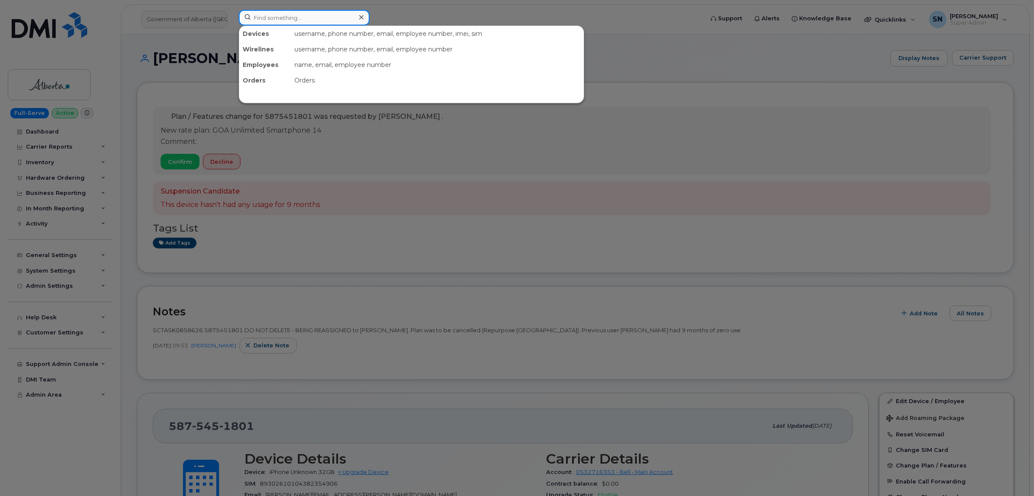
click at [288, 13] on input at bounding box center [304, 18] width 131 height 16
paste input "7803402757"
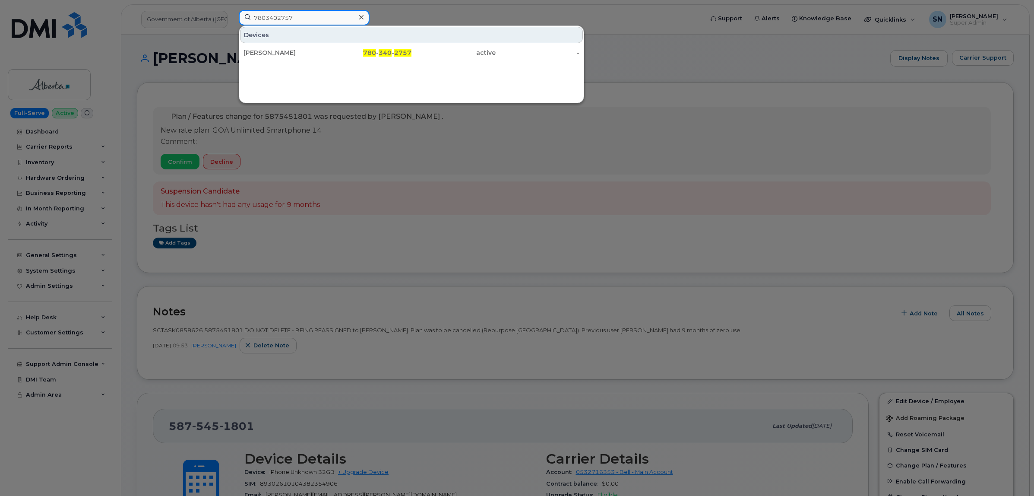
type input "7803402757"
click at [296, 49] on div "[PERSON_NAME]" at bounding box center [286, 52] width 84 height 9
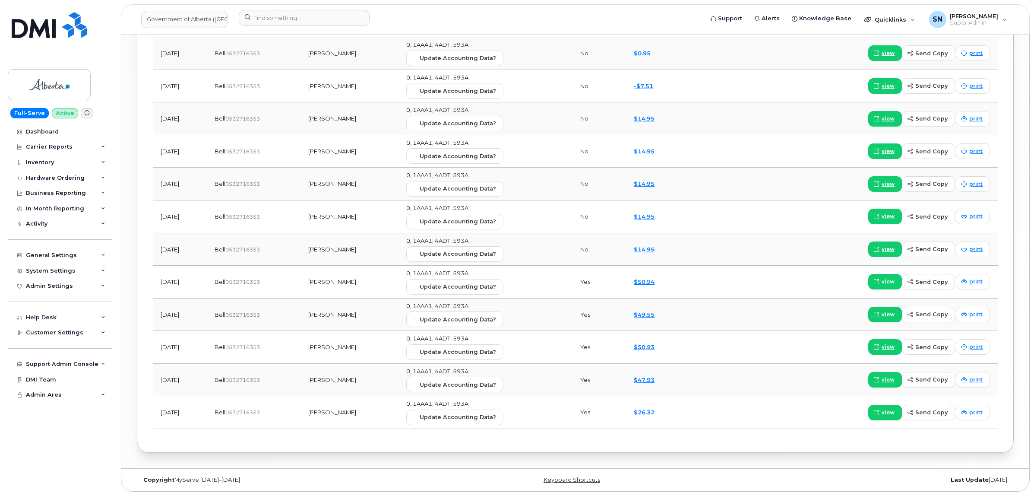
scroll to position [1032, 0]
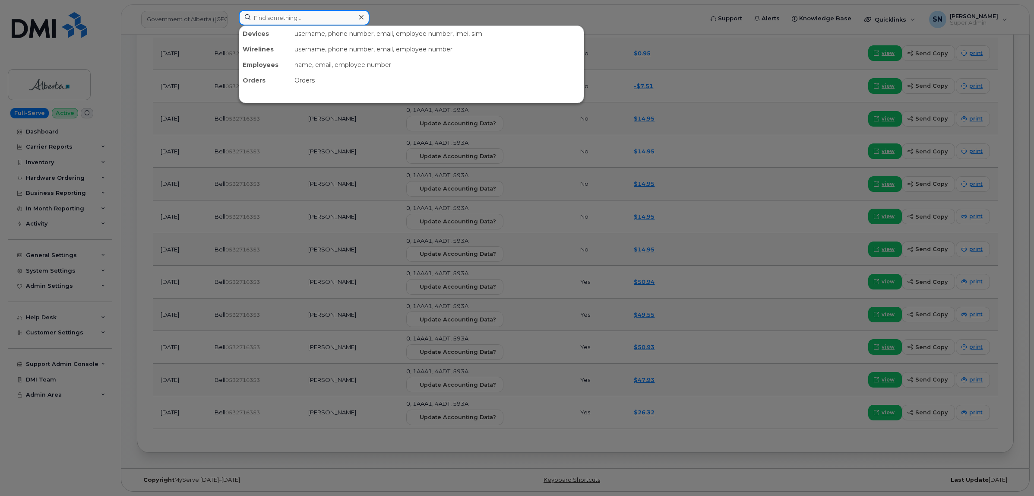
click at [294, 22] on input at bounding box center [304, 18] width 131 height 16
paste input "5878737460"
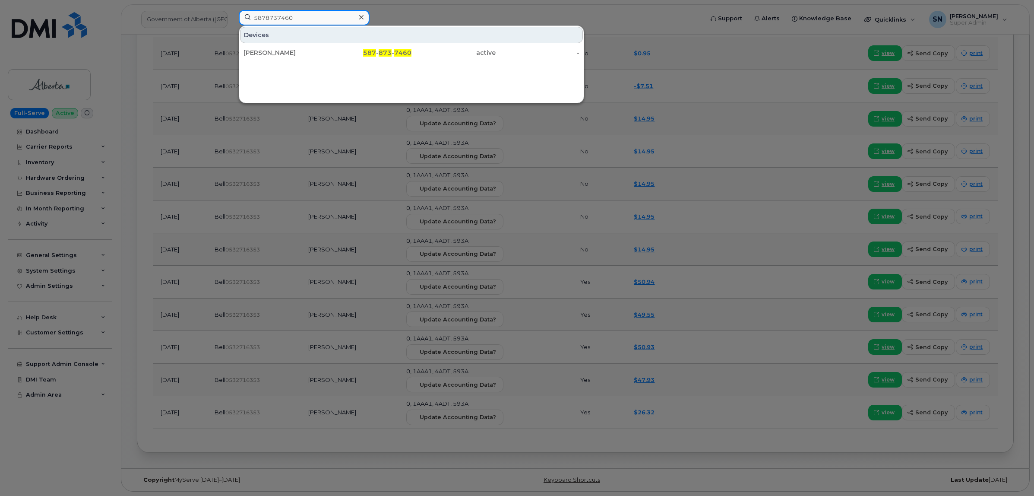
type input "5878737460"
click at [272, 48] on div "[PERSON_NAME]" at bounding box center [286, 53] width 84 height 16
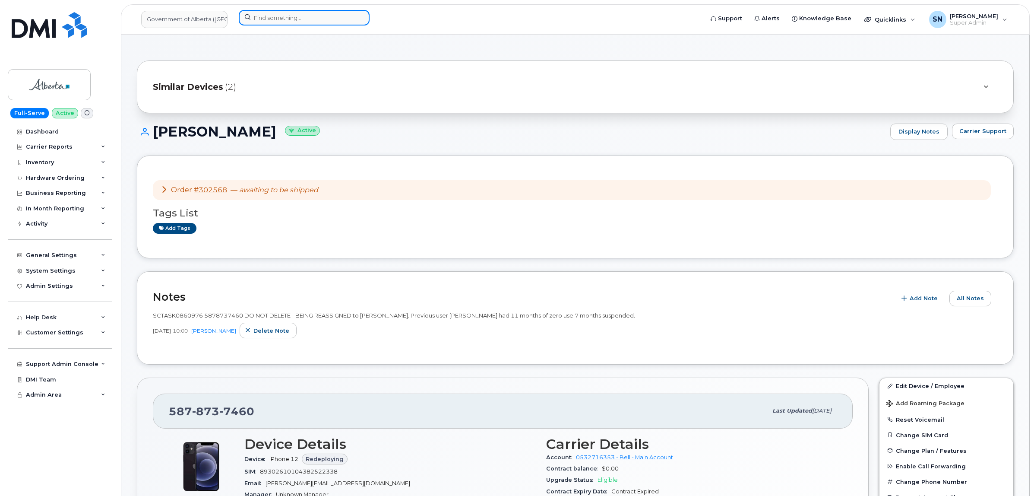
click at [307, 19] on input at bounding box center [304, 18] width 131 height 16
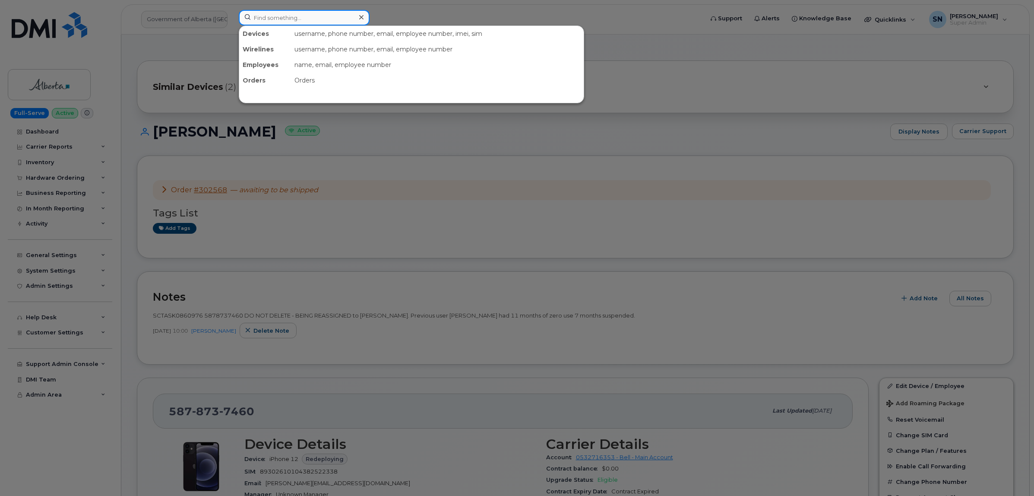
paste input "7802385725"
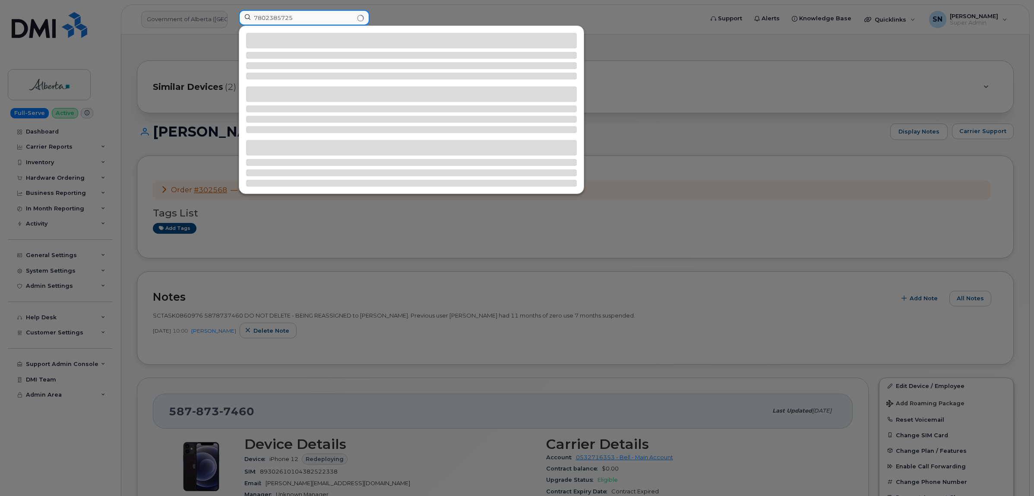
type input "7802385725"
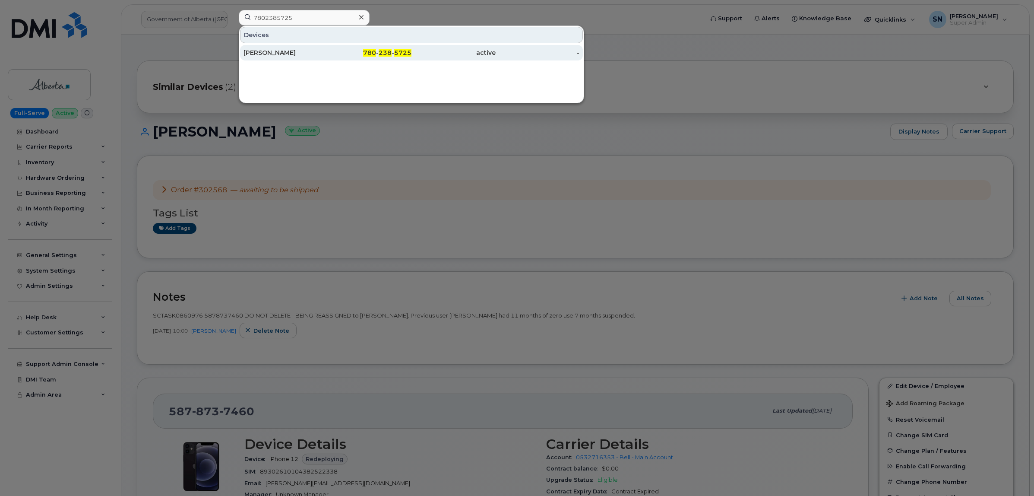
click at [331, 52] on div "780 - 238 - 5725" at bounding box center [370, 52] width 84 height 9
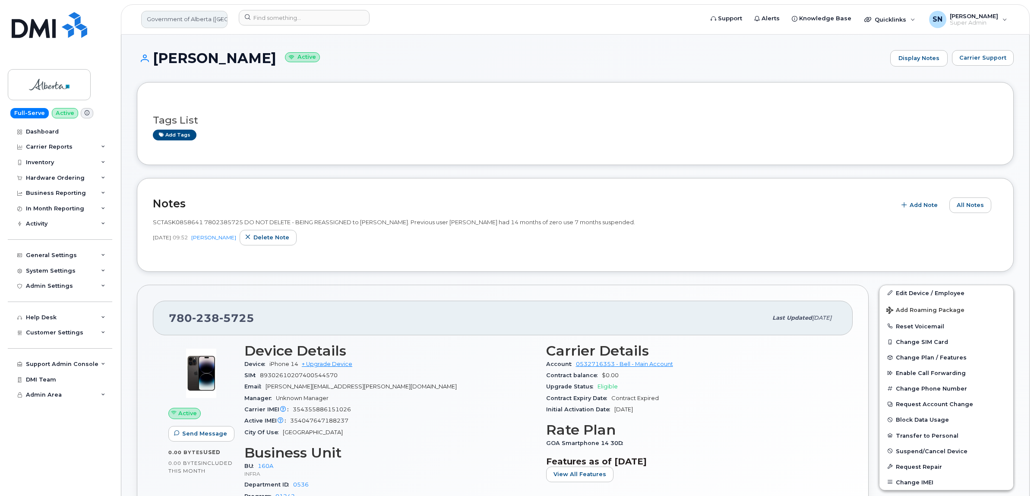
click at [212, 18] on link "Government of Alberta (GOA)" at bounding box center [184, 19] width 86 height 17
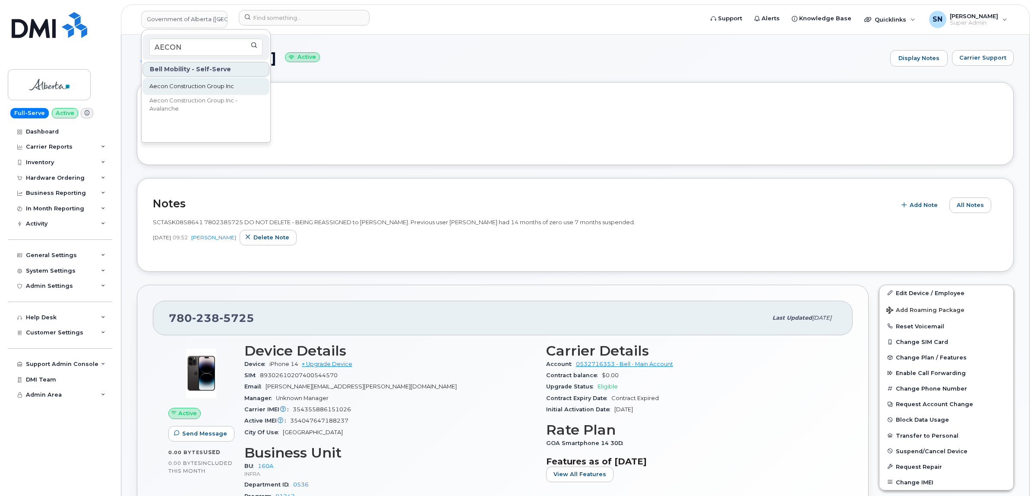
type input "AECON"
click at [208, 87] on span "Aecon Construction Group Inc" at bounding box center [191, 86] width 85 height 9
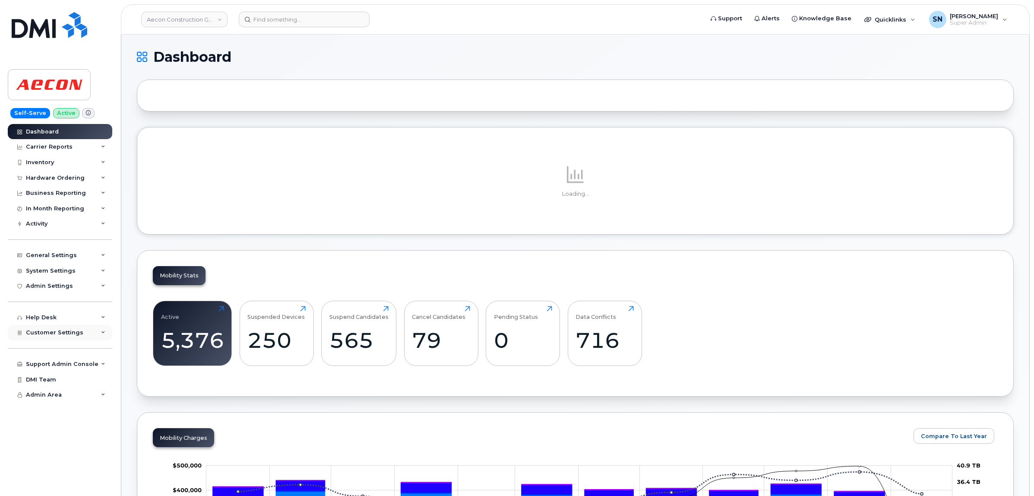
click at [76, 336] on div "Customer Settings" at bounding box center [54, 332] width 57 height 7
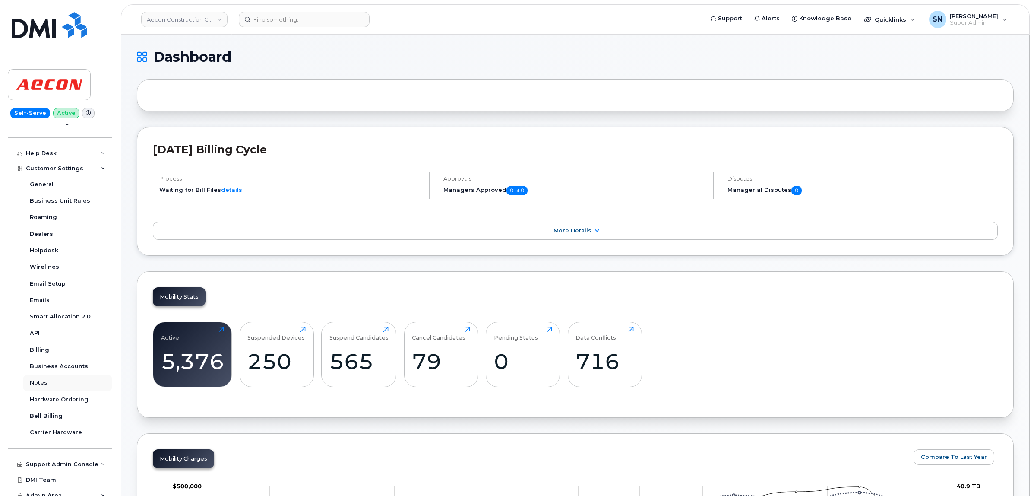
scroll to position [174, 0]
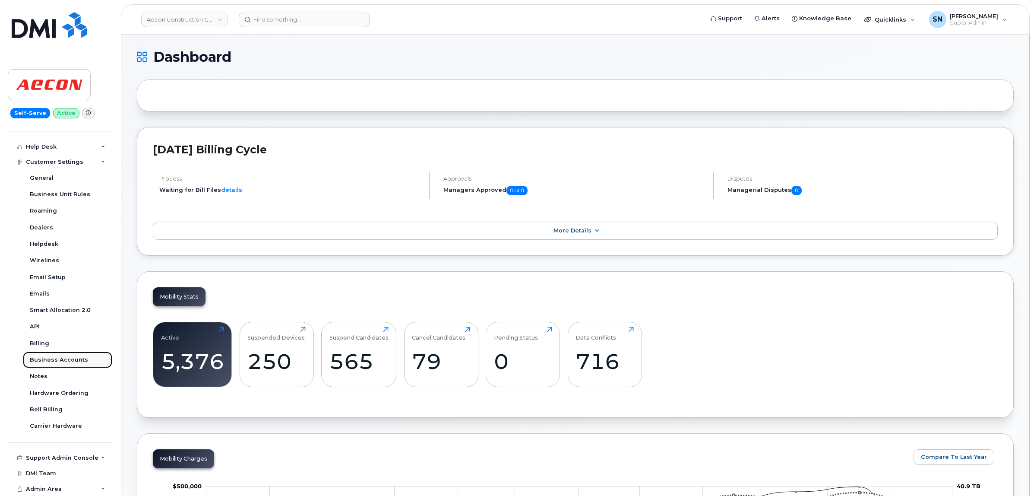
click at [83, 356] on div "Business Accounts" at bounding box center [59, 360] width 58 height 8
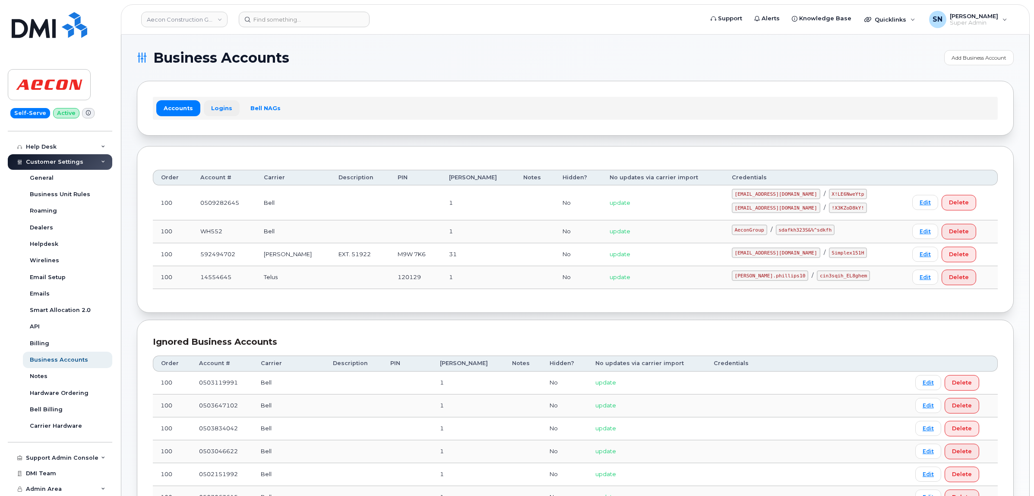
click at [216, 104] on link "Logins" at bounding box center [222, 108] width 36 height 16
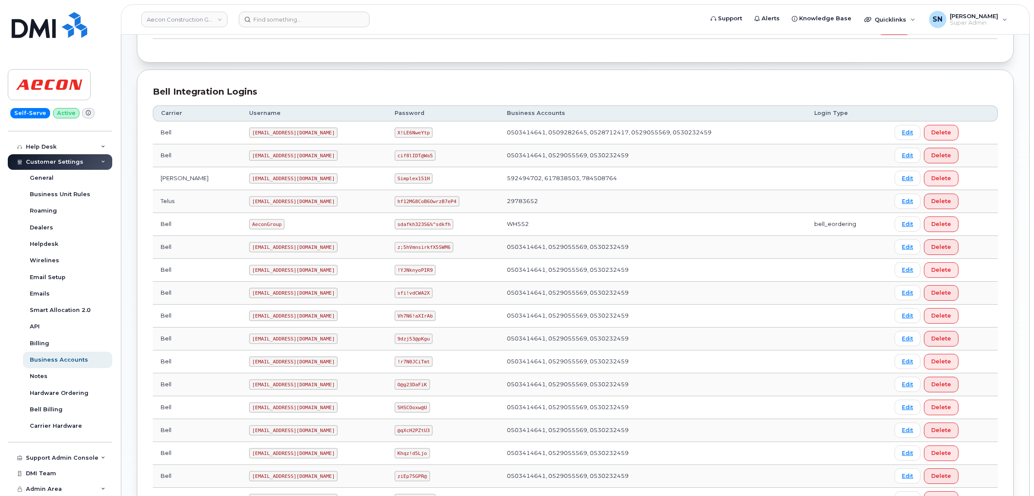
scroll to position [307, 0]
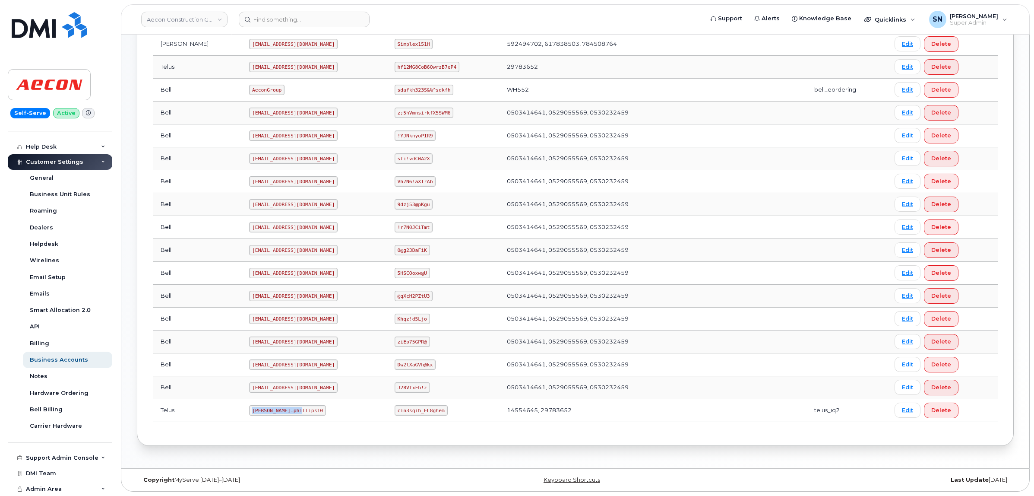
drag, startPoint x: 213, startPoint y: 411, endPoint x: 270, endPoint y: 414, distance: 57.6
click at [270, 414] on td "Taylor.phillips10" at bounding box center [313, 410] width 145 height 23
copy code "Taylor.phillips10"
drag, startPoint x: 382, startPoint y: 411, endPoint x: 439, endPoint y: 412, distance: 57.0
click at [439, 412] on td "cin3sqih_EL8ghem" at bounding box center [443, 410] width 112 height 23
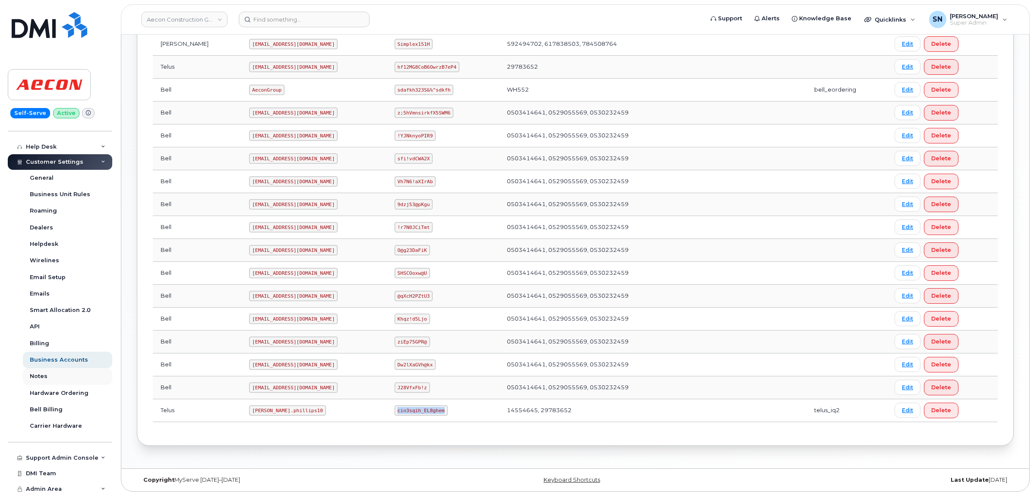
copy code "cin3sqih_EL8ghem"
click at [295, 8] on header "Aecon Construction Group Inc Support Alerts Knowledge Base Quicklinks Suspend /…" at bounding box center [575, 19] width 909 height 30
click at [294, 13] on input at bounding box center [304, 20] width 131 height 16
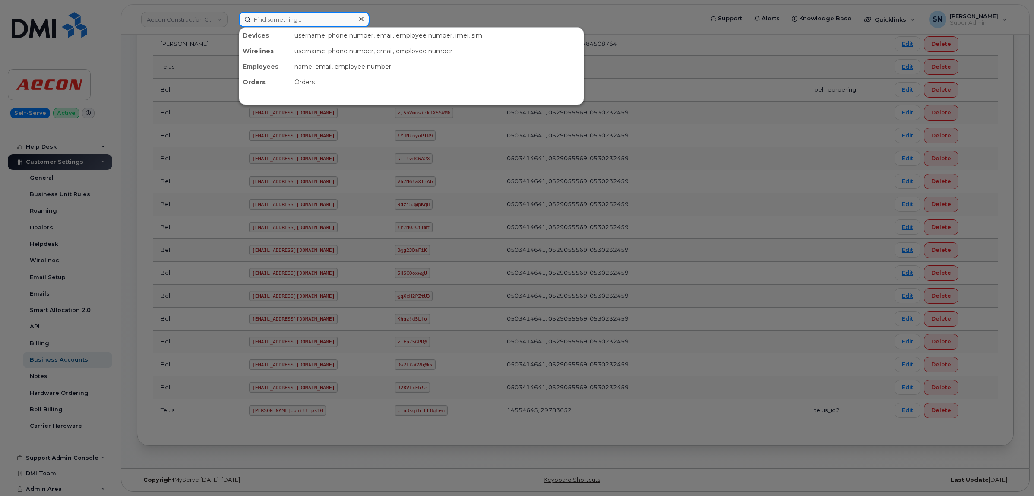
paste input "7804052644"
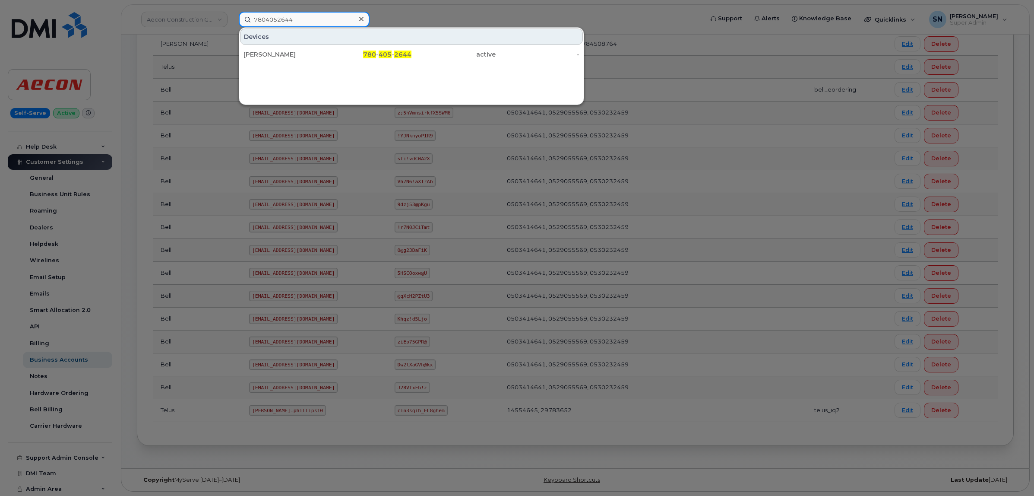
type input "7804052644"
click at [288, 51] on div "Matt Mitchell" at bounding box center [286, 54] width 84 height 9
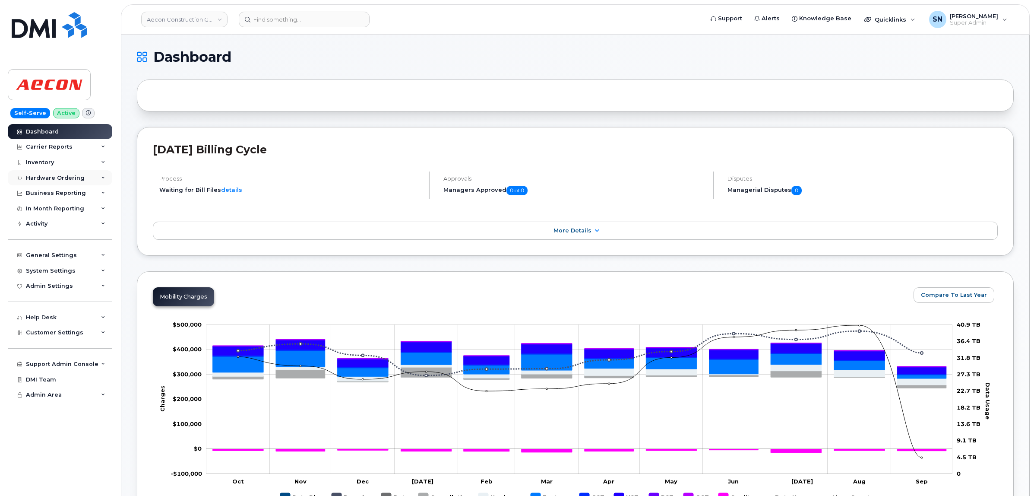
click at [63, 183] on div "Hardware Ordering" at bounding box center [60, 178] width 104 height 16
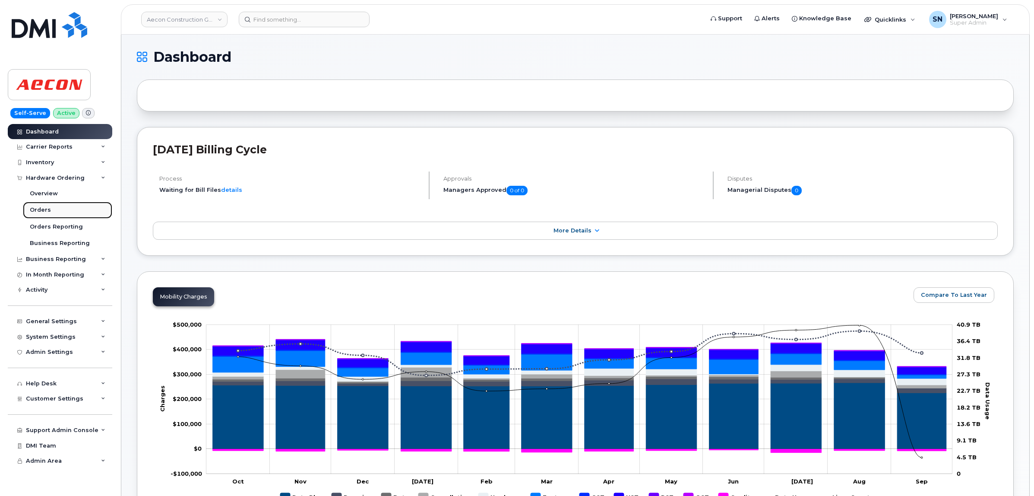
click at [41, 209] on div "Orders" at bounding box center [40, 210] width 21 height 8
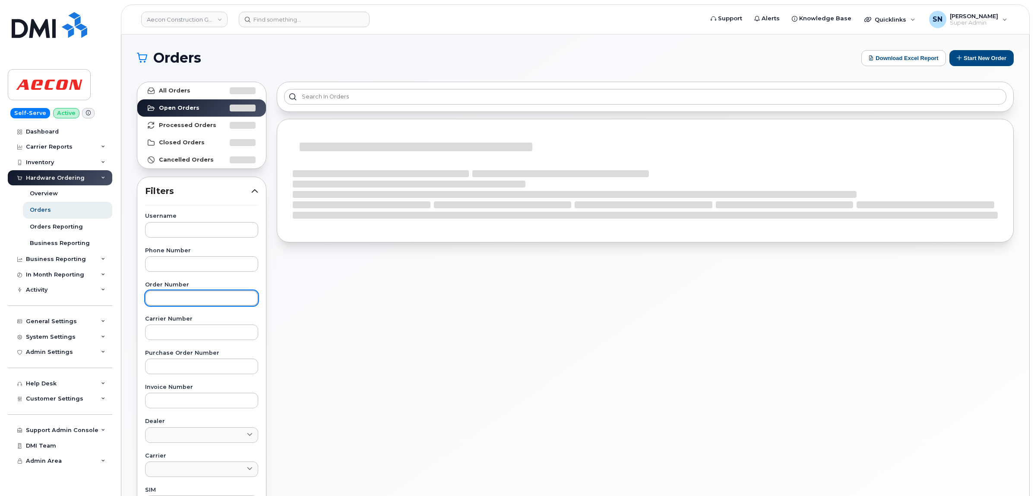
click at [209, 300] on input "text" at bounding box center [201, 298] width 113 height 16
paste input "302558"
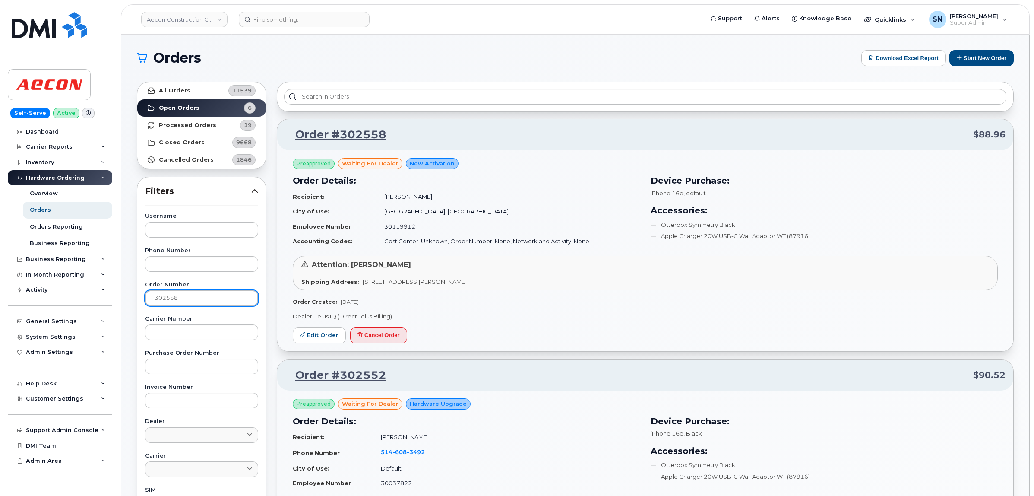
type input "302558"
click at [180, 85] on link "All Orders 11539" at bounding box center [201, 90] width 129 height 17
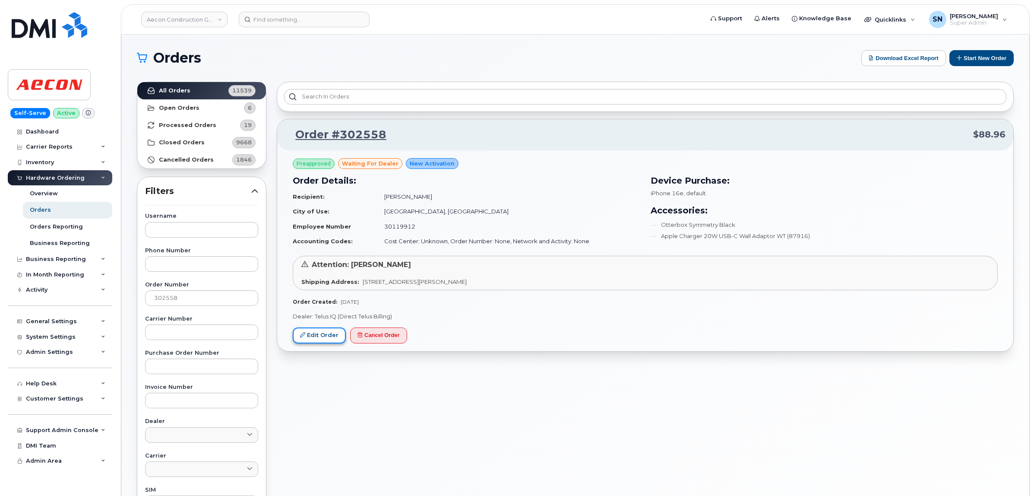
click at [316, 337] on link "Edit Order" at bounding box center [319, 335] width 53 height 16
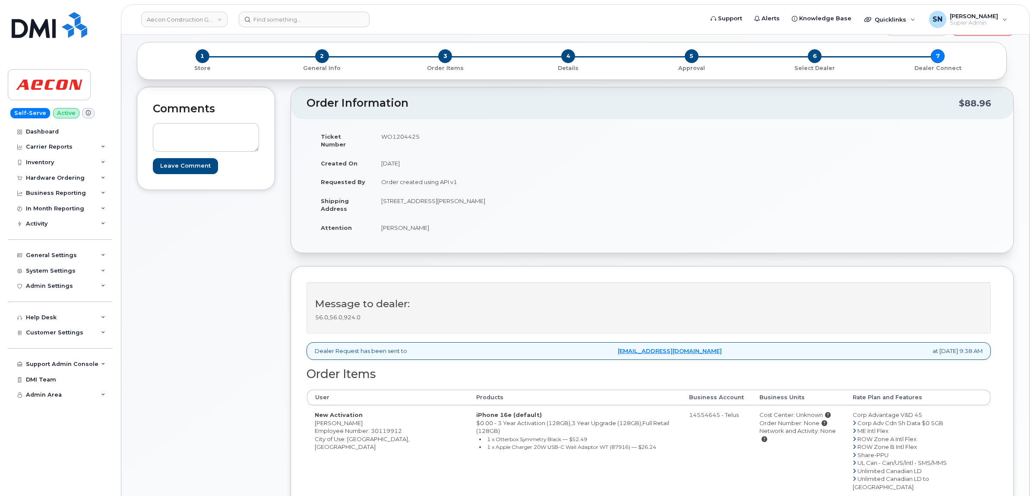
scroll to position [54, 0]
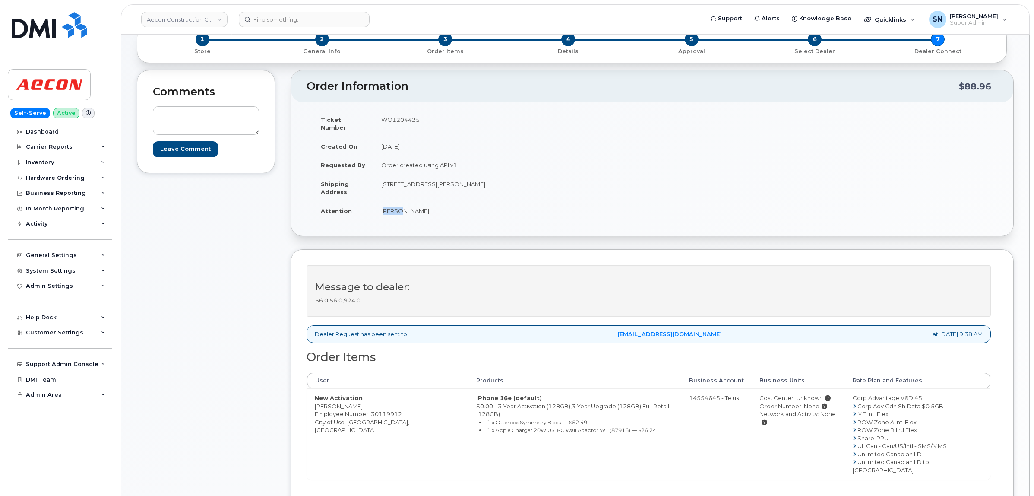
drag, startPoint x: 381, startPoint y: 200, endPoint x: 396, endPoint y: 206, distance: 16.0
click at [396, 206] on td "[PERSON_NAME]" at bounding box center [509, 210] width 272 height 19
copy td "Arash"
click at [420, 206] on td "[PERSON_NAME]" at bounding box center [509, 210] width 272 height 19
click at [419, 206] on td "[PERSON_NAME]" at bounding box center [509, 210] width 272 height 19
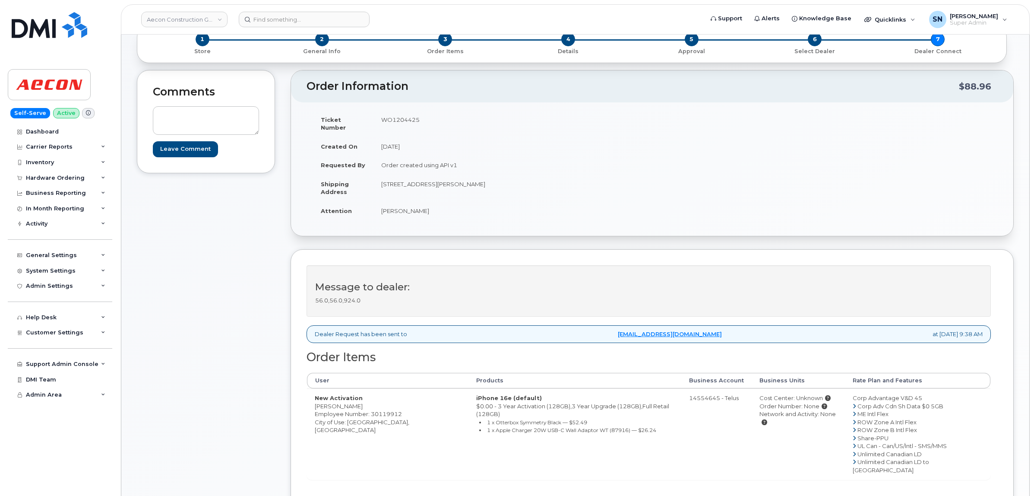
copy td "[PERSON_NAME]"
click at [357, 413] on td "New Activation [PERSON_NAME] Employee Number: 30119912 City of Use: [GEOGRAPHIC…" at bounding box center [387, 433] width 161 height 91
copy td "[GEOGRAPHIC_DATA]"
click at [221, 217] on div "Comments Leave Comment" at bounding box center [206, 326] width 138 height 512
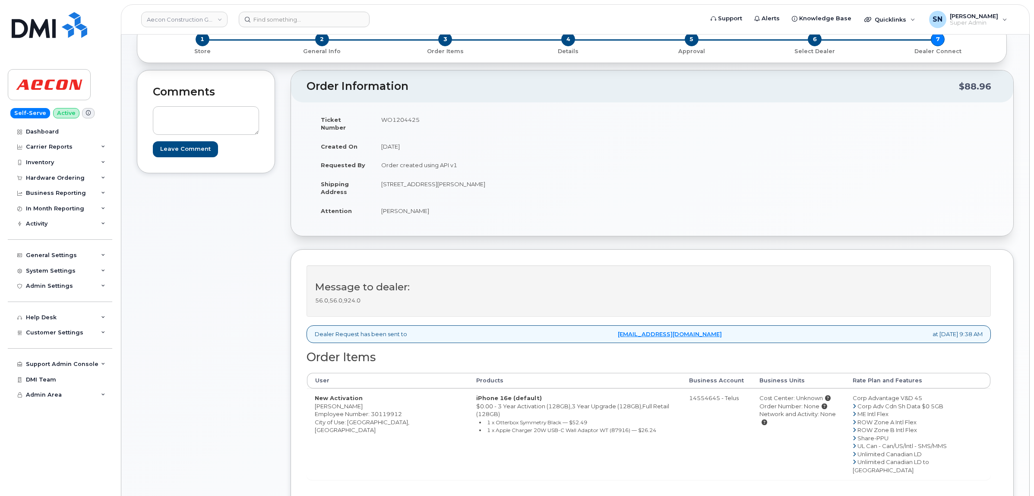
click at [392, 118] on td "WO1204425" at bounding box center [509, 123] width 272 height 27
copy td "WO1204425"
drag, startPoint x: 390, startPoint y: 204, endPoint x: 398, endPoint y: 204, distance: 7.8
click at [398, 204] on td "[PERSON_NAME]" at bounding box center [509, 210] width 272 height 19
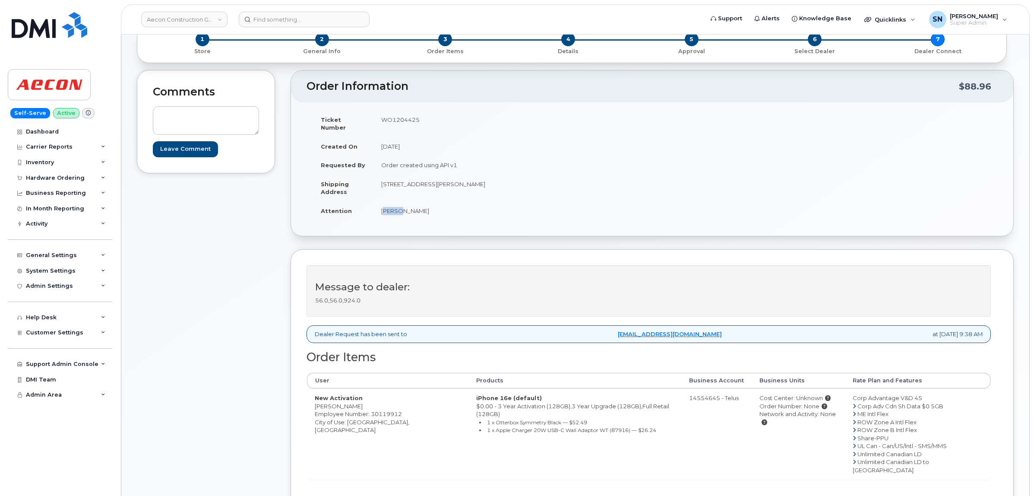
copy td "Arash"
click at [423, 202] on td "[PERSON_NAME]" at bounding box center [509, 210] width 272 height 19
copy td "[PERSON_NAME]"
drag, startPoint x: 381, startPoint y: 176, endPoint x: 433, endPoint y: 183, distance: 52.3
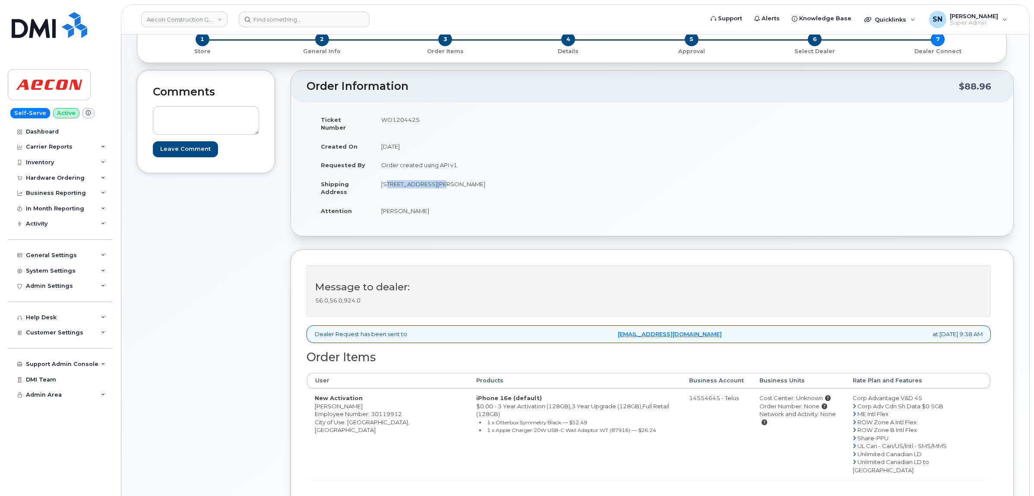
click at [433, 183] on td "[STREET_ADDRESS][PERSON_NAME]" at bounding box center [509, 187] width 272 height 27
copy td "[STREET_ADDRESS][PERSON_NAME]"
click at [446, 174] on td "[STREET_ADDRESS][PERSON_NAME]" at bounding box center [509, 187] width 272 height 27
copy td "[GEOGRAPHIC_DATA]"
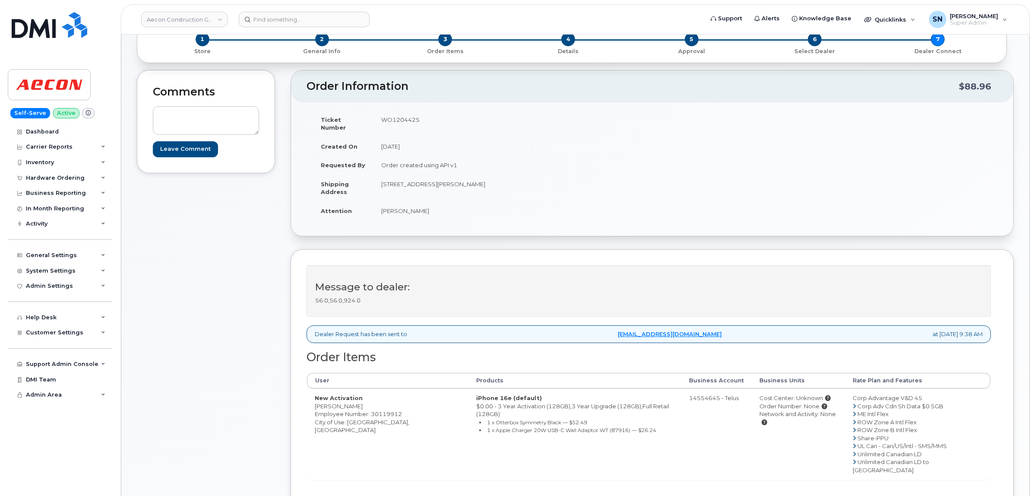
drag, startPoint x: 480, startPoint y: 176, endPoint x: 509, endPoint y: 180, distance: 28.7
click at [509, 180] on td "[STREET_ADDRESS][PERSON_NAME]" at bounding box center [509, 187] width 272 height 27
copy td "N1R 7K9"
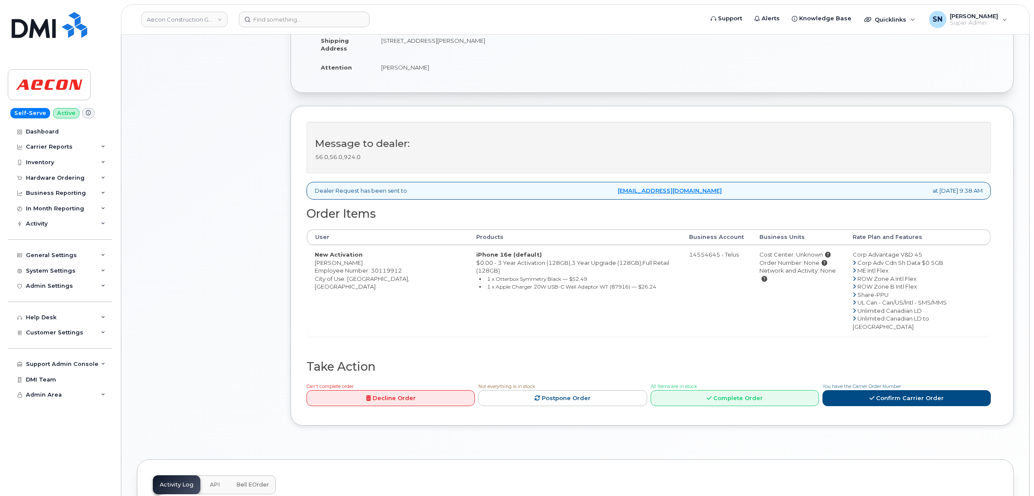
scroll to position [270, 0]
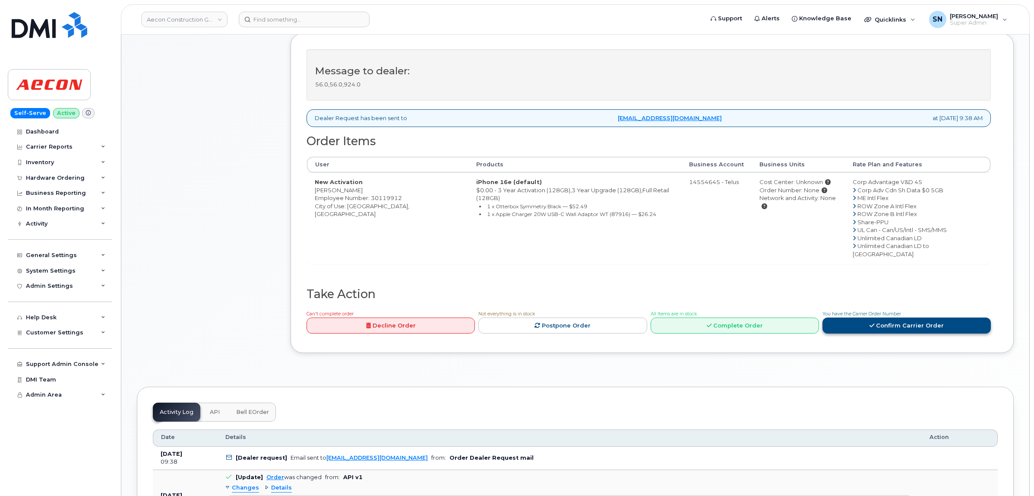
click at [870, 317] on link "Confirm Carrier Order" at bounding box center [906, 325] width 168 height 16
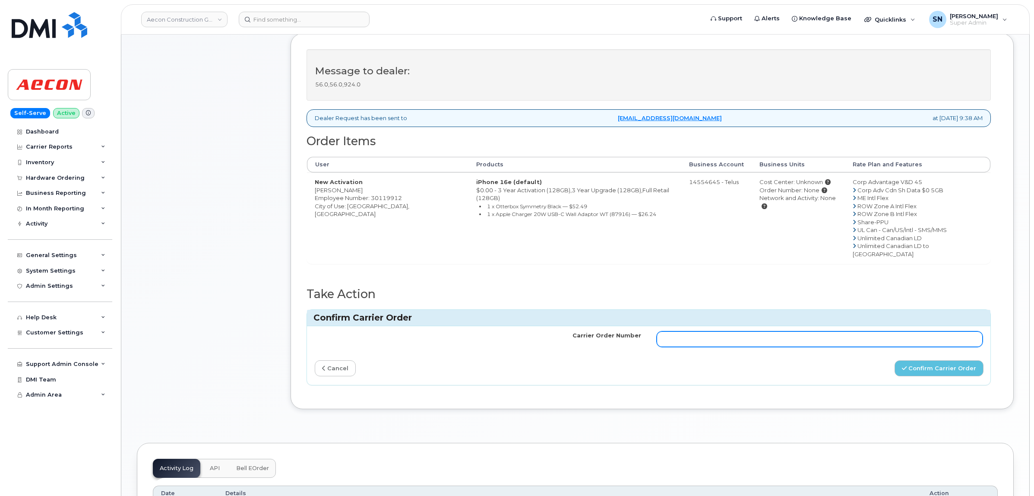
click at [831, 331] on input "Carrier Order Number" at bounding box center [820, 339] width 326 height 16
paste input "TL60036308"
type input "TL60036308"
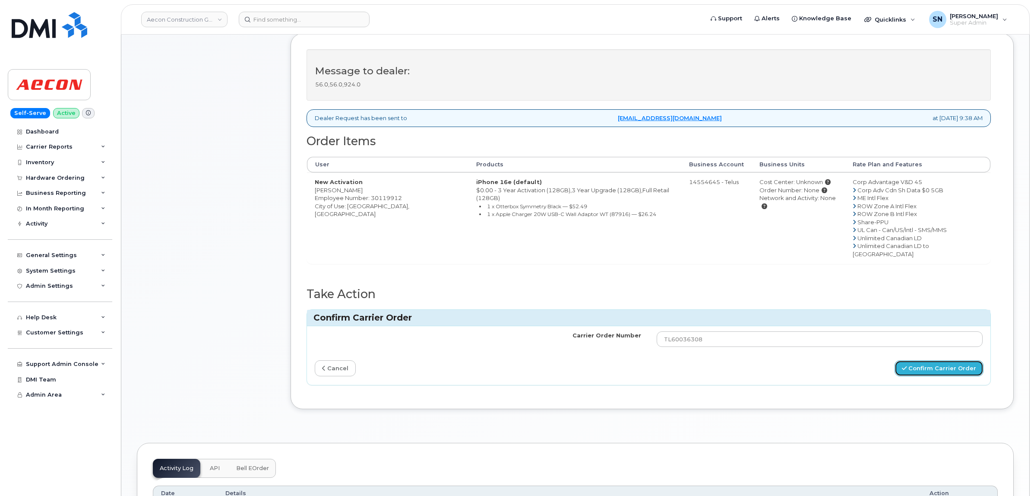
click at [938, 360] on button "Confirm Carrier Order" at bounding box center [939, 368] width 89 height 16
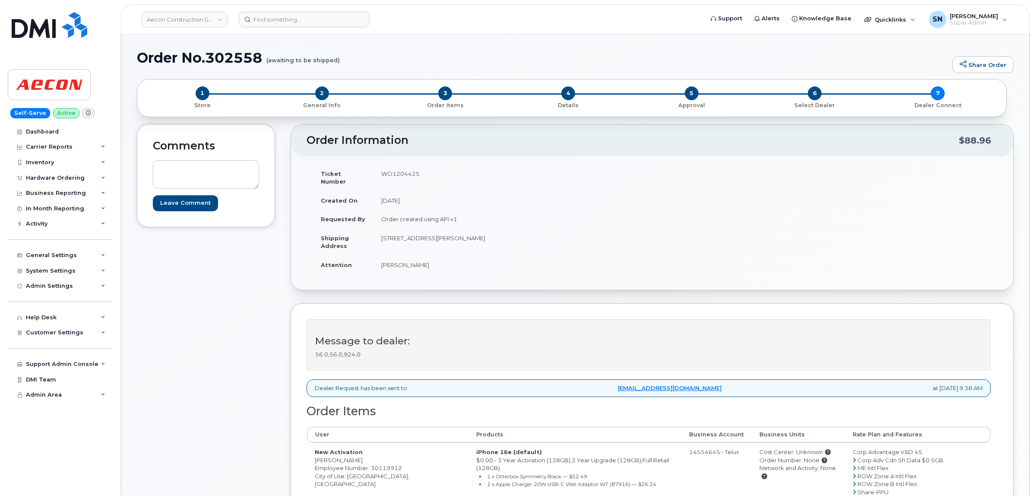
drag, startPoint x: 315, startPoint y: 452, endPoint x: 360, endPoint y: 454, distance: 44.5
click at [360, 454] on td "New Activation [PERSON_NAME] Employee Number: 30119912 City of Use: [GEOGRAPHIC…" at bounding box center [387, 487] width 161 height 91
copy td "[PERSON_NAME]"
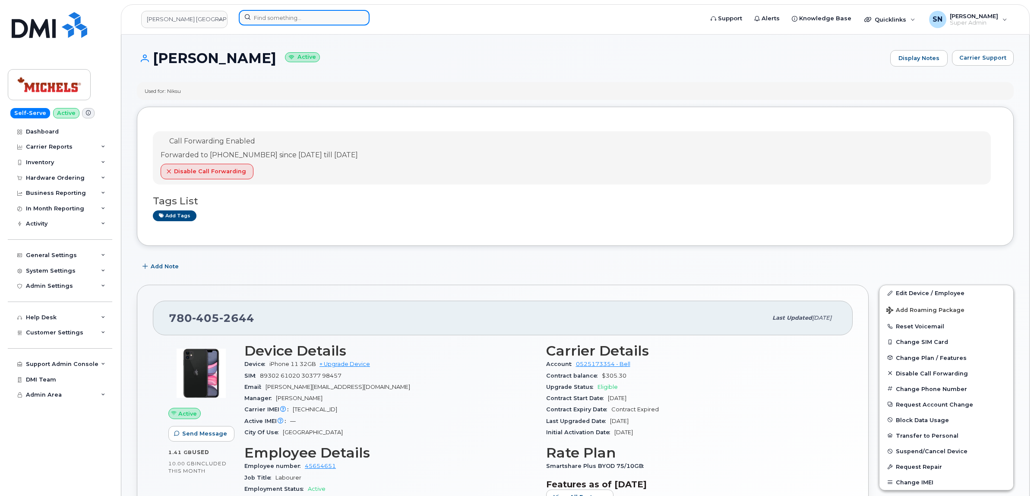
click at [336, 25] on input at bounding box center [304, 18] width 131 height 16
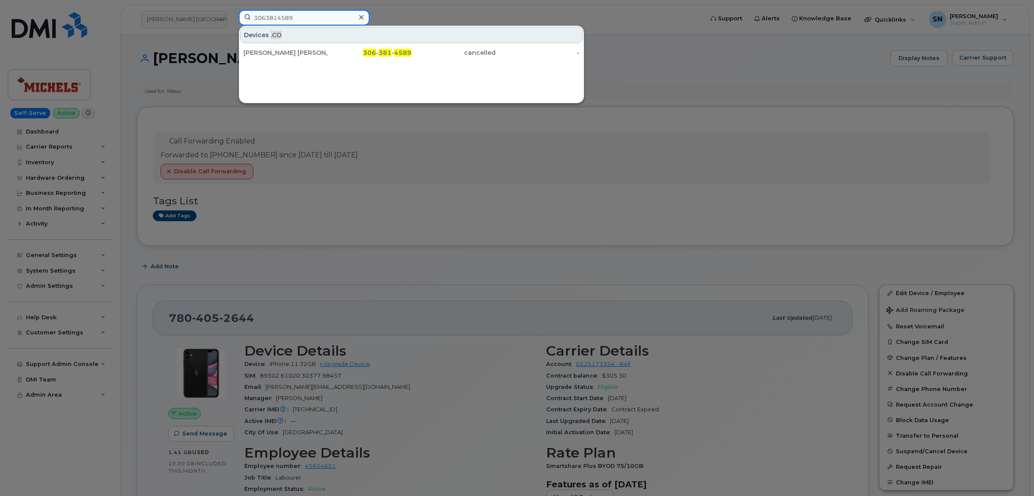
type input "3063814589"
click at [329, 55] on div "306 - 381 - 4589" at bounding box center [370, 52] width 84 height 9
